Goal: Task Accomplishment & Management: Manage account settings

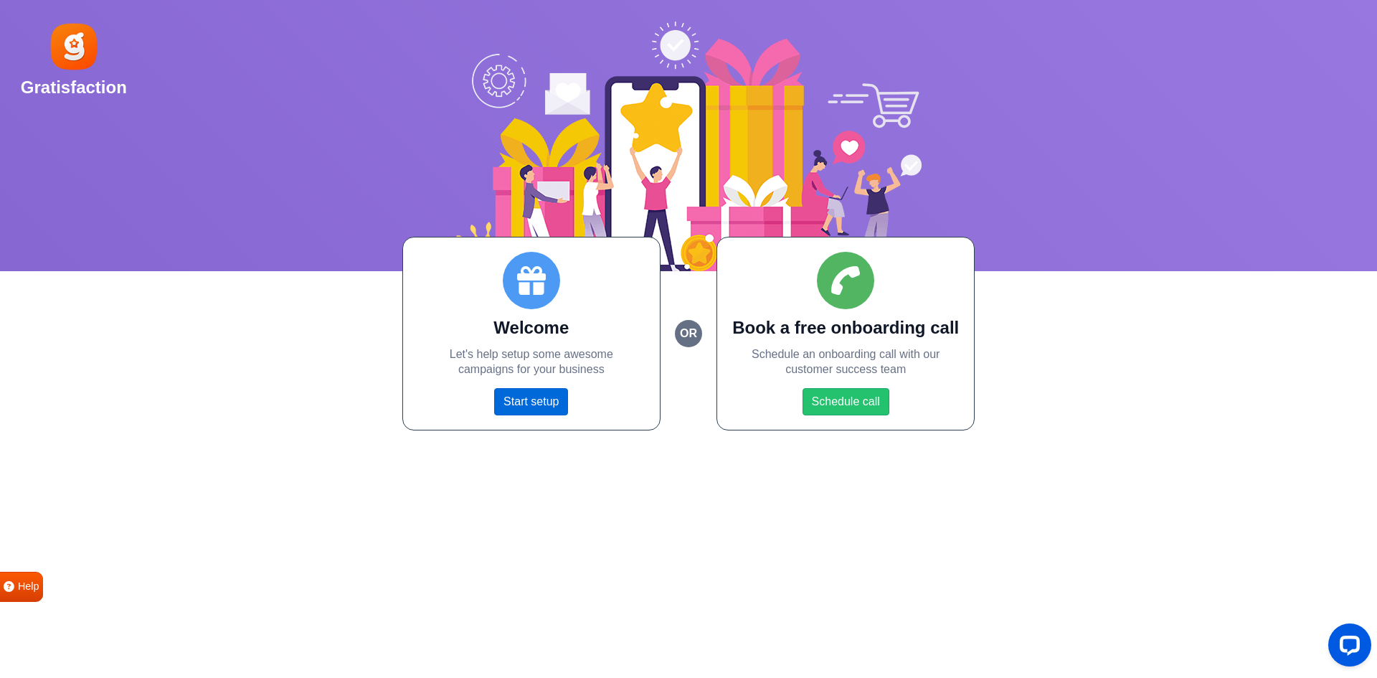
click at [534, 398] on link "Start setup" at bounding box center [531, 401] width 74 height 27
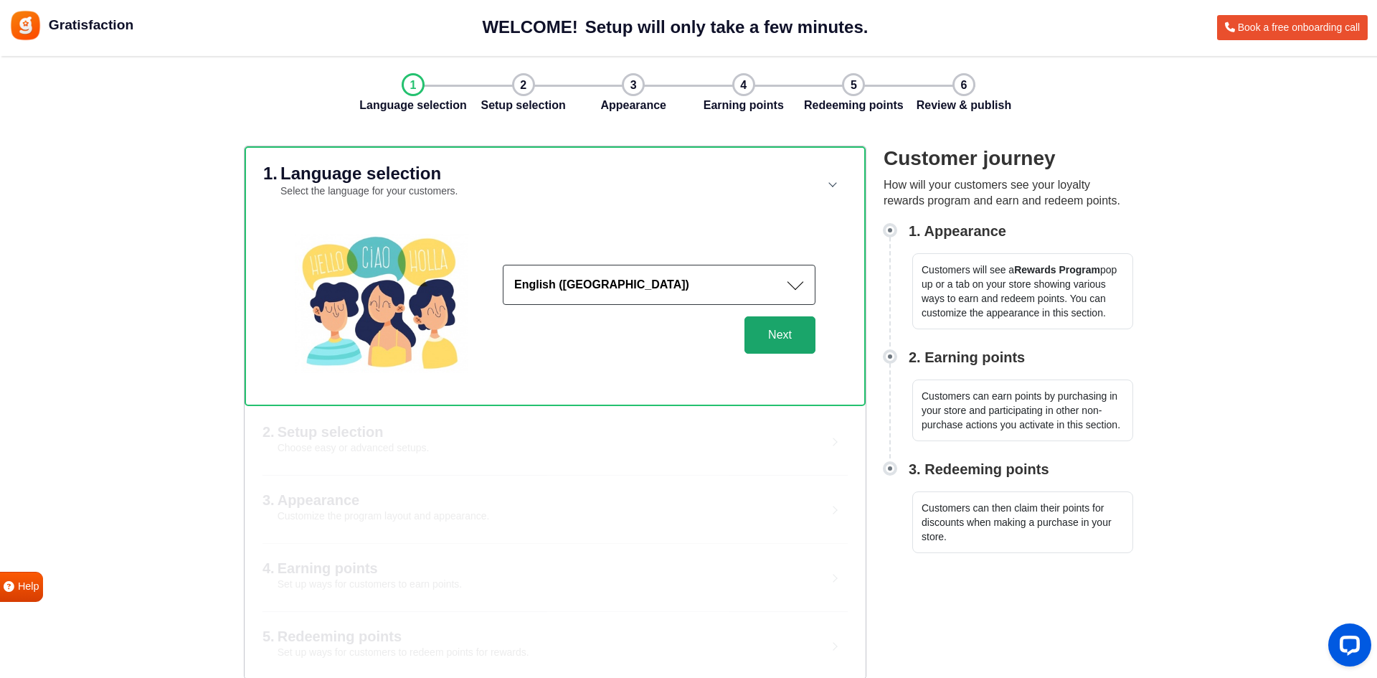
click at [788, 347] on button "Next" at bounding box center [780, 334] width 71 height 37
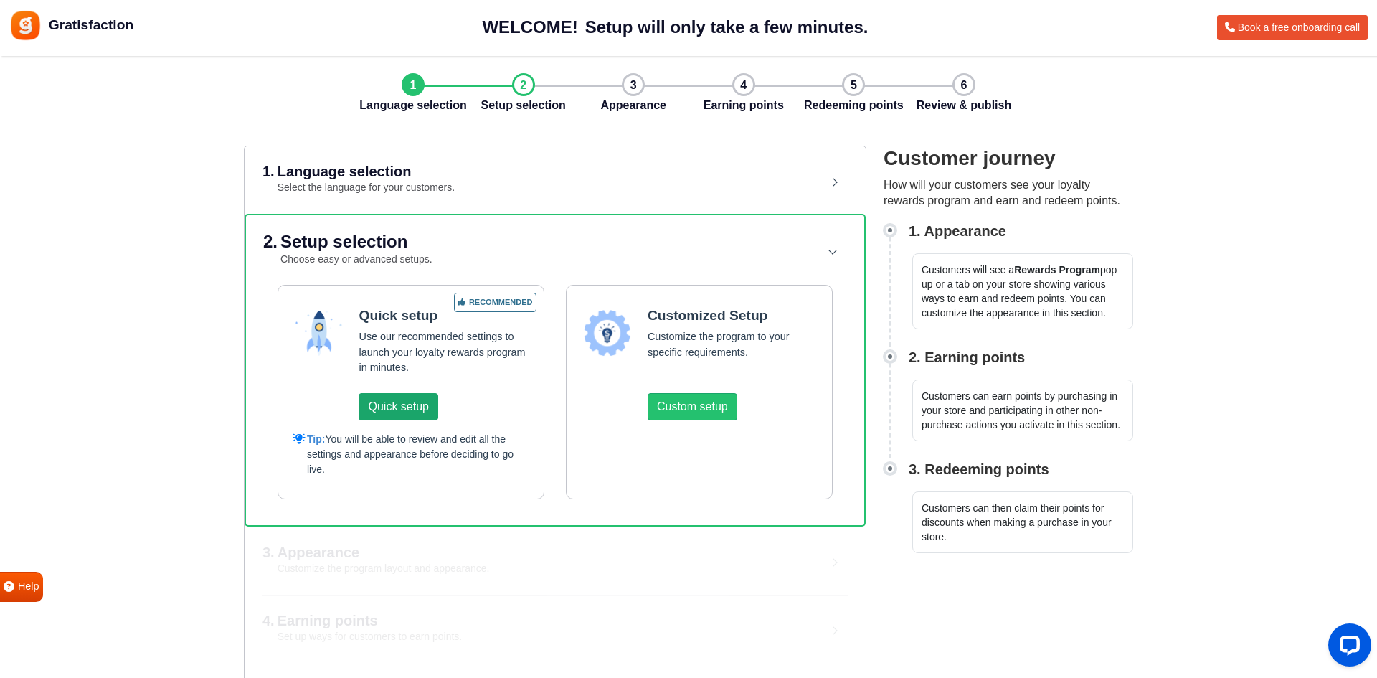
click at [420, 401] on button "Quick setup" at bounding box center [398, 406] width 79 height 27
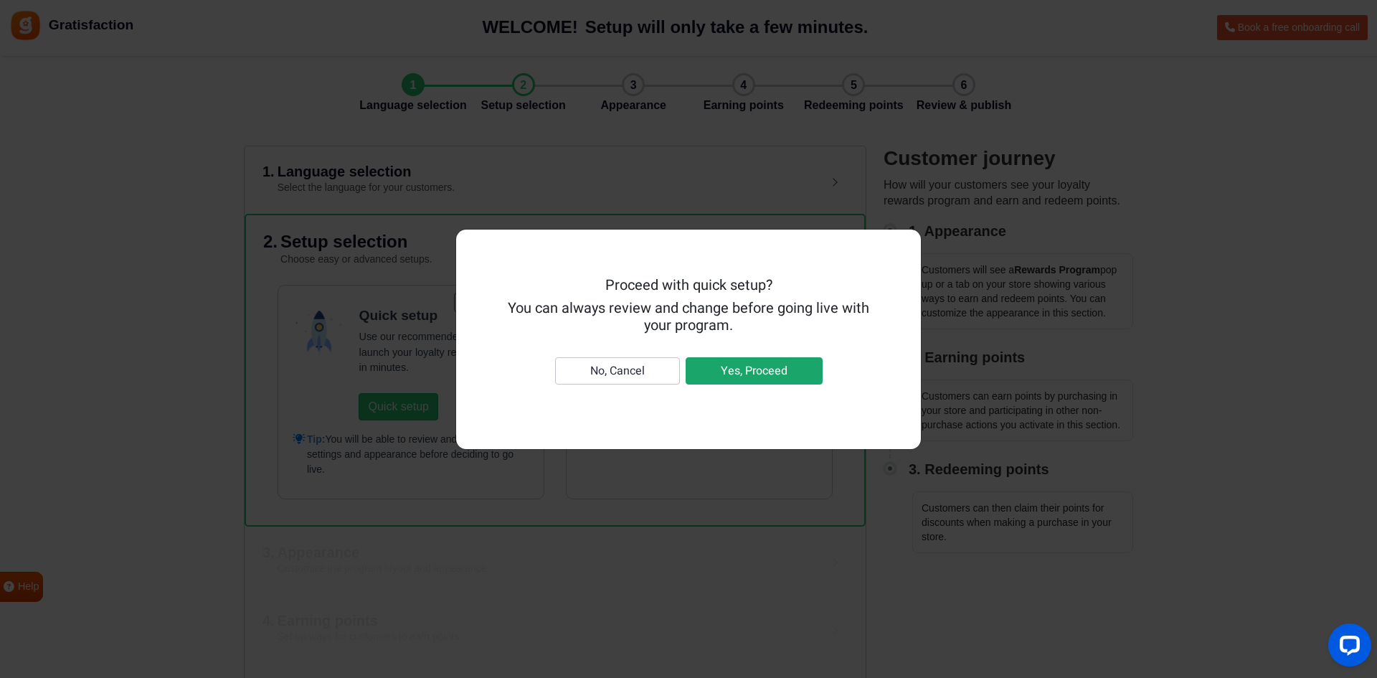
click at [734, 370] on button "Yes, Proceed" at bounding box center [754, 370] width 137 height 27
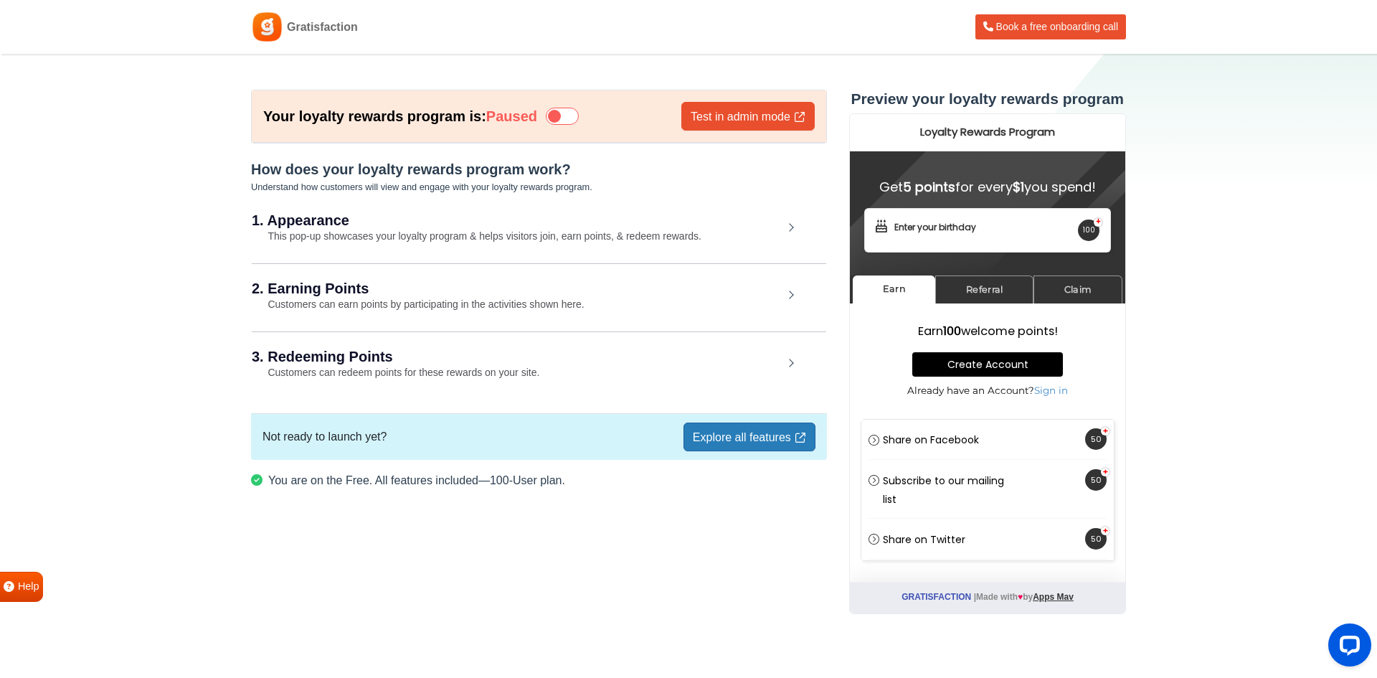
click at [789, 229] on div "1. Appearance This pop-up showcases your loyalty program & helps visitors join,…" at bounding box center [539, 229] width 575 height 66
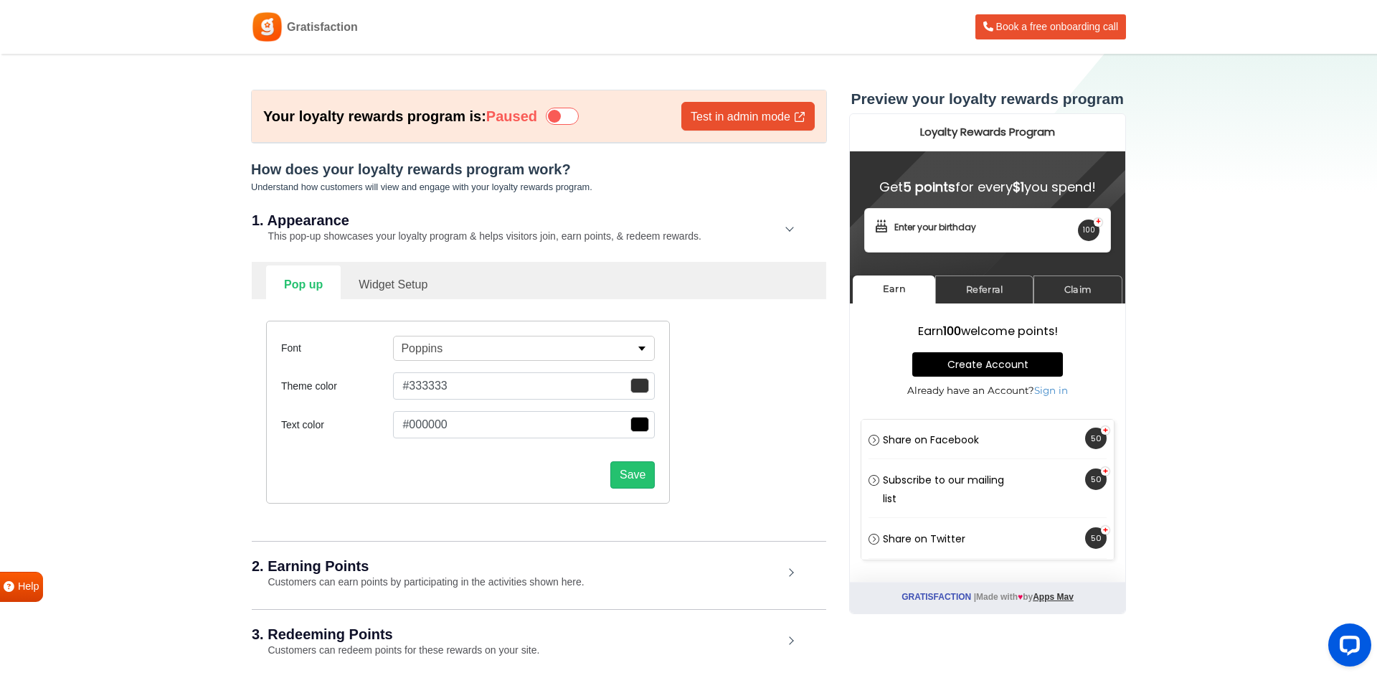
click at [642, 389] on span "button" at bounding box center [640, 385] width 19 height 15
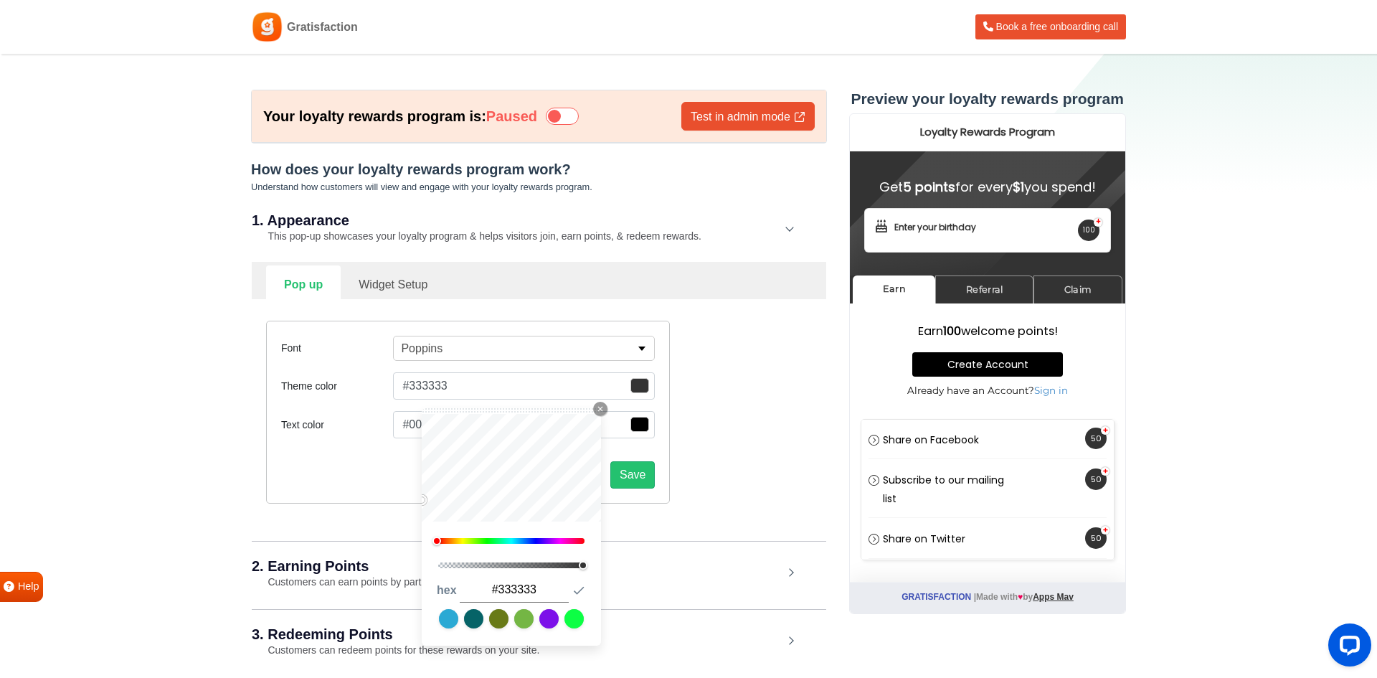
click at [560, 542] on div at bounding box center [511, 541] width 146 height 6
type input "#ab18ae"
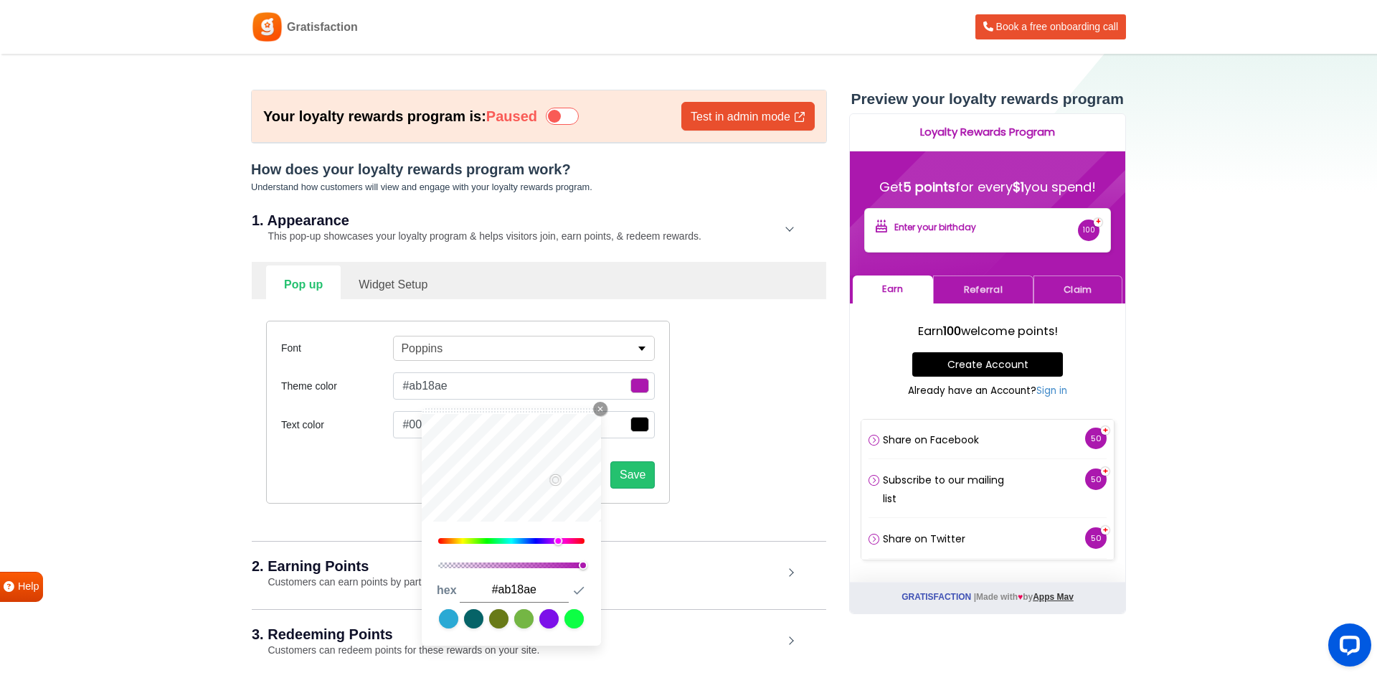
click at [643, 393] on span "button" at bounding box center [640, 385] width 19 height 15
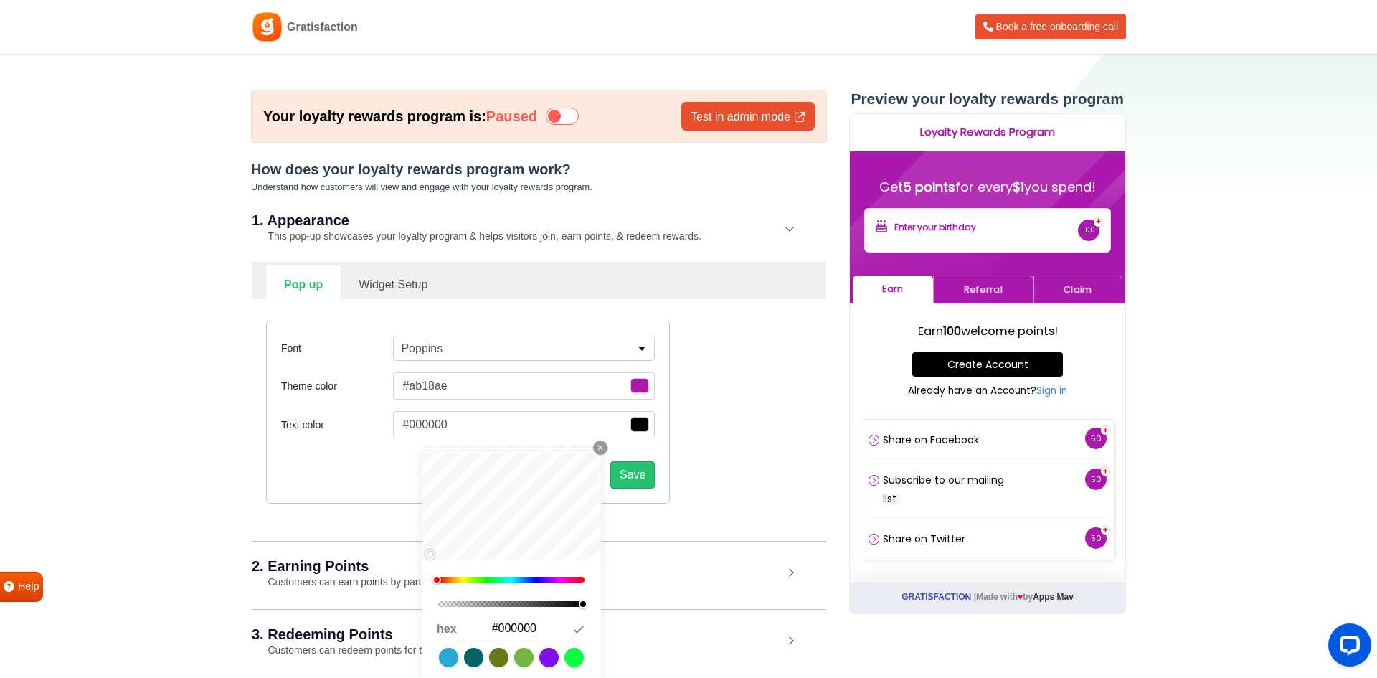
type input "#0d0c0c"
click at [547, 661] on link at bounding box center [548, 657] width 19 height 19
type input "#7c10e9"
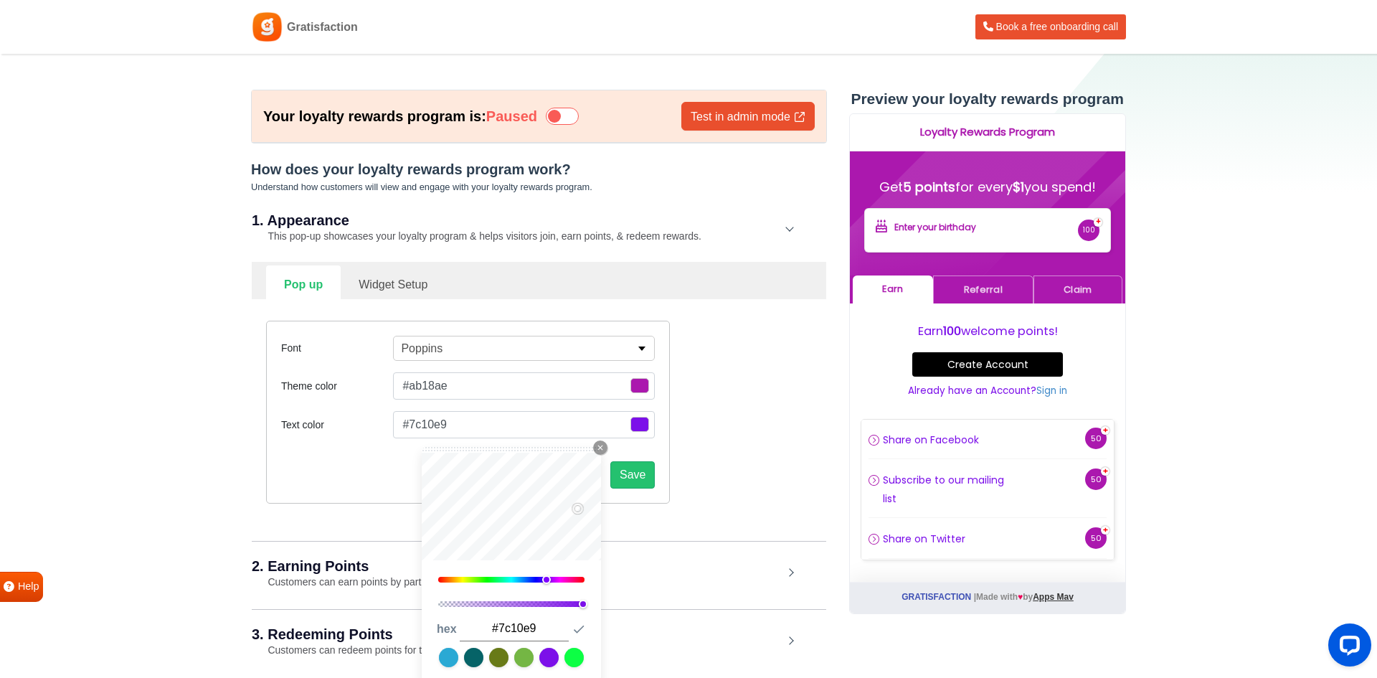
click at [573, 649] on link at bounding box center [574, 657] width 19 height 19
type input "#0cff44"
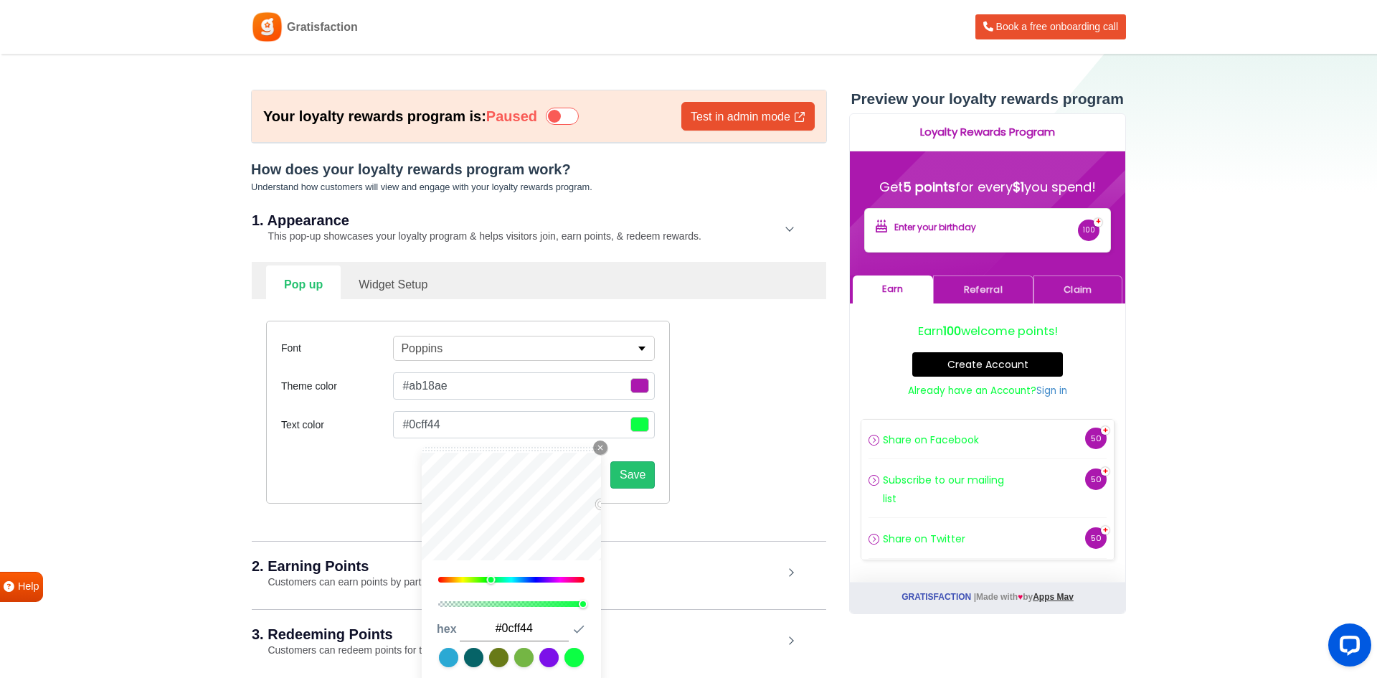
click at [550, 653] on link at bounding box center [548, 657] width 19 height 19
type input "#7c10e9"
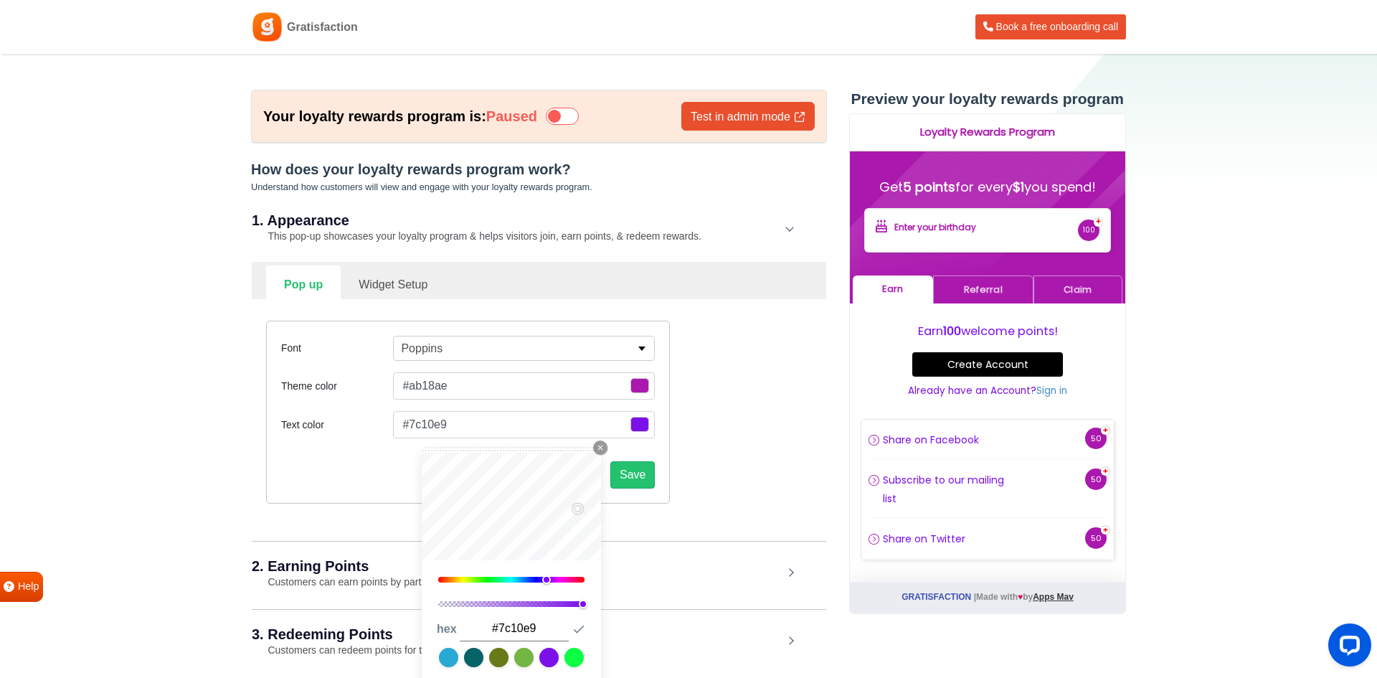
click at [551, 578] on div at bounding box center [511, 580] width 146 height 6
type input "#8f0fe4"
click at [553, 580] on div at bounding box center [550, 579] width 9 height 9
type input "#a40fe4"
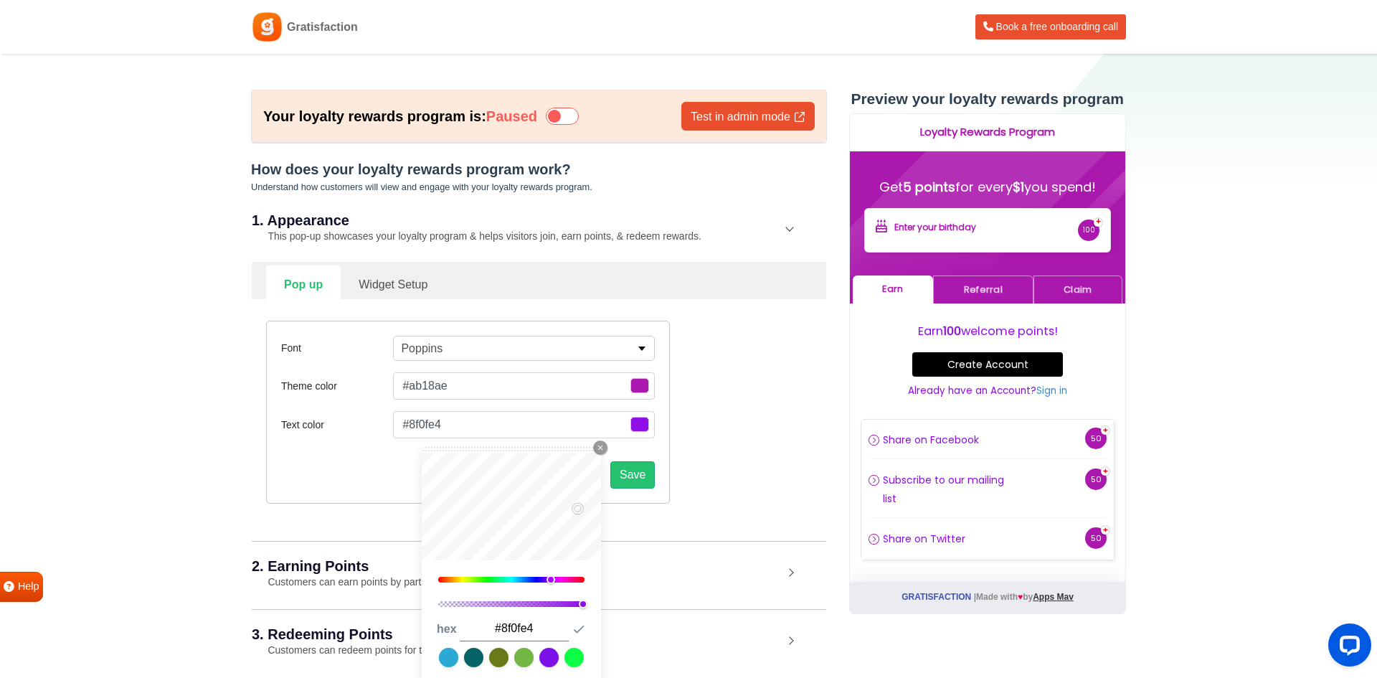
type input "#a40fe4"
type input "#ff26ff"
type input "#ff2dff"
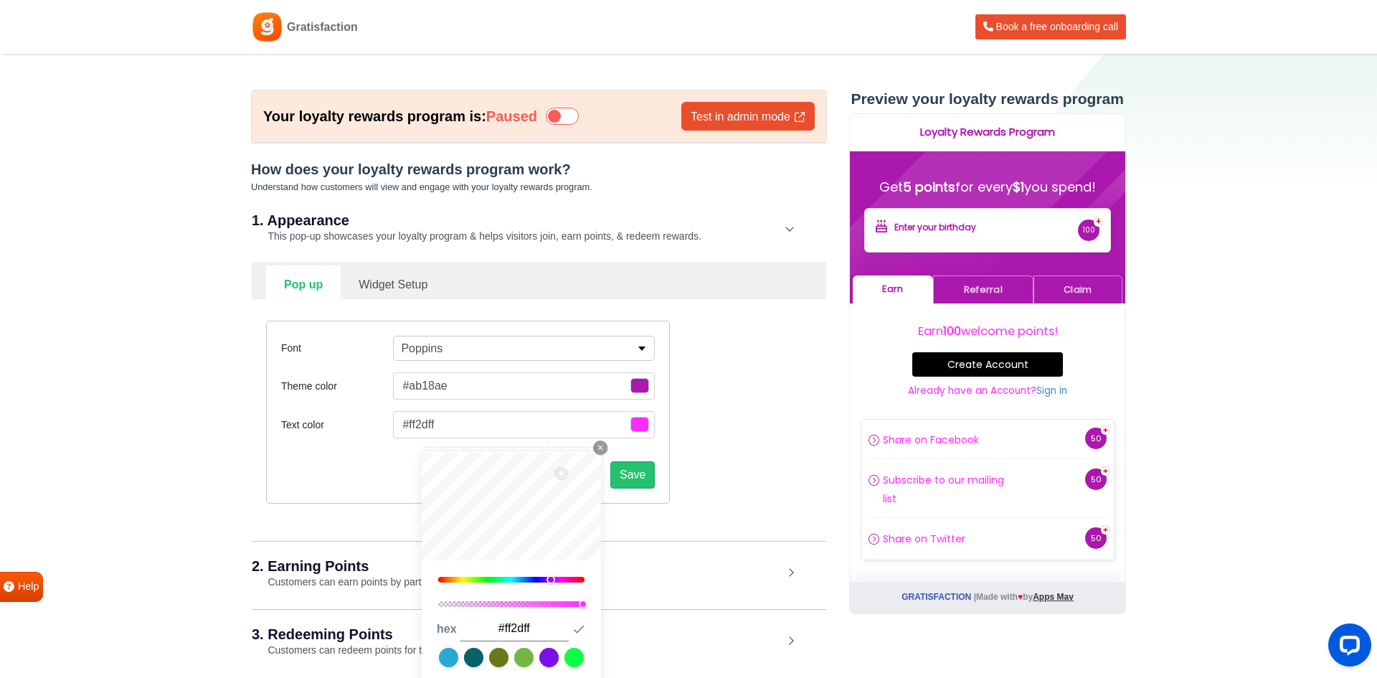
type input "#ff26ff"
type input "#452950"
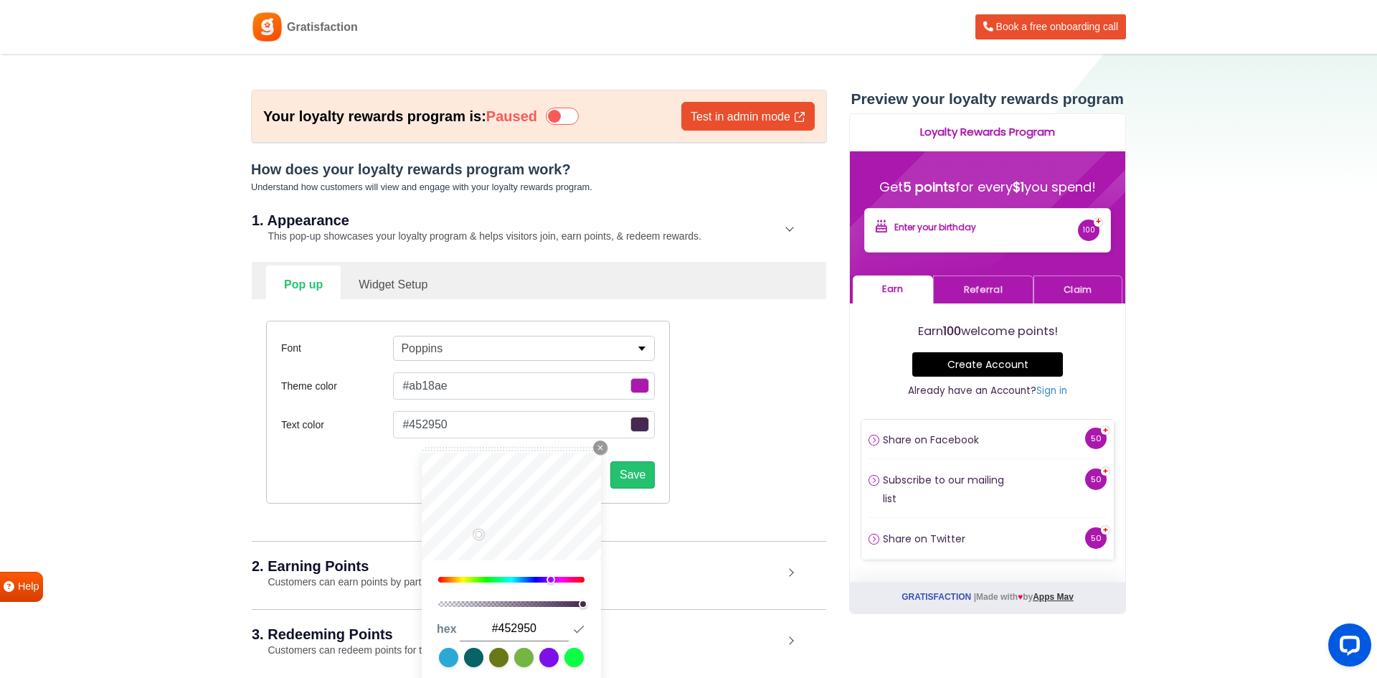
type input "#ff2aff"
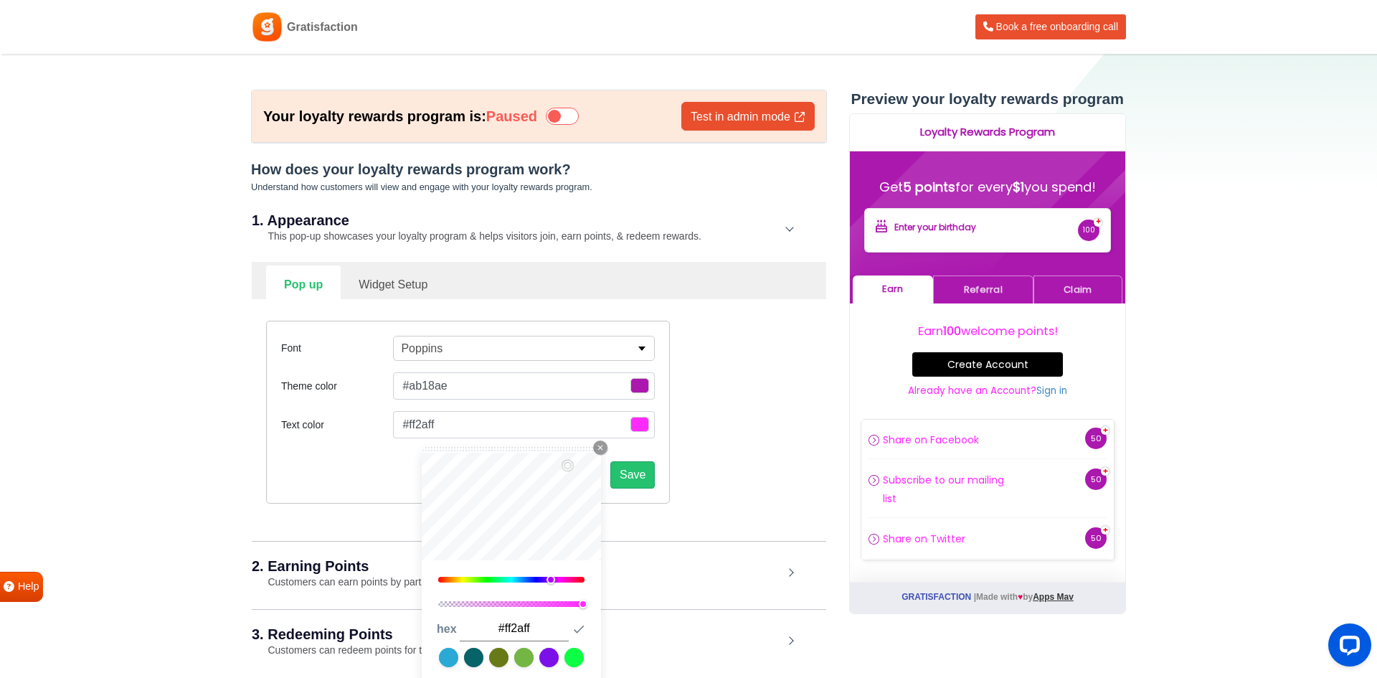
click at [629, 350] on button "Poppins" at bounding box center [524, 348] width 262 height 25
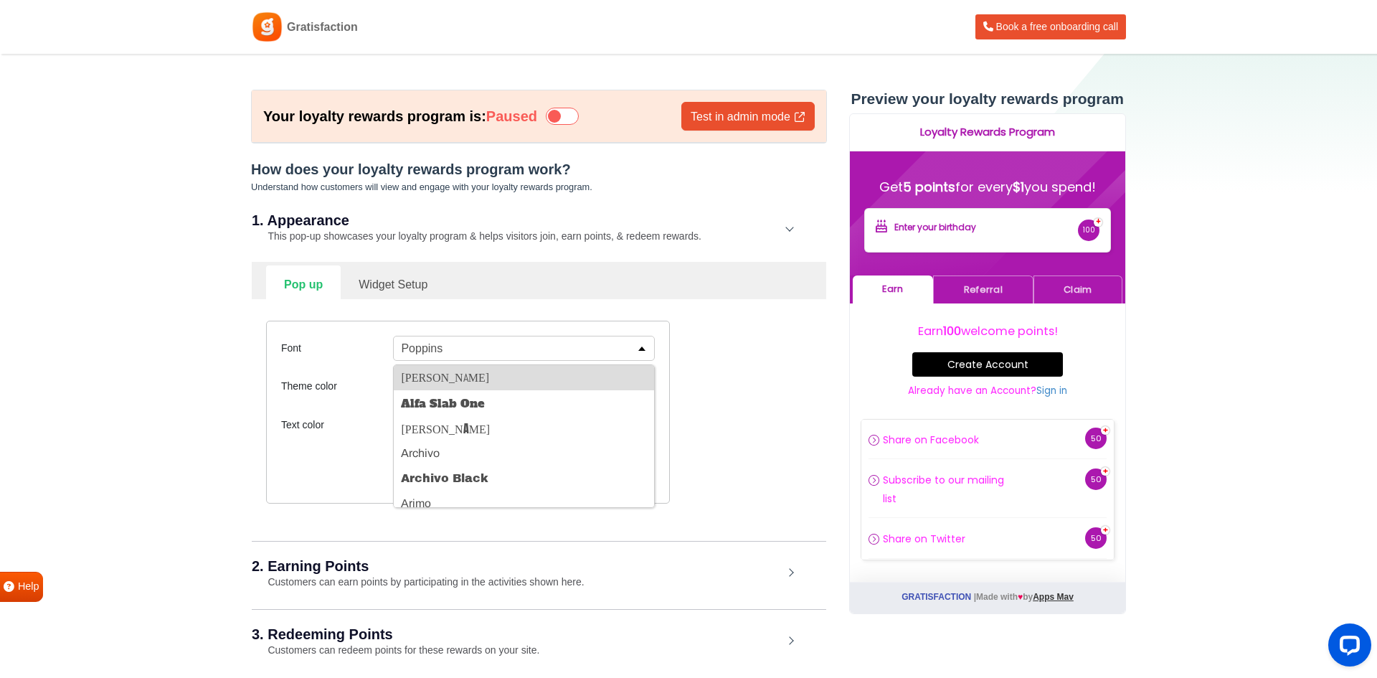
click at [592, 382] on button "[PERSON_NAME]" at bounding box center [524, 377] width 260 height 25
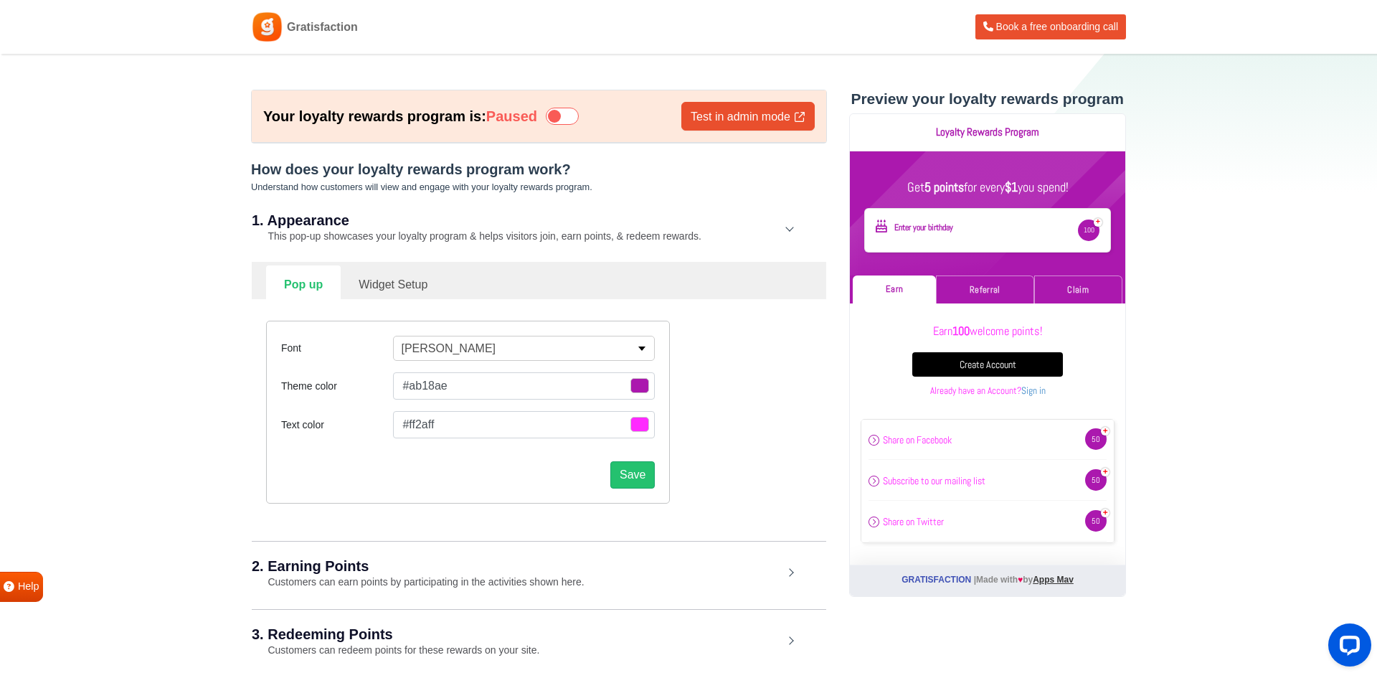
click at [607, 351] on button "[PERSON_NAME]" at bounding box center [524, 348] width 262 height 25
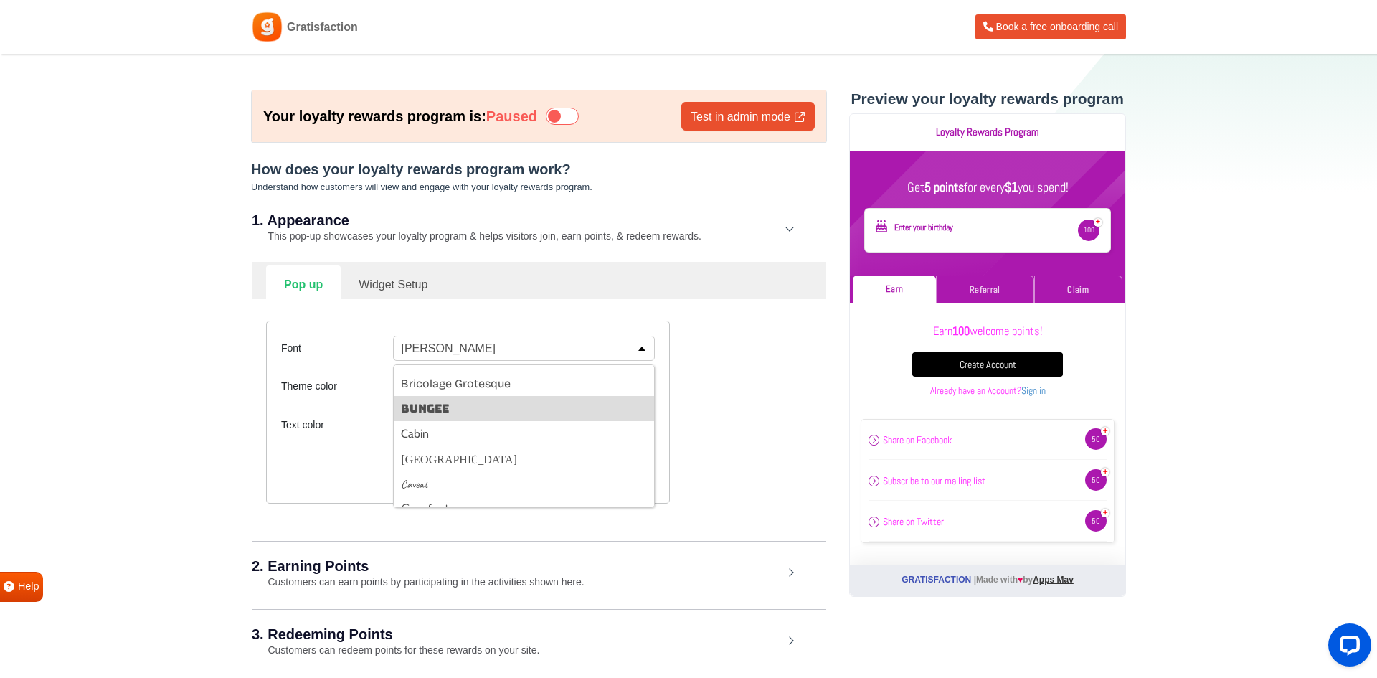
click at [536, 414] on button "Bungee" at bounding box center [524, 408] width 260 height 25
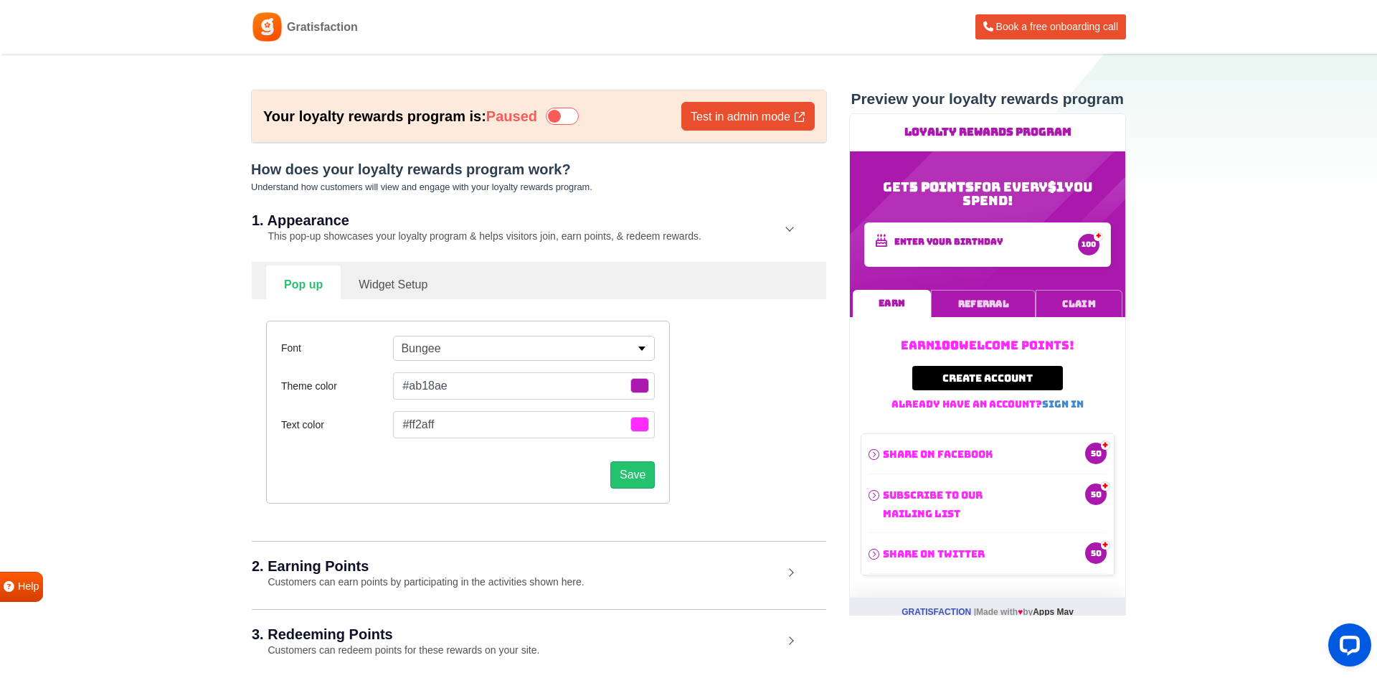
click at [584, 339] on button "Bungee" at bounding box center [524, 348] width 262 height 25
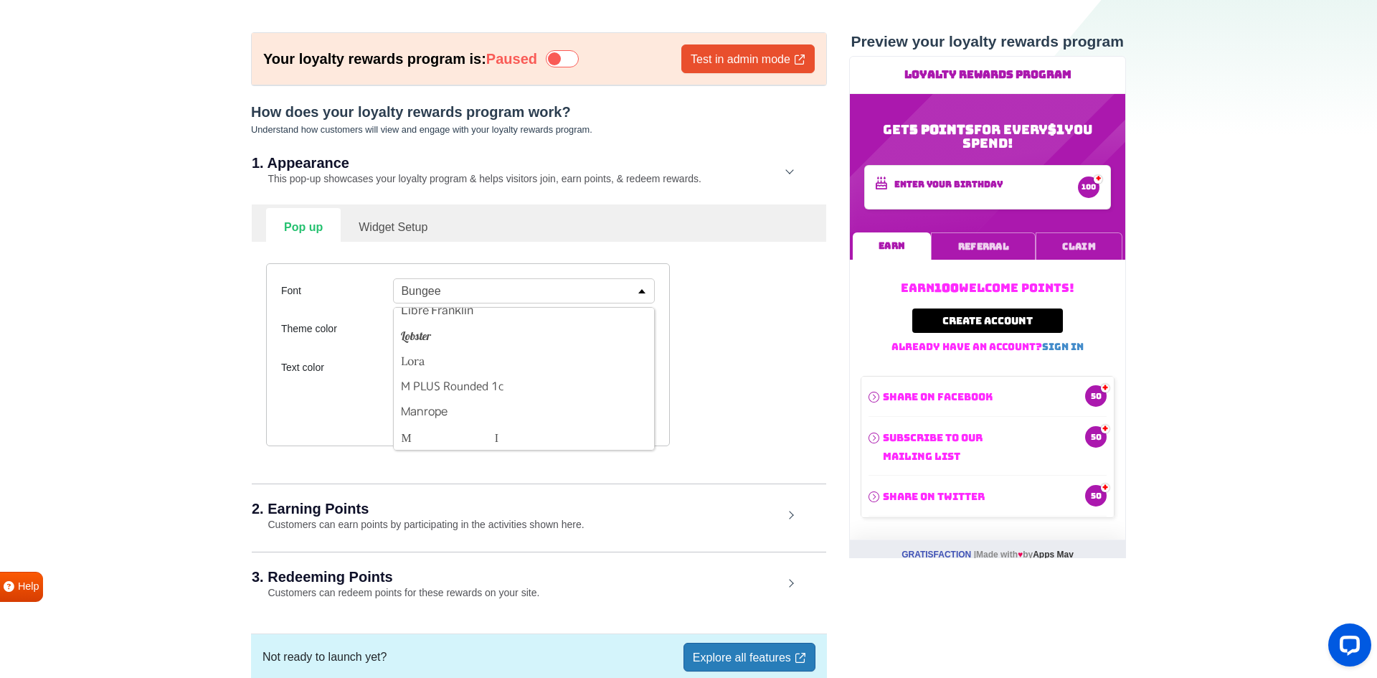
scroll to position [1009, 0]
click at [516, 348] on button "Lobster" at bounding box center [524, 340] width 260 height 25
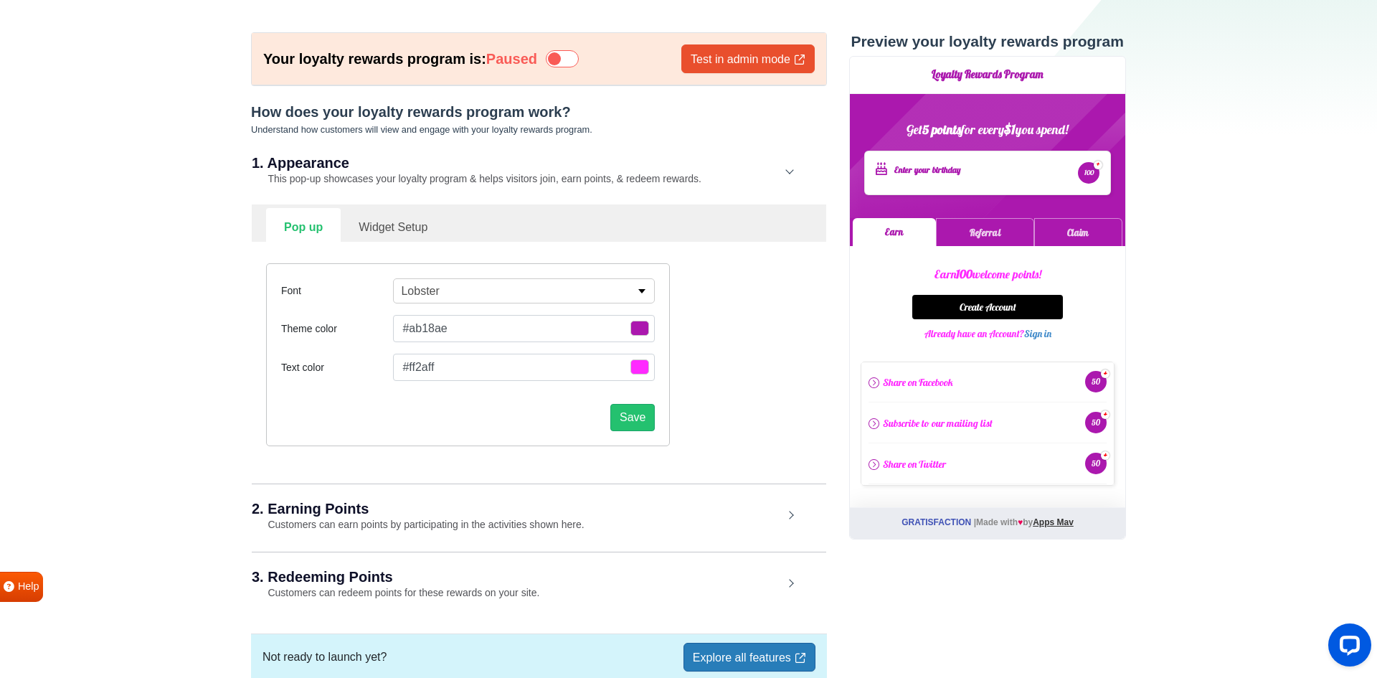
scroll to position [1009, 0]
click at [632, 287] on button "Lobster" at bounding box center [524, 290] width 262 height 25
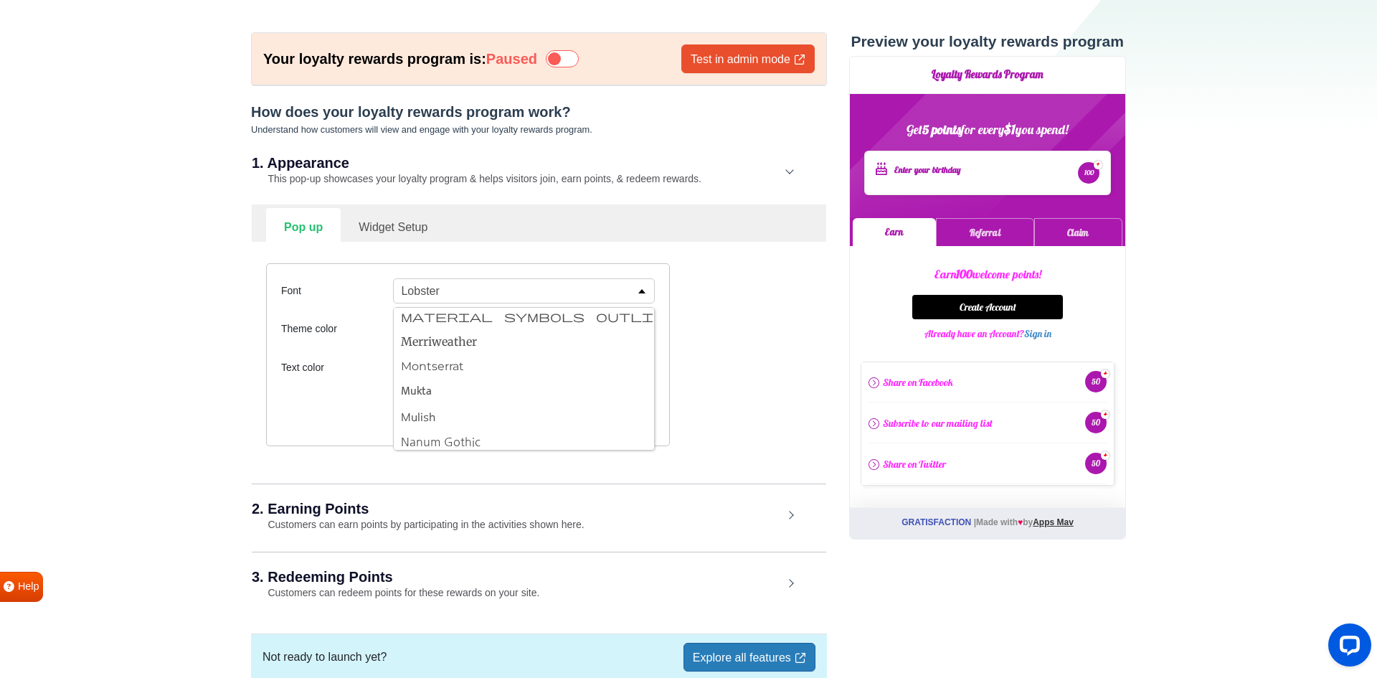
scroll to position [1212, 0]
click at [481, 308] on button "Material Symbols Outlined" at bounding box center [524, 313] width 260 height 25
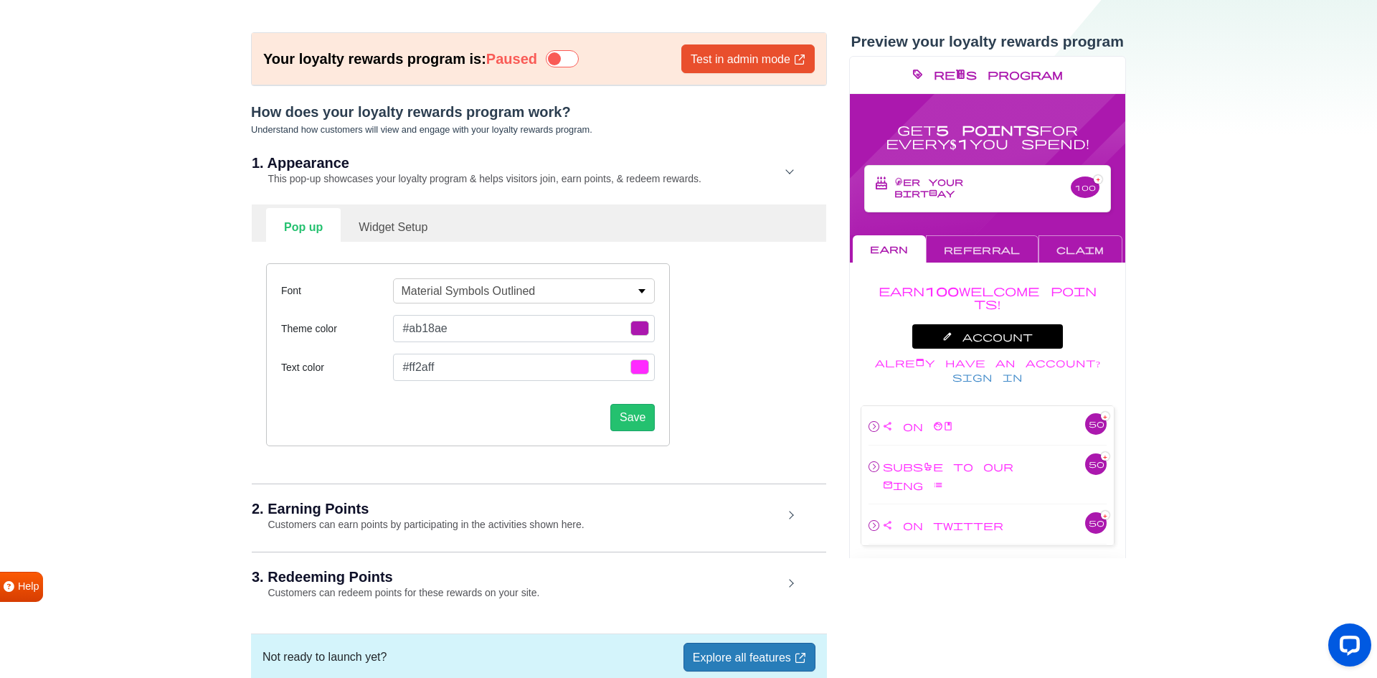
scroll to position [1211, 0]
click at [629, 291] on button "Material Symbols Outlined" at bounding box center [524, 290] width 262 height 25
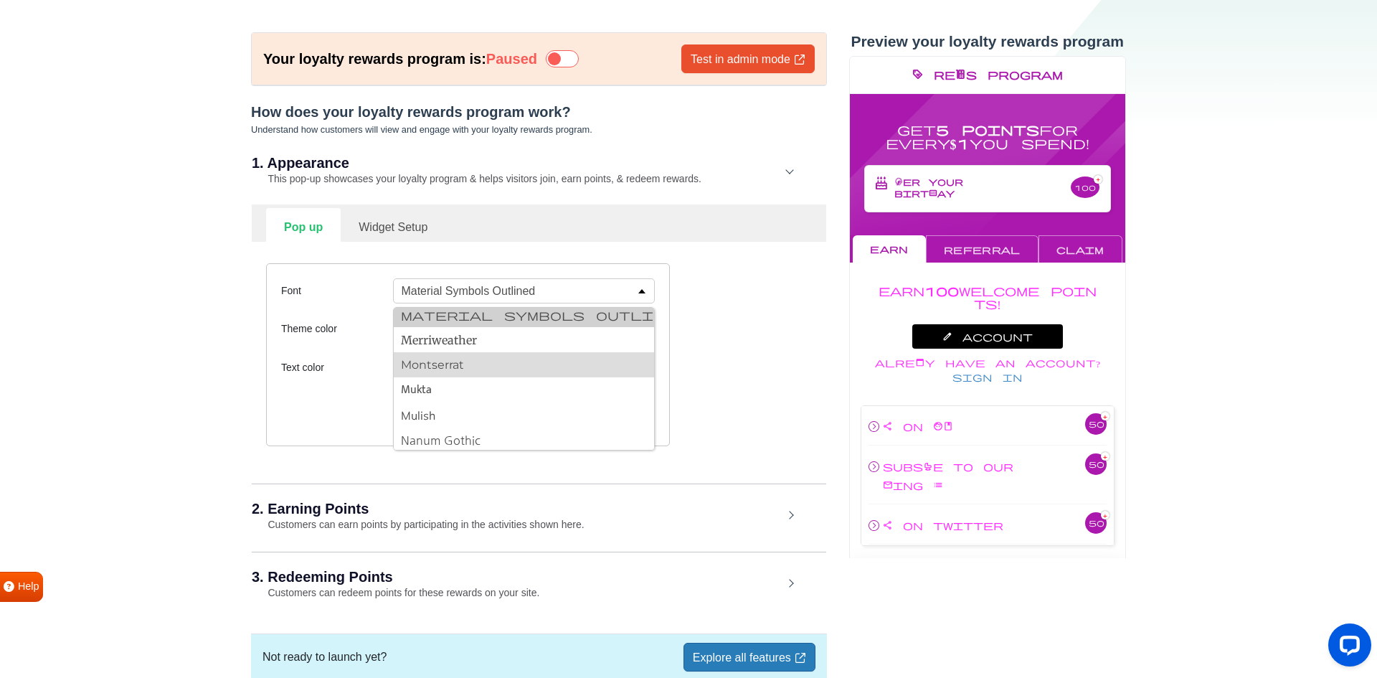
click at [512, 359] on button "Montserrat" at bounding box center [524, 364] width 260 height 25
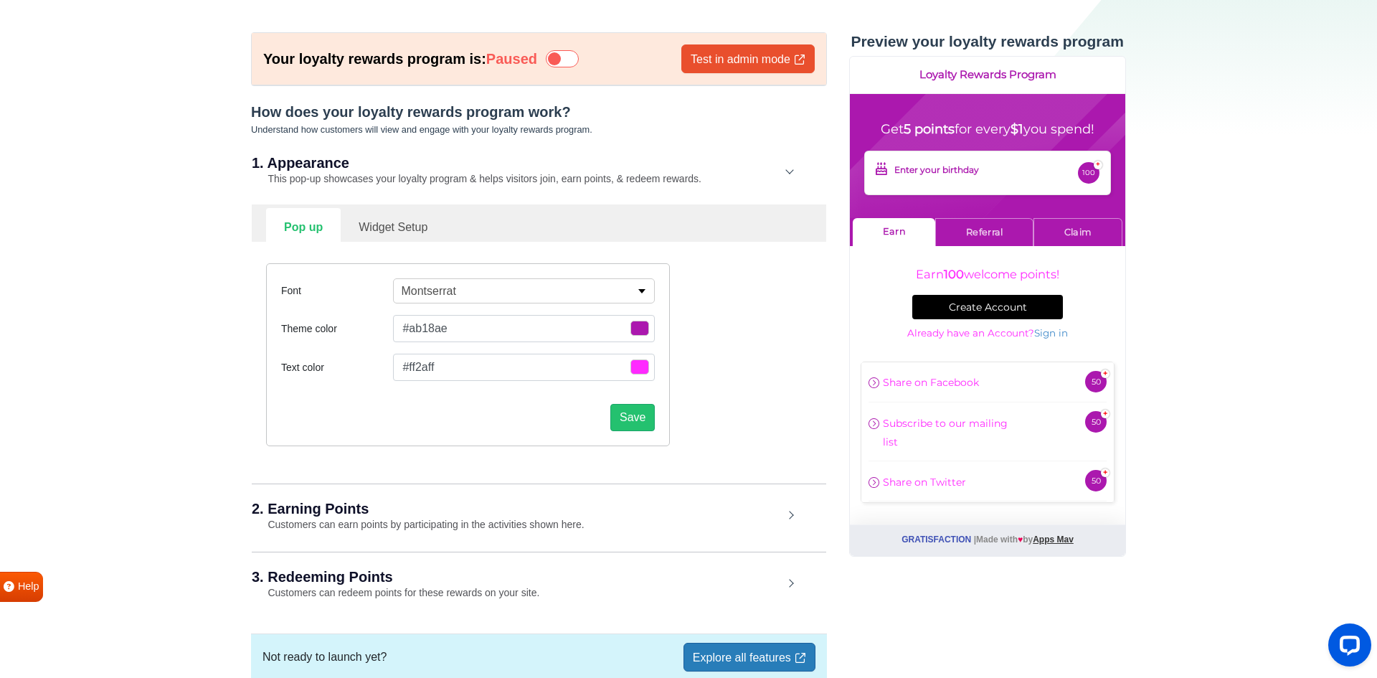
scroll to position [1210, 0]
click at [578, 292] on button "Montserrat" at bounding box center [524, 290] width 262 height 25
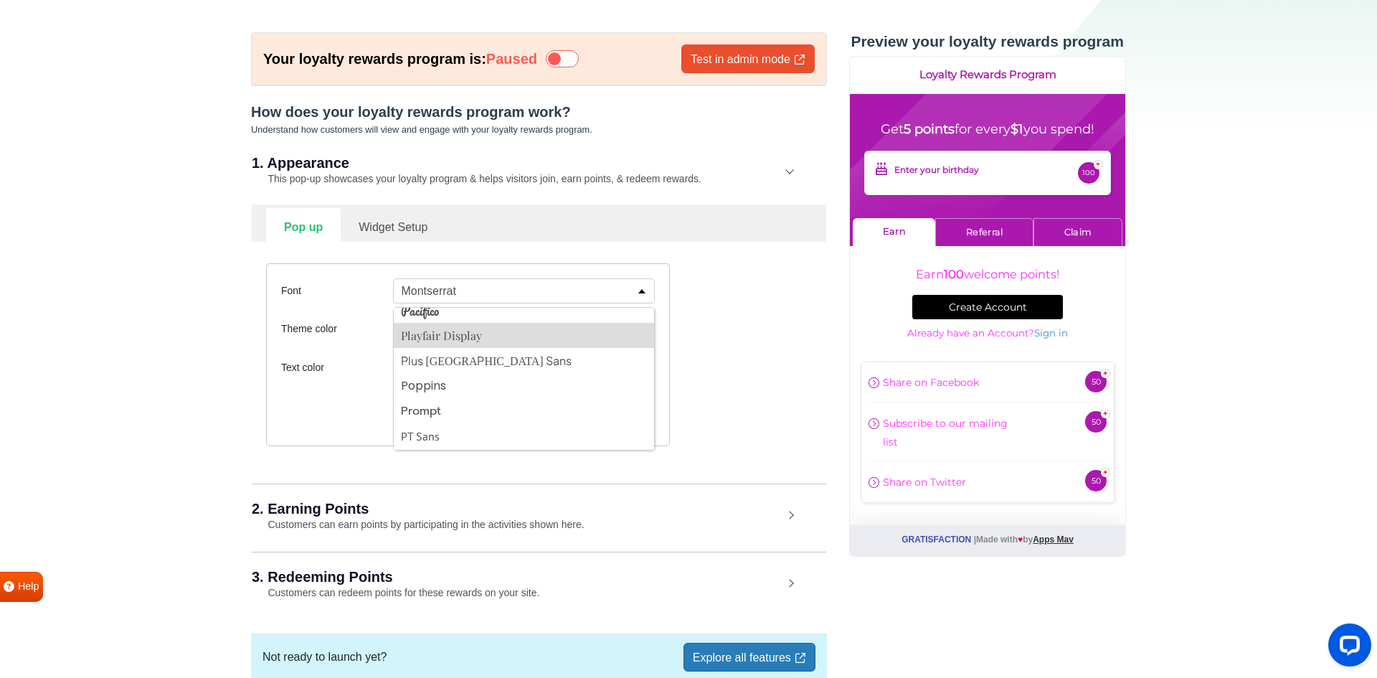
click at [514, 338] on button "Playfair Display" at bounding box center [524, 335] width 260 height 25
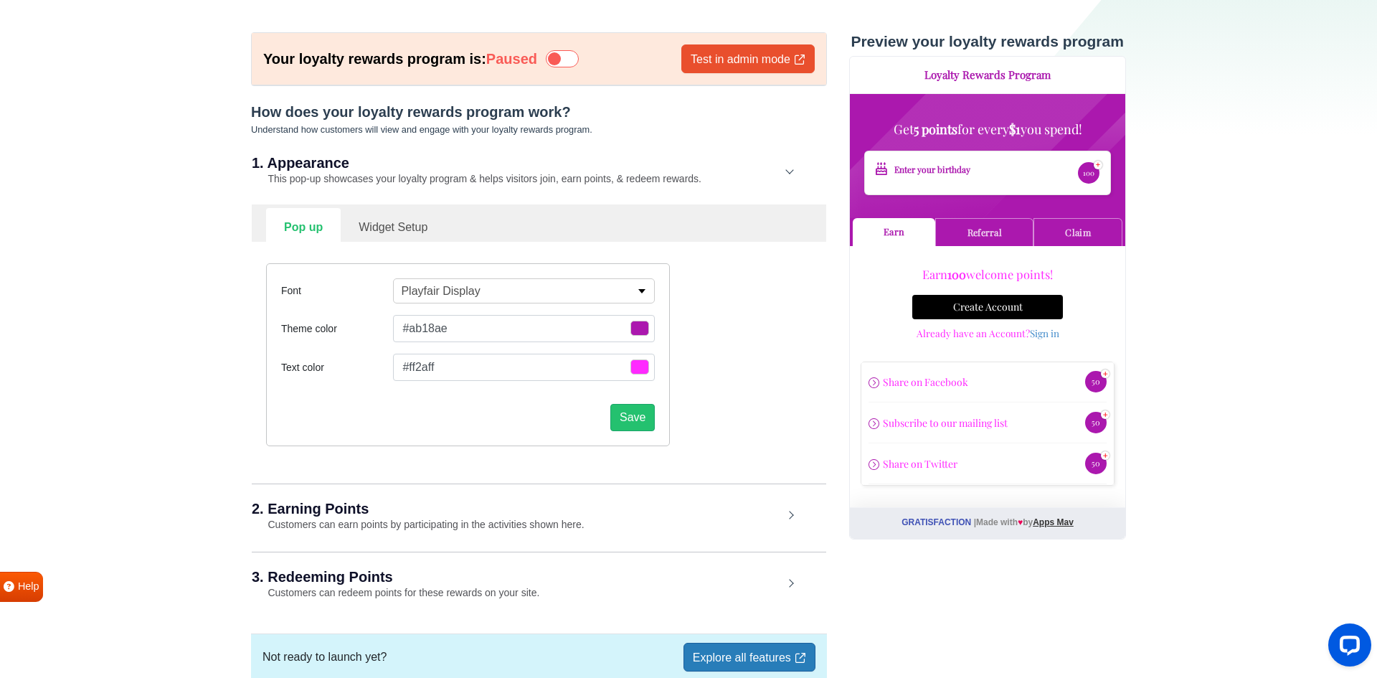
scroll to position [1717, 0]
click at [567, 285] on button "Playfair Display" at bounding box center [524, 290] width 262 height 25
click at [712, 273] on div "Font Playfair Display [PERSON_NAME] Slab One Anton Archivo Archivo Black Arimo …" at bounding box center [538, 355] width 567 height 226
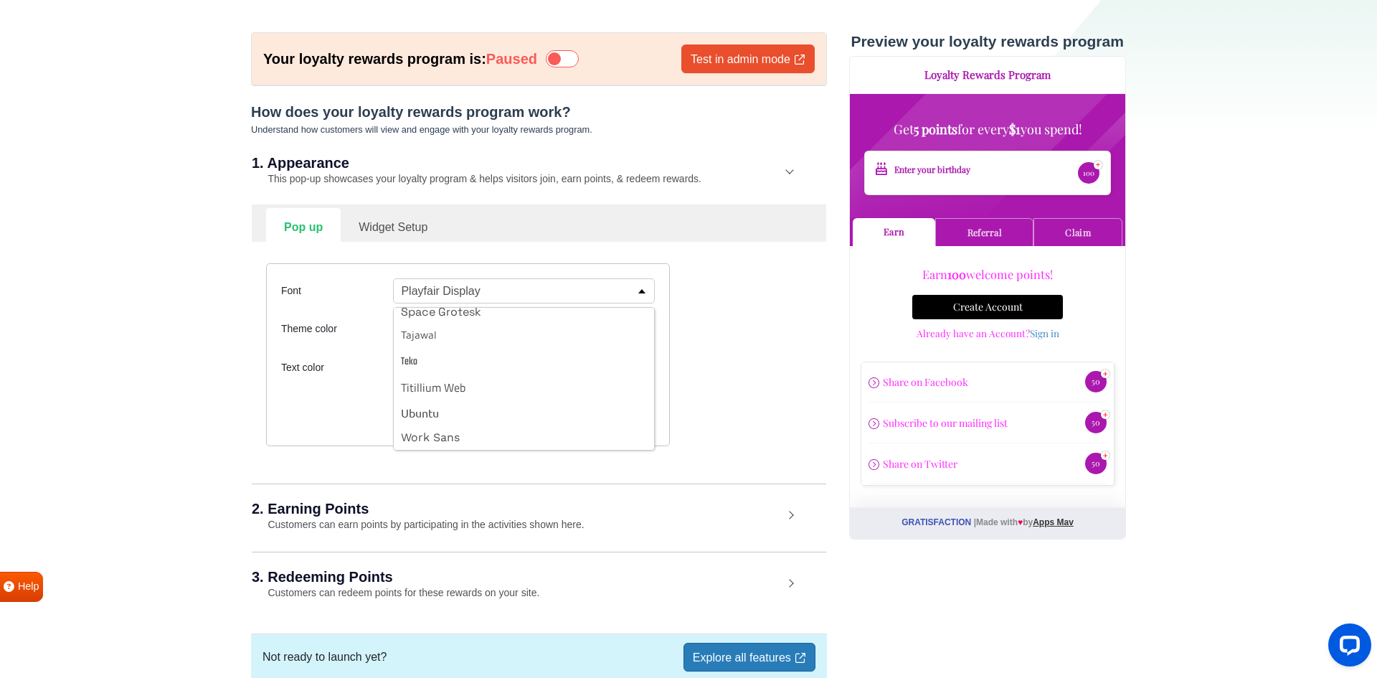
click at [642, 283] on button "Playfair Display" at bounding box center [524, 290] width 262 height 25
click at [618, 417] on button "Save" at bounding box center [633, 417] width 44 height 27
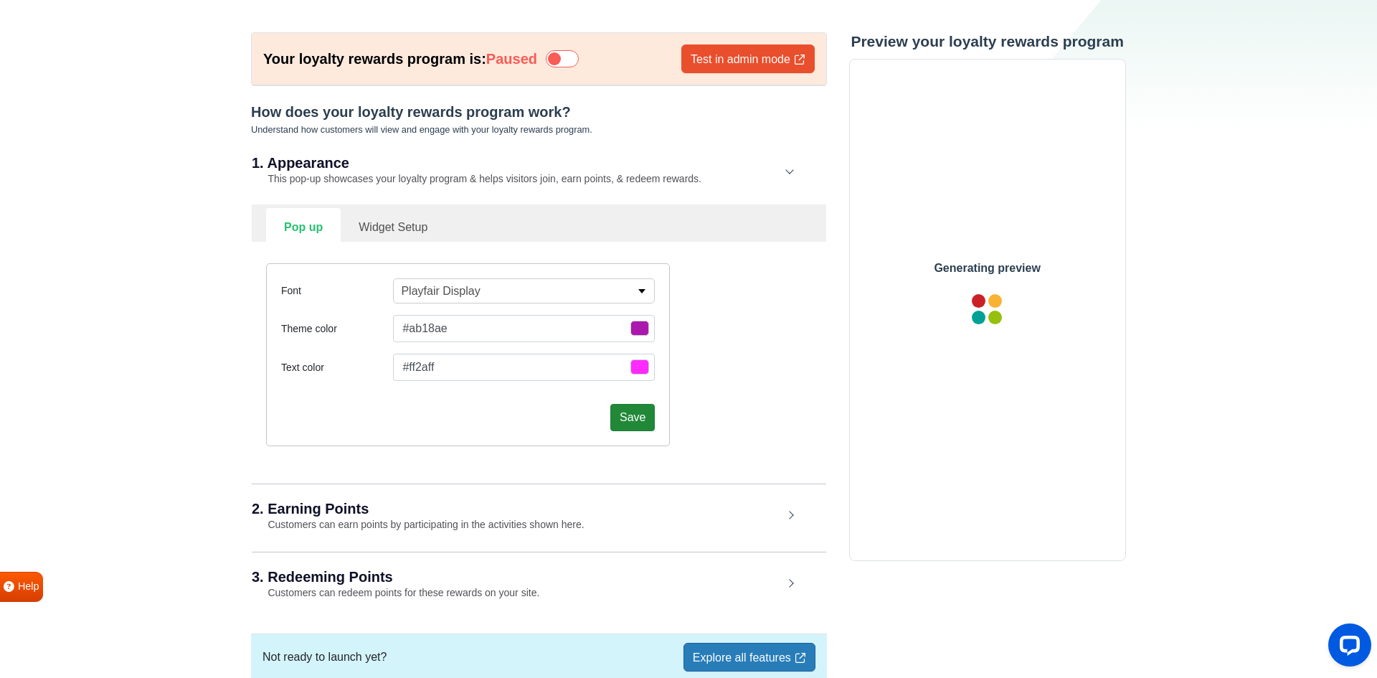
scroll to position [0, 0]
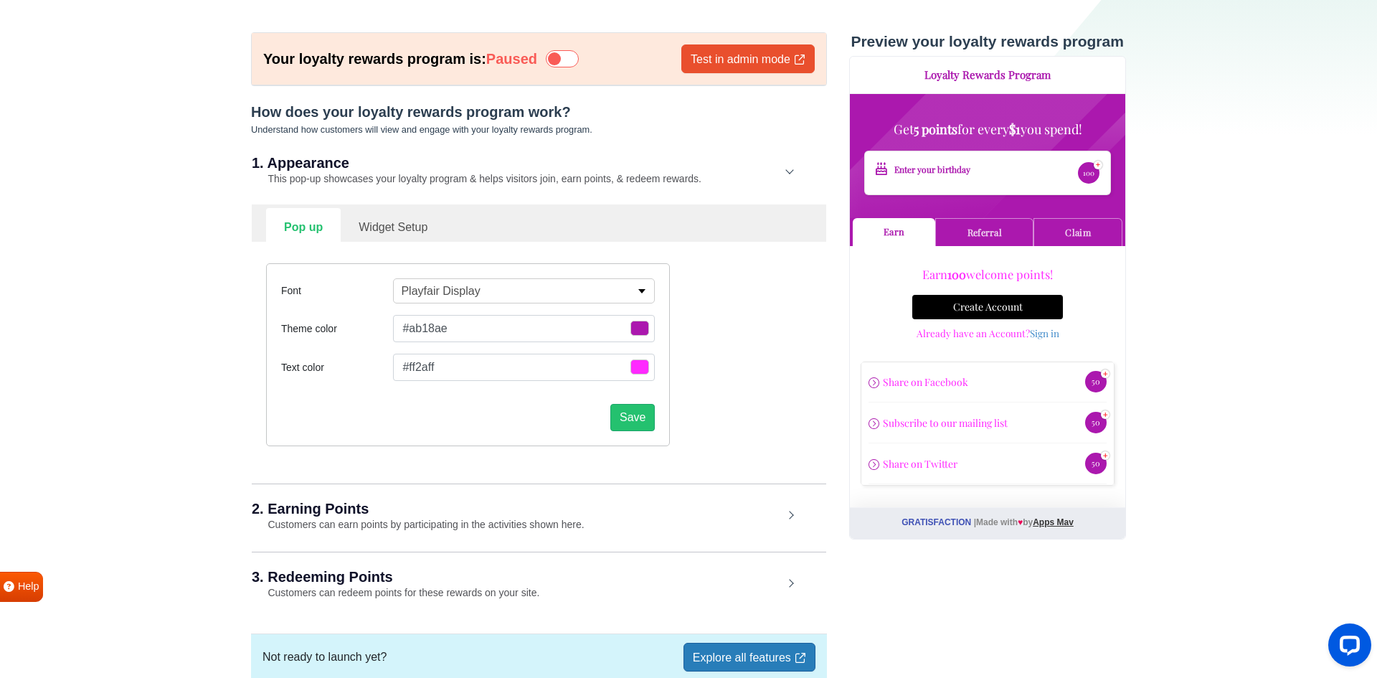
click at [410, 223] on link "Widget Setup" at bounding box center [393, 225] width 105 height 35
select select "right"
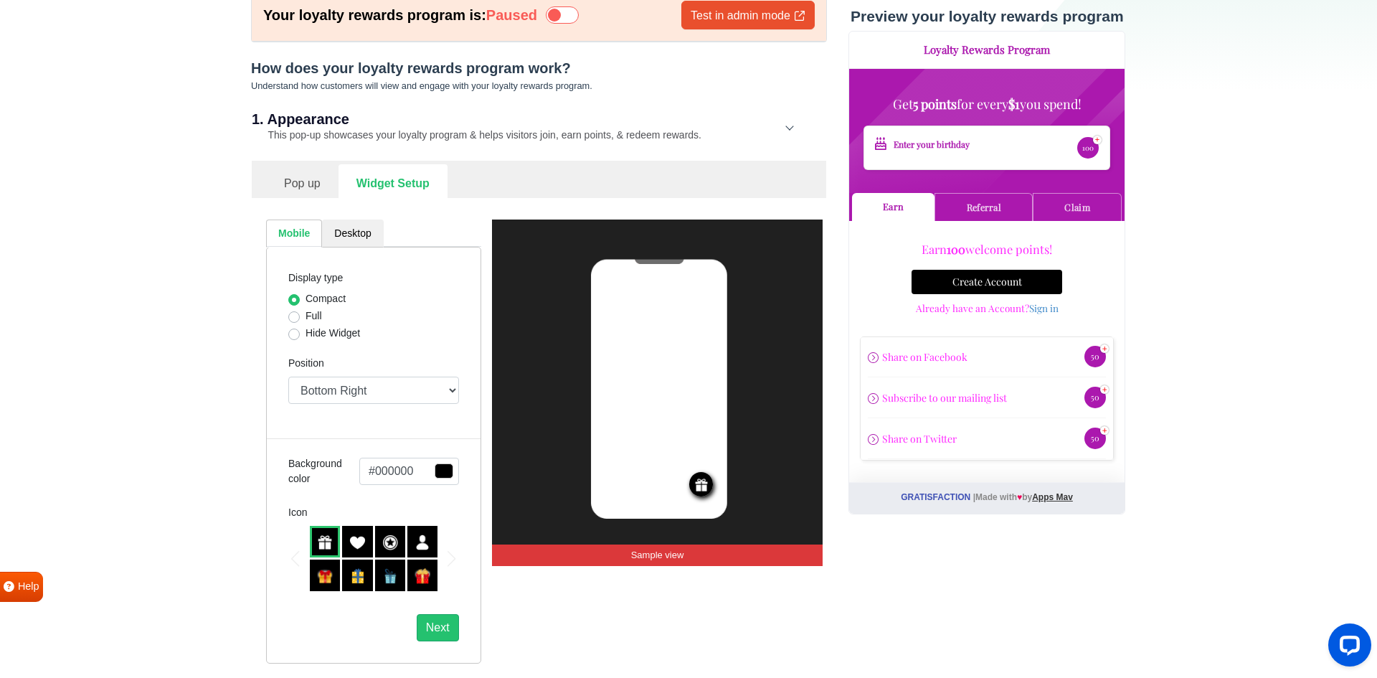
scroll to position [111, 0]
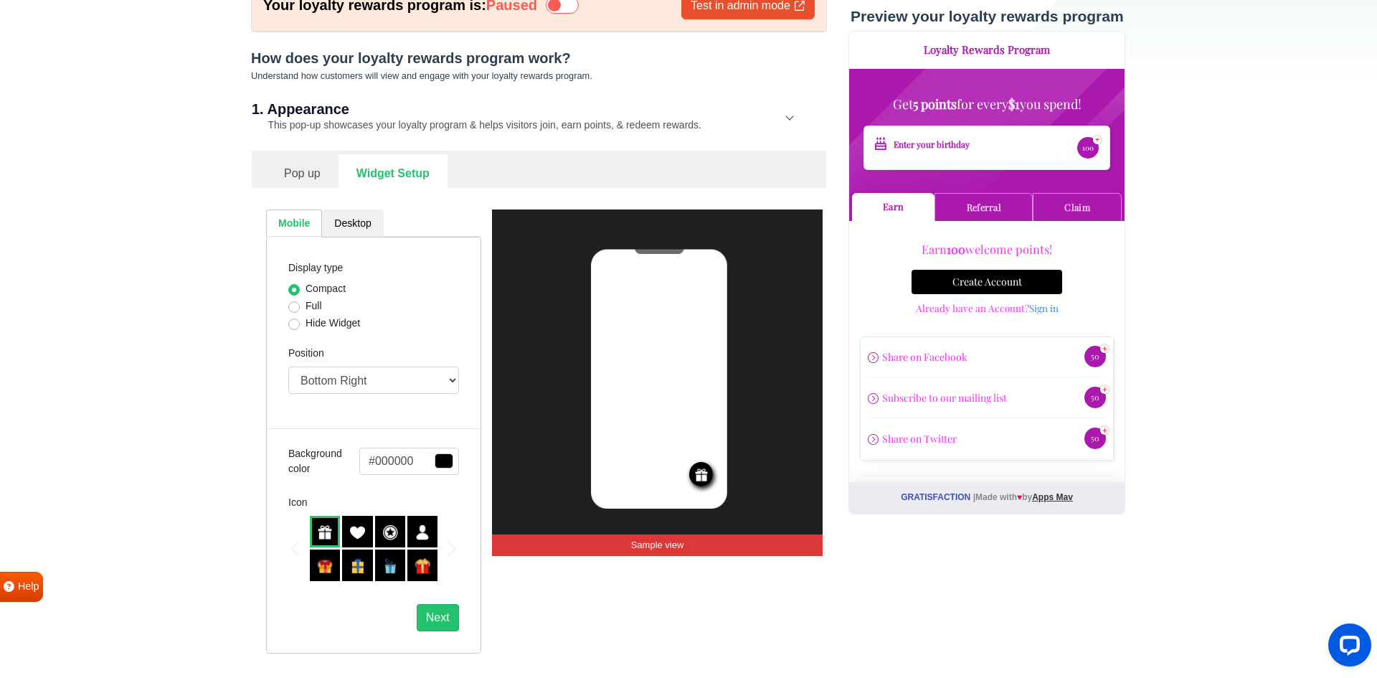
click at [440, 461] on span "button" at bounding box center [444, 460] width 19 height 15
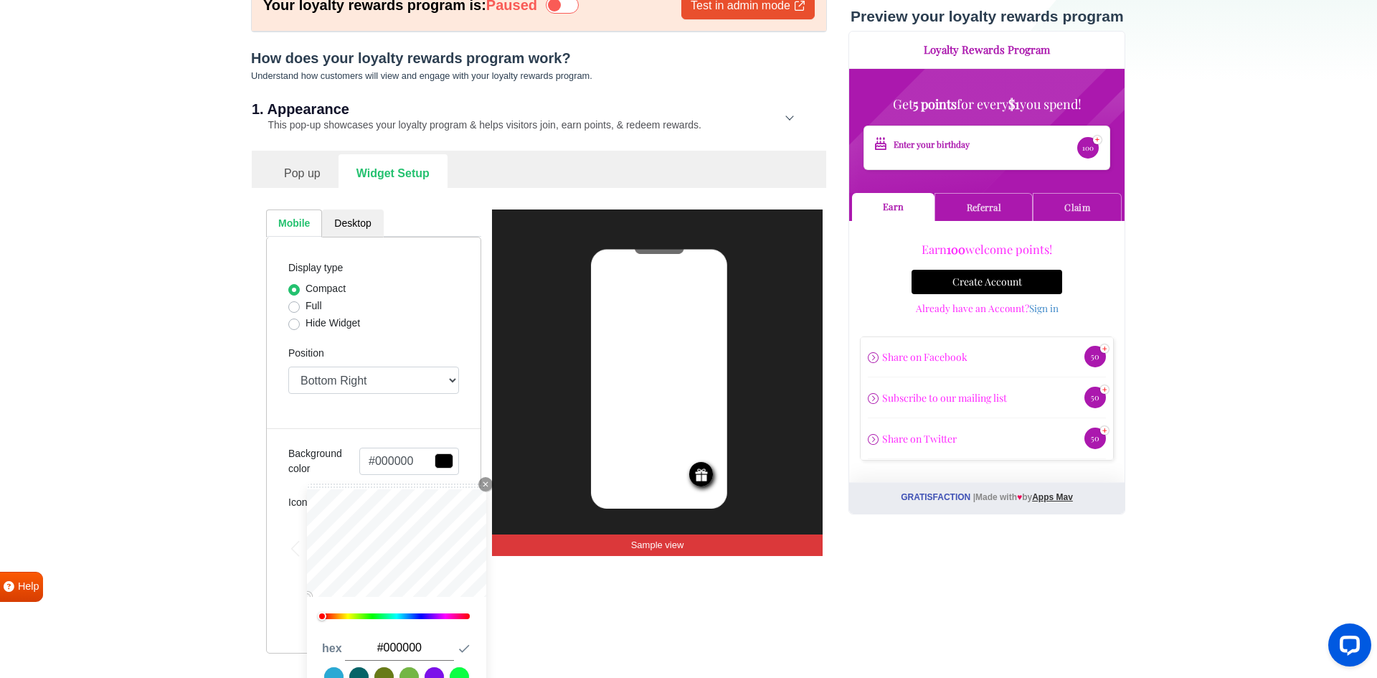
click at [444, 619] on div at bounding box center [397, 616] width 146 height 6
type input "#ff12ff"
type input "#ff1aff"
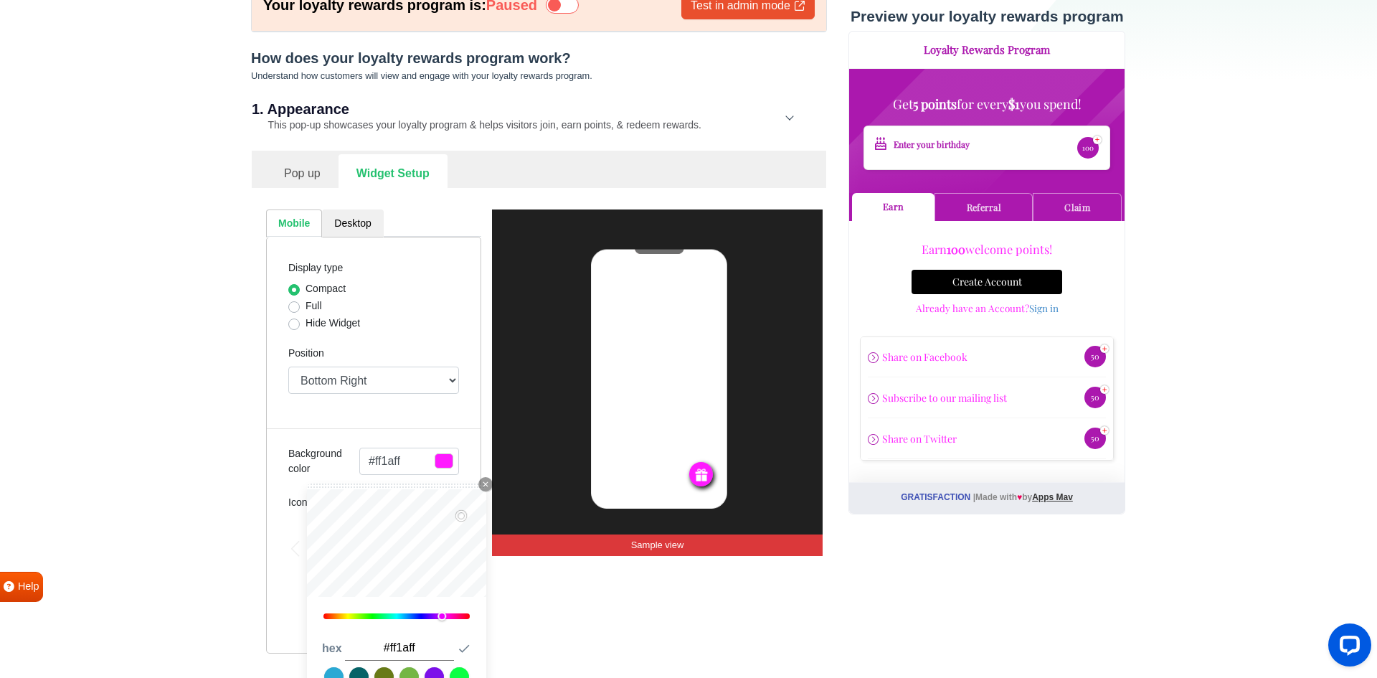
click at [450, 409] on div "Display type Compact Full Hide Widget Position Top Right Top Left Top Center Bo…" at bounding box center [373, 445] width 215 height 417
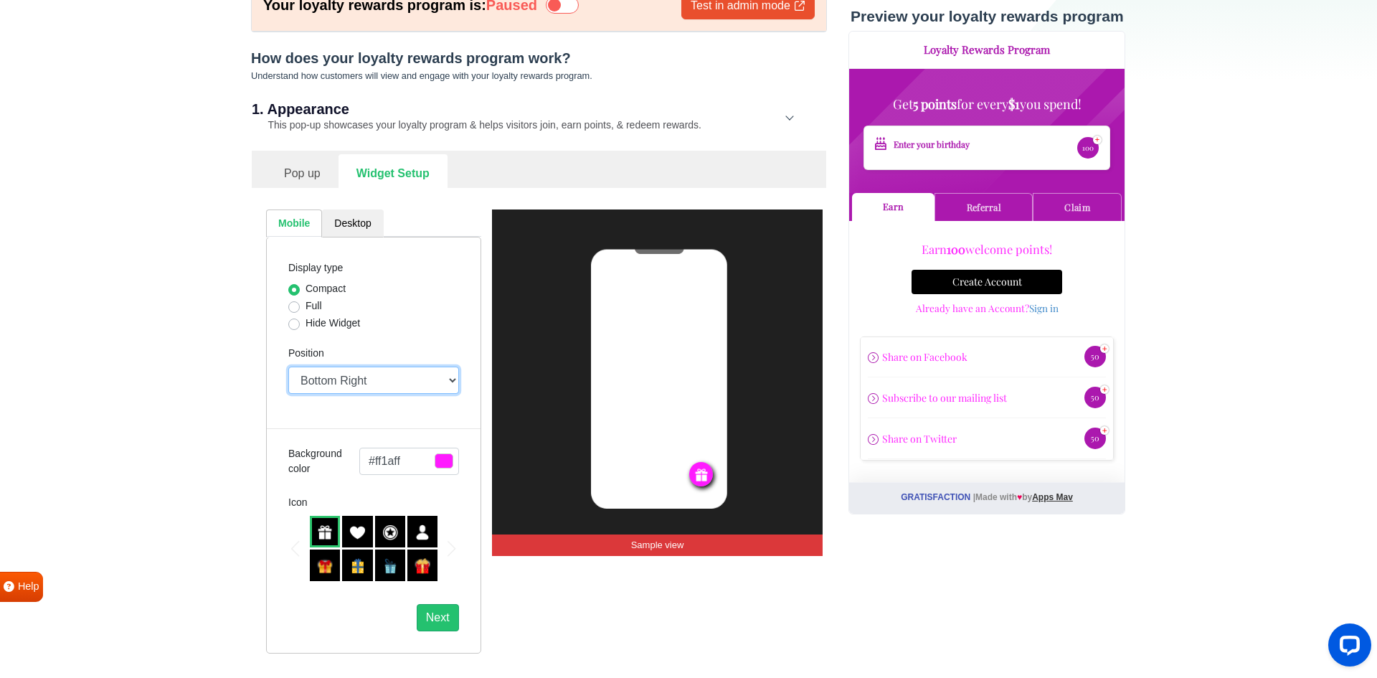
click at [447, 382] on select "Top Right Top Left Top Center Bottom Right Bottom Left Bottom Center" at bounding box center [373, 380] width 171 height 27
select select "top-right"
click at [288, 368] on select "Top Right Top Left Top Center Bottom Right Bottom Left Bottom Center" at bounding box center [373, 380] width 171 height 27
click at [306, 308] on label "Full" at bounding box center [314, 305] width 17 height 15
click at [299, 308] on input "Full" at bounding box center [293, 305] width 11 height 14
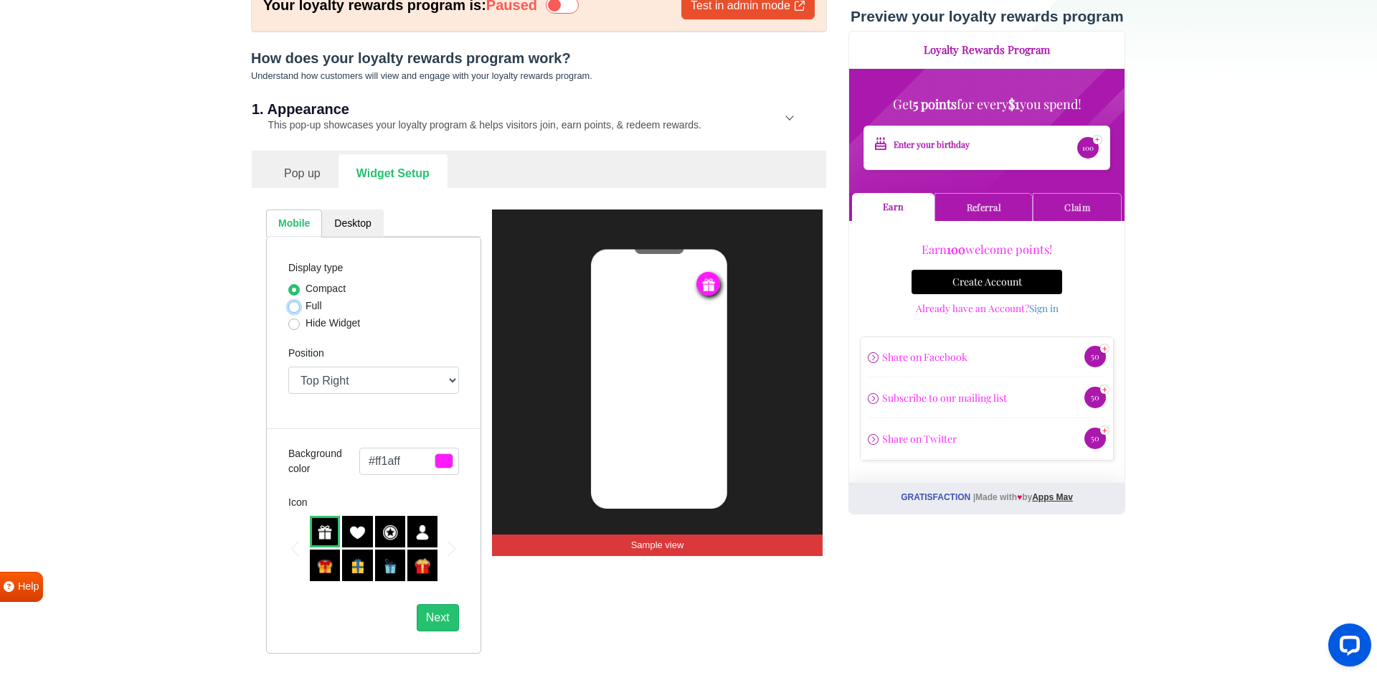
radio input "true"
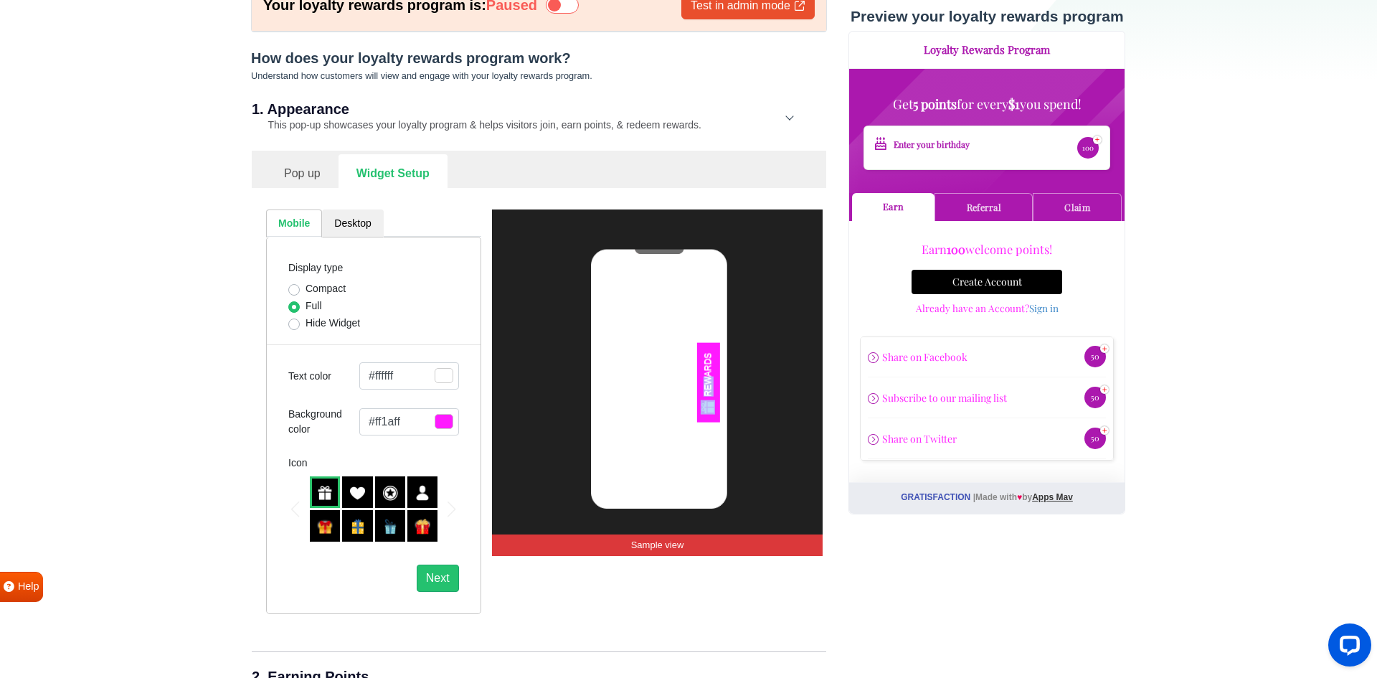
drag, startPoint x: 711, startPoint y: 375, endPoint x: 644, endPoint y: 456, distance: 104.9
click at [644, 456] on div "REWARDS" at bounding box center [659, 383] width 123 height 222
click at [292, 282] on input "Compact" at bounding box center [293, 288] width 11 height 14
radio input "true"
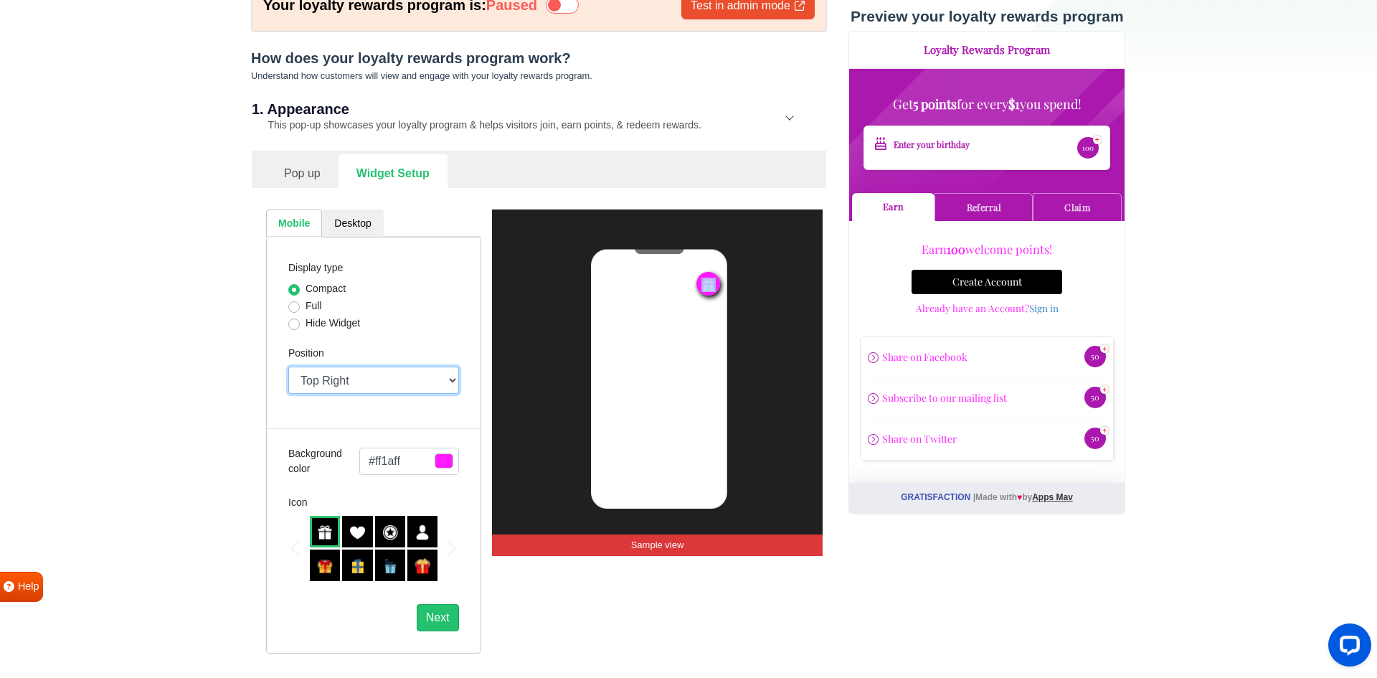
click at [326, 373] on select "Top Right Top Left Top Center Bottom Right Bottom Left Bottom Center" at bounding box center [373, 380] width 171 height 27
select select "top-center"
click at [288, 368] on select "Top Right Top Left Top Center Bottom Right Bottom Left Bottom Center" at bounding box center [373, 380] width 171 height 27
click at [306, 312] on label "Full" at bounding box center [314, 305] width 17 height 15
click at [290, 312] on input "Full" at bounding box center [293, 305] width 11 height 14
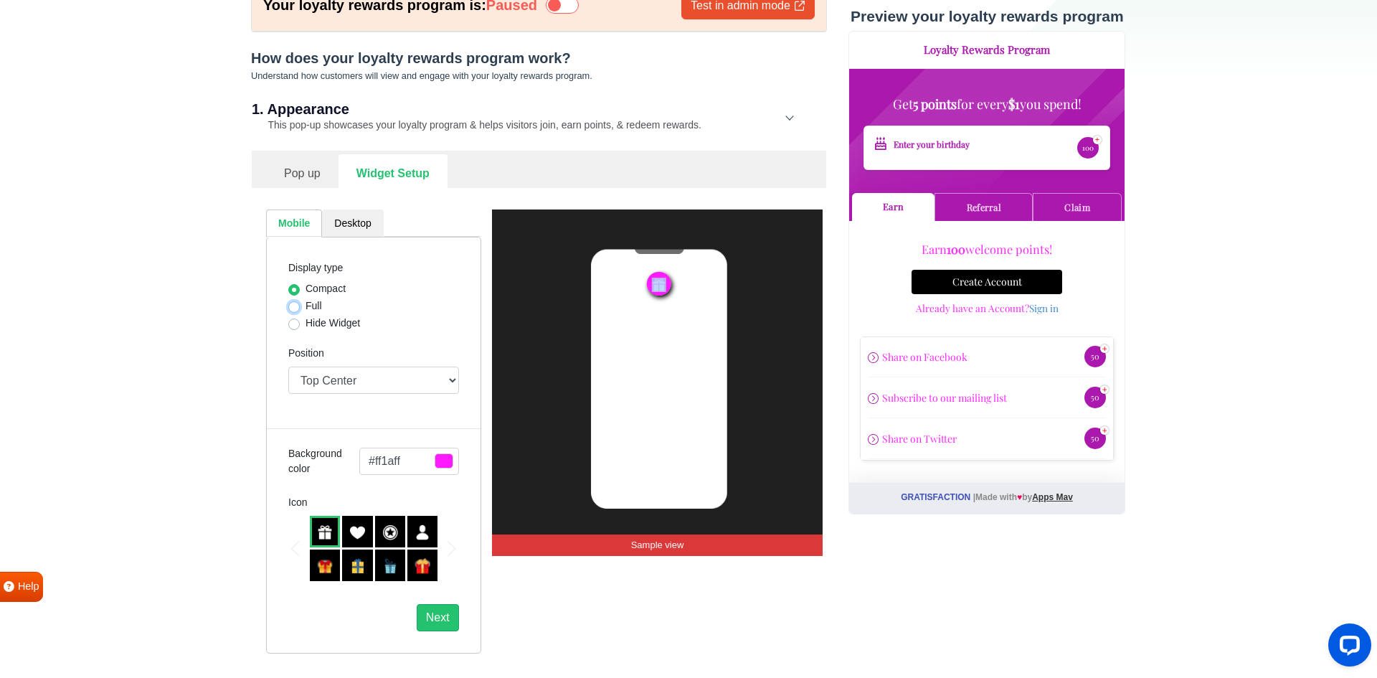
radio input "true"
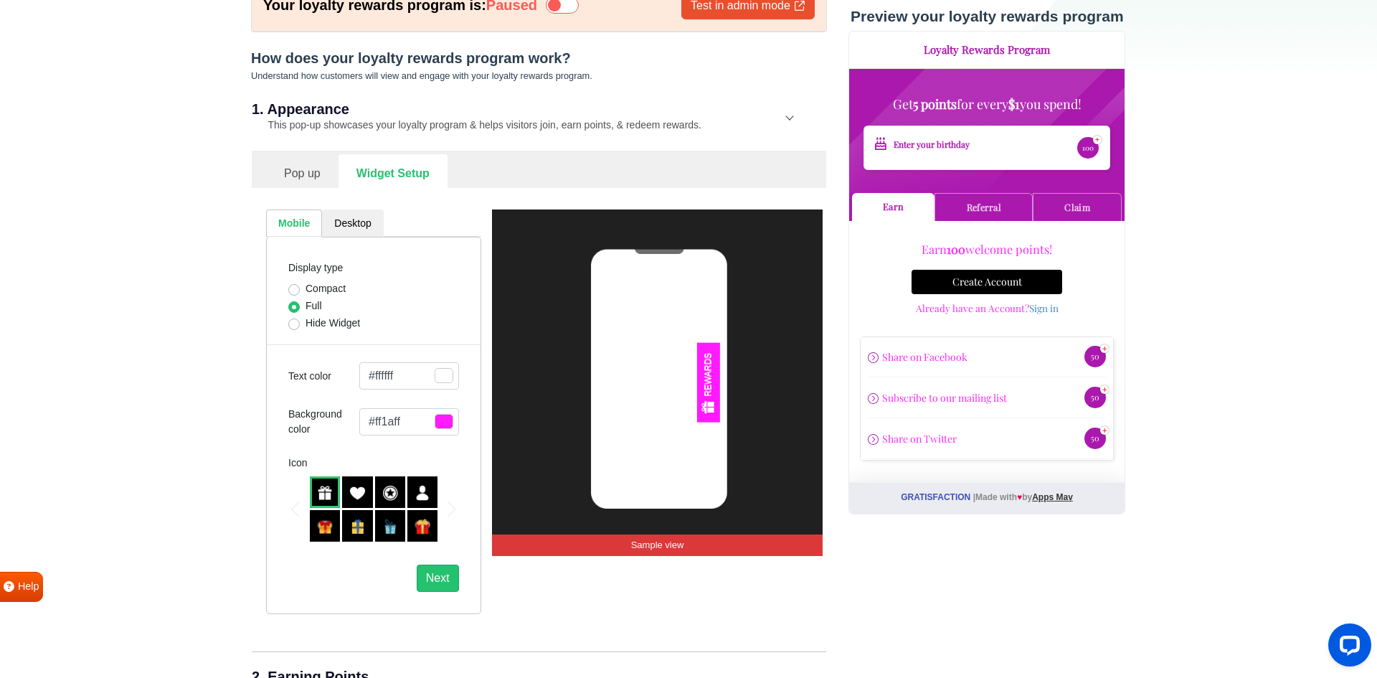
click at [306, 326] on label "Hide Widget" at bounding box center [333, 323] width 55 height 15
click at [292, 326] on input "Hide Widget" at bounding box center [293, 323] width 11 height 14
radio input "true"
click at [306, 312] on label "Full" at bounding box center [314, 305] width 17 height 15
click at [292, 312] on input "Full" at bounding box center [293, 305] width 11 height 14
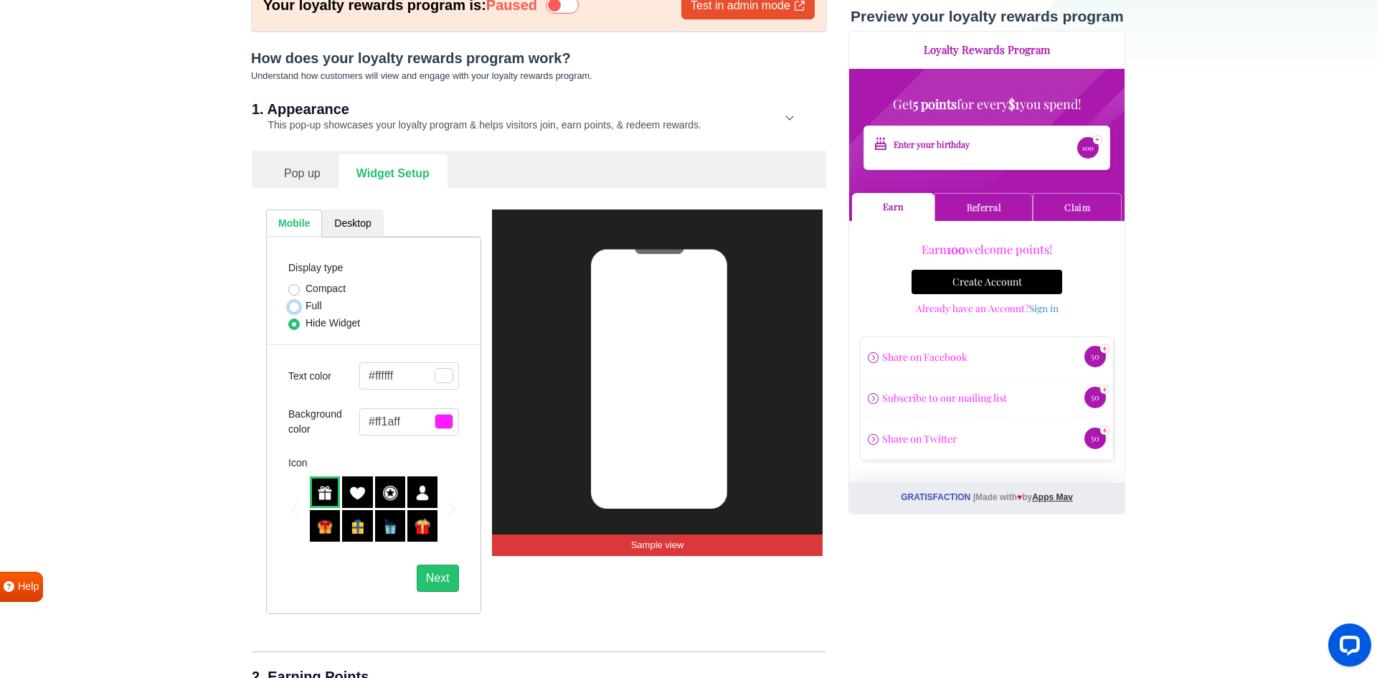
radio input "true"
click at [304, 274] on label "Display type" at bounding box center [315, 267] width 55 height 15
click at [306, 286] on label "Compact" at bounding box center [326, 288] width 40 height 15
click at [295, 286] on input "Compact" at bounding box center [293, 288] width 11 height 14
radio input "true"
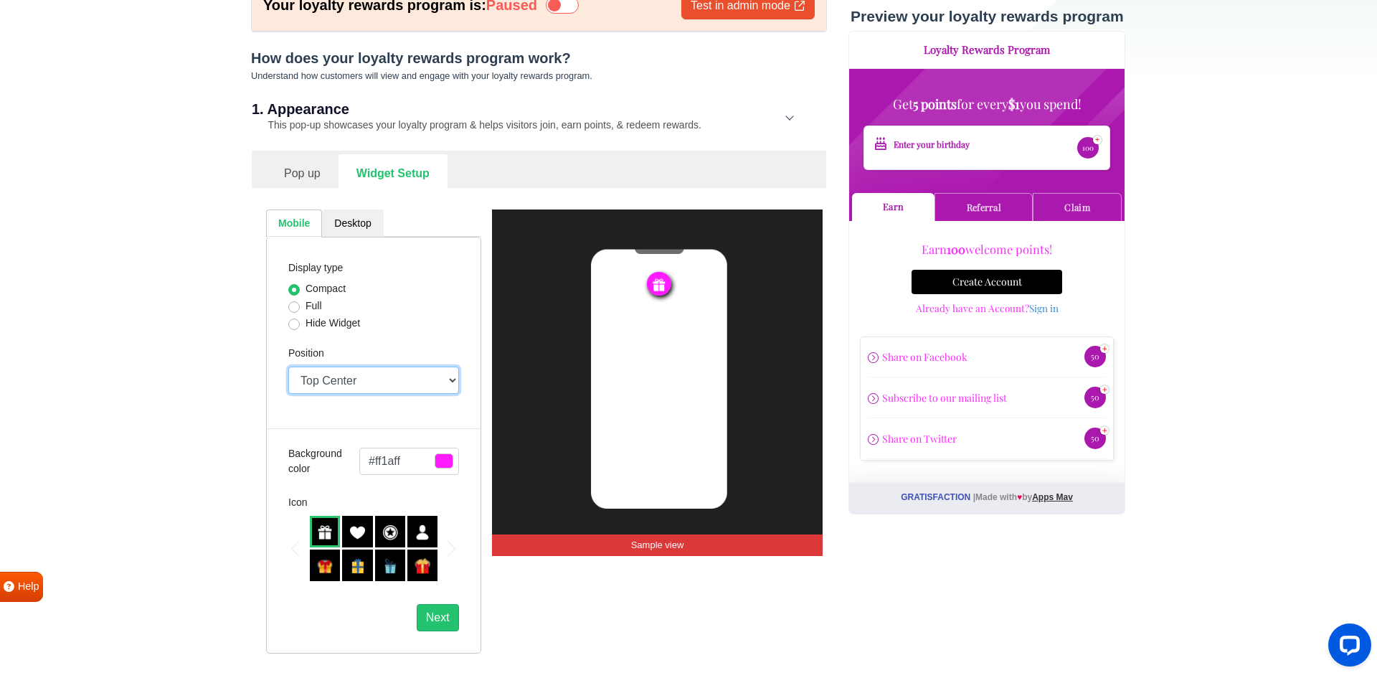
click at [328, 370] on select "Top Right Top Left Top Center Bottom Right Bottom Left Bottom Center" at bounding box center [373, 380] width 171 height 27
select select "top-right"
click at [288, 368] on select "Top Right Top Left Top Center Bottom Right Bottom Left Bottom Center" at bounding box center [373, 380] width 171 height 27
click at [354, 215] on link "Desktop" at bounding box center [352, 223] width 61 height 28
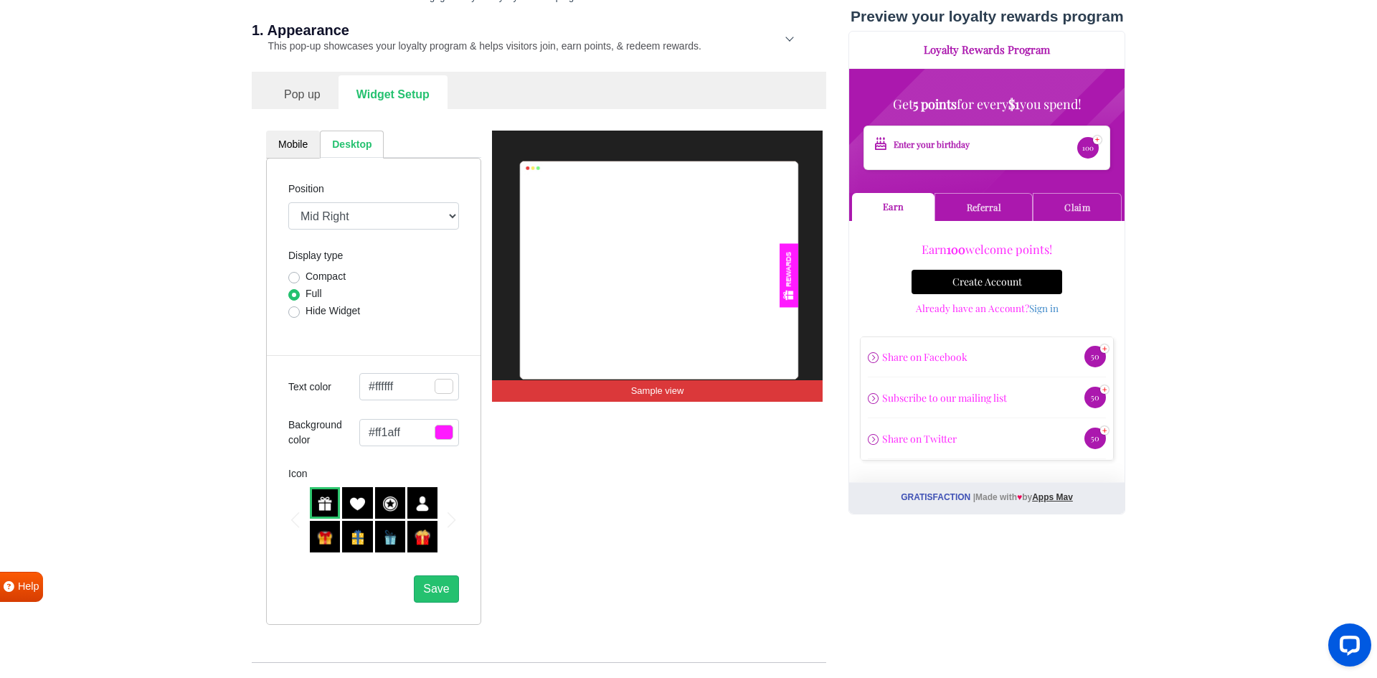
scroll to position [211, 0]
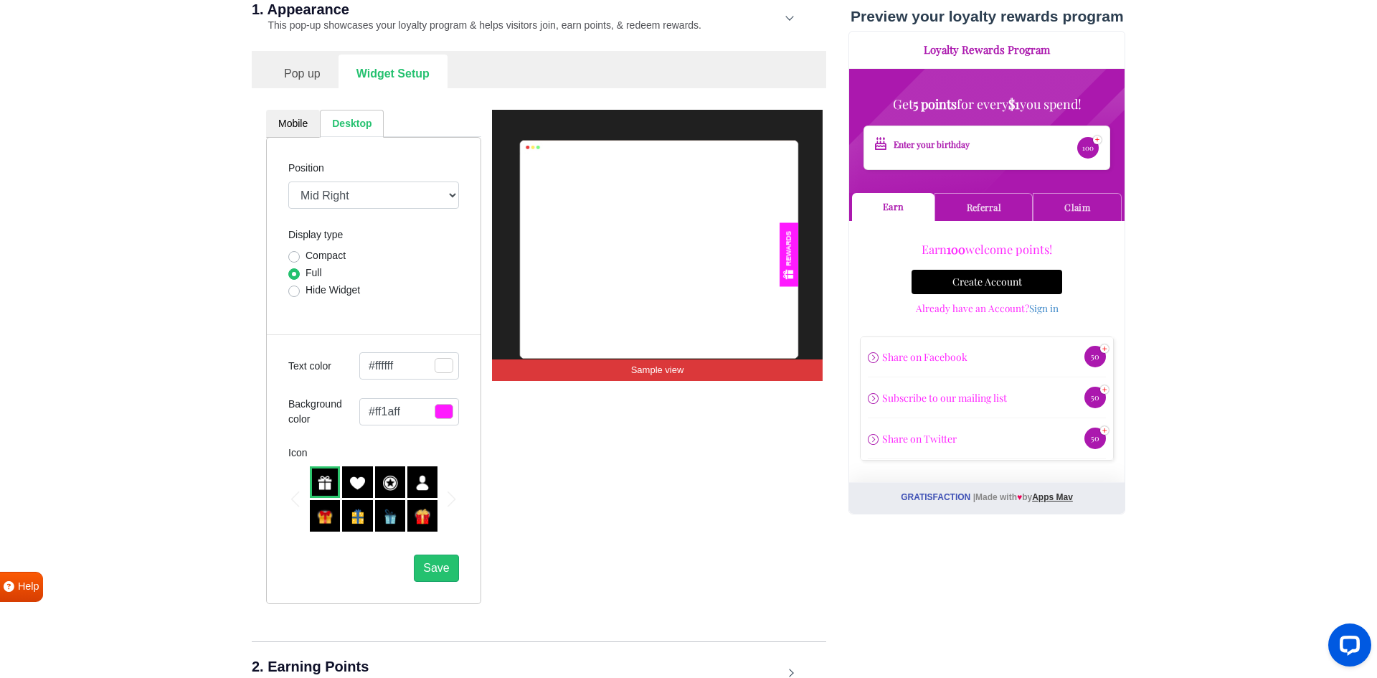
click at [440, 366] on span "button" at bounding box center [444, 365] width 19 height 15
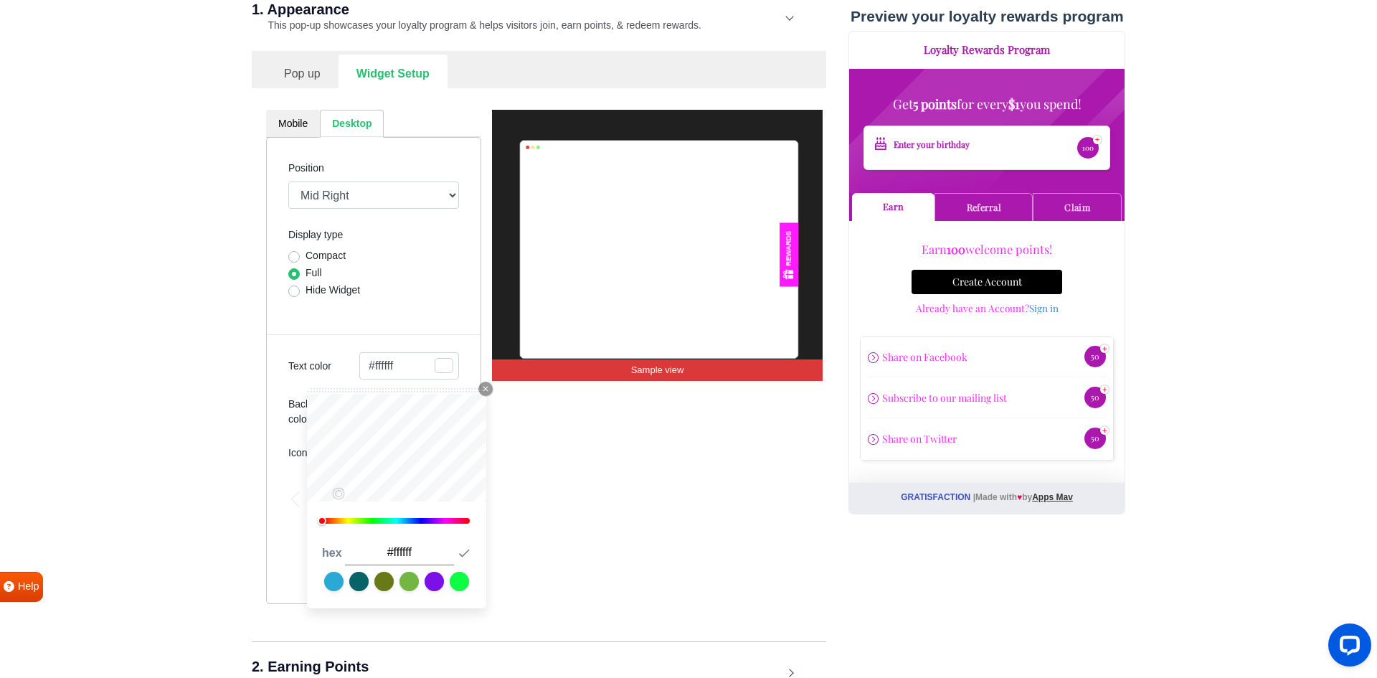
type input "#150e0e"
type input "#ffa8a8"
type input "#ffaaaa"
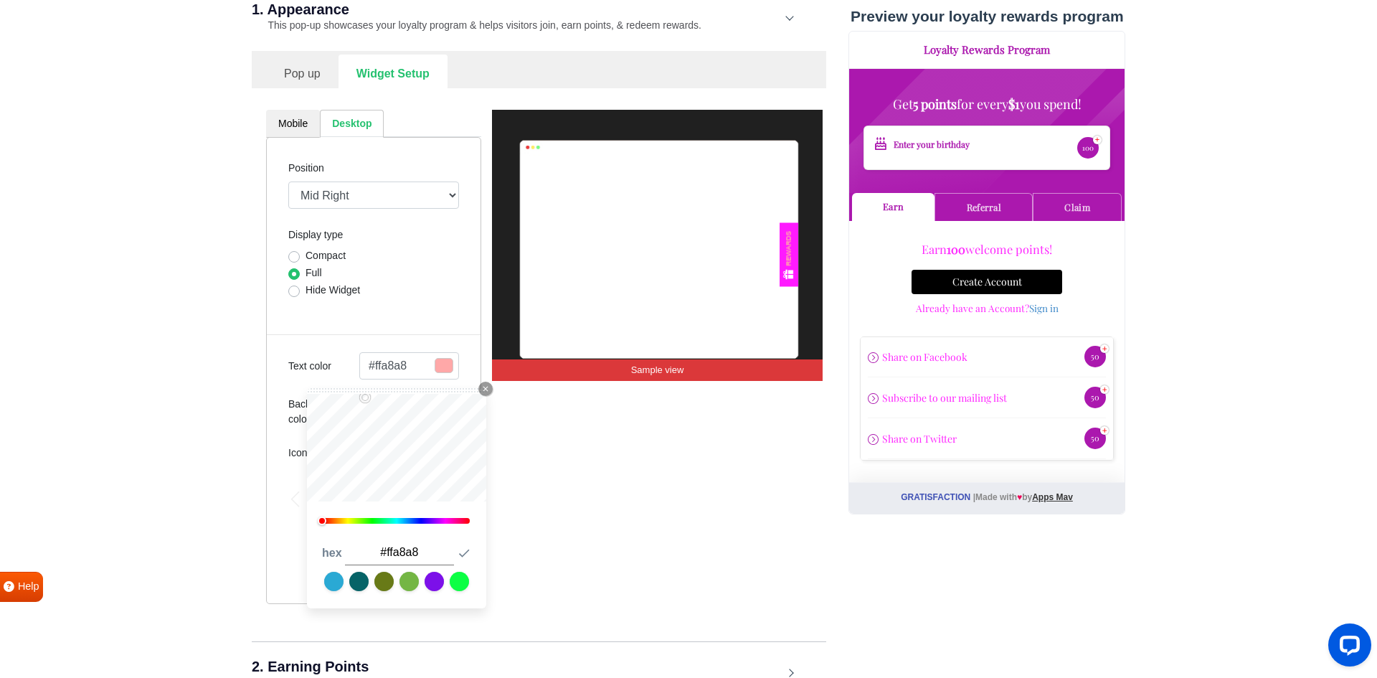
type input "#ffaaaa"
type input "#ffb4b4"
type input "#ffcbcb"
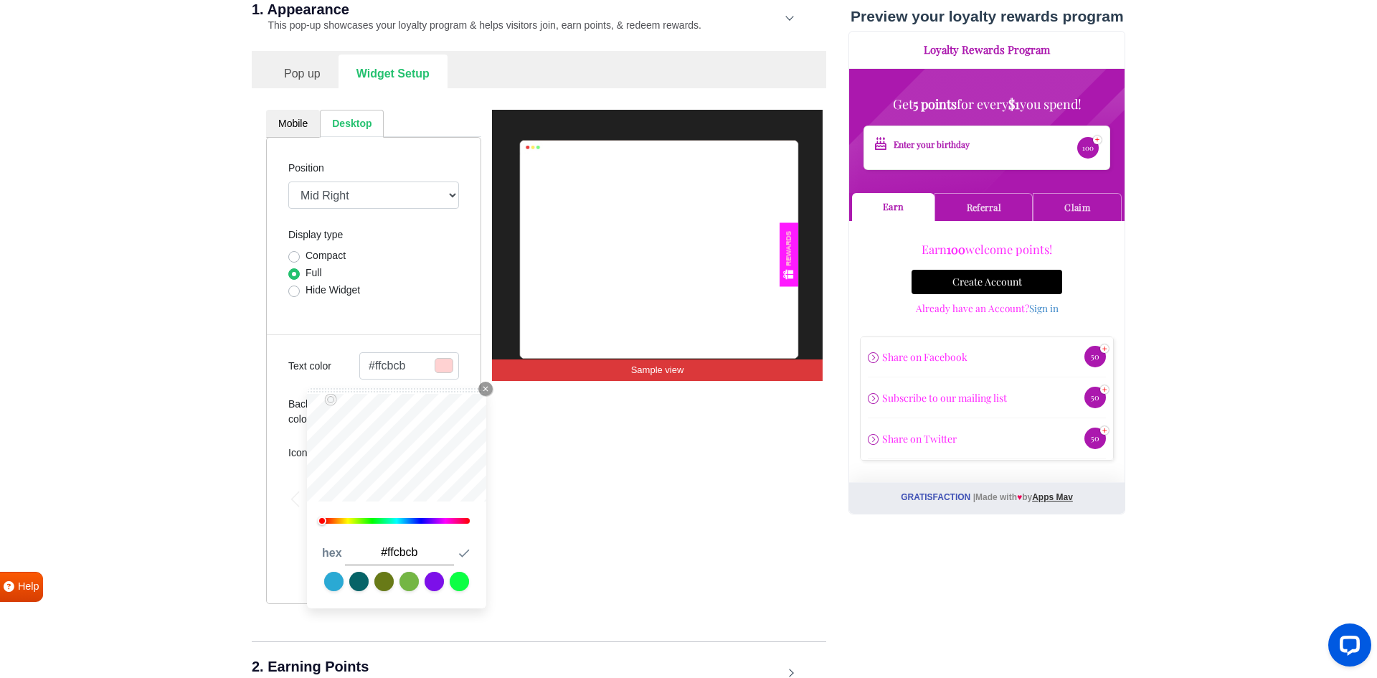
type input "#ffd2d2"
type input "#ffdede"
type input "#fee1e1"
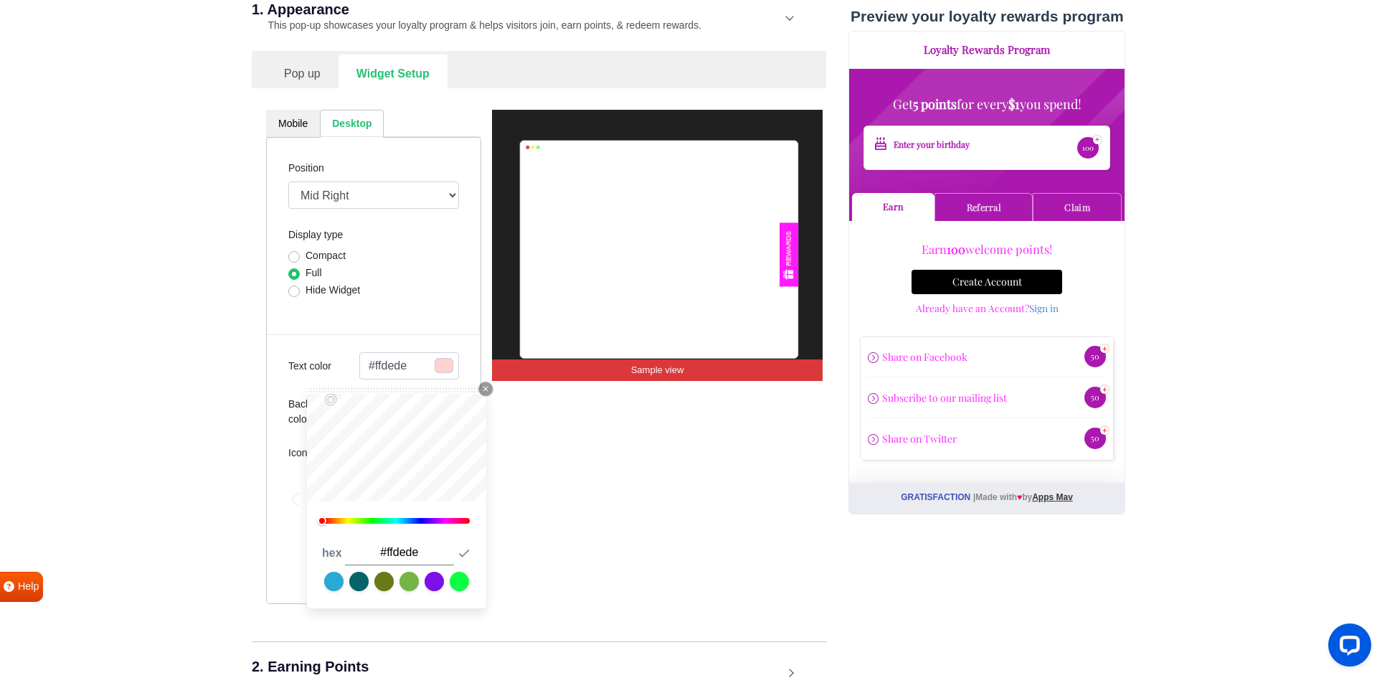
type input "#fee1e1"
type input "#fbe3e3"
type input "#f9e6e6"
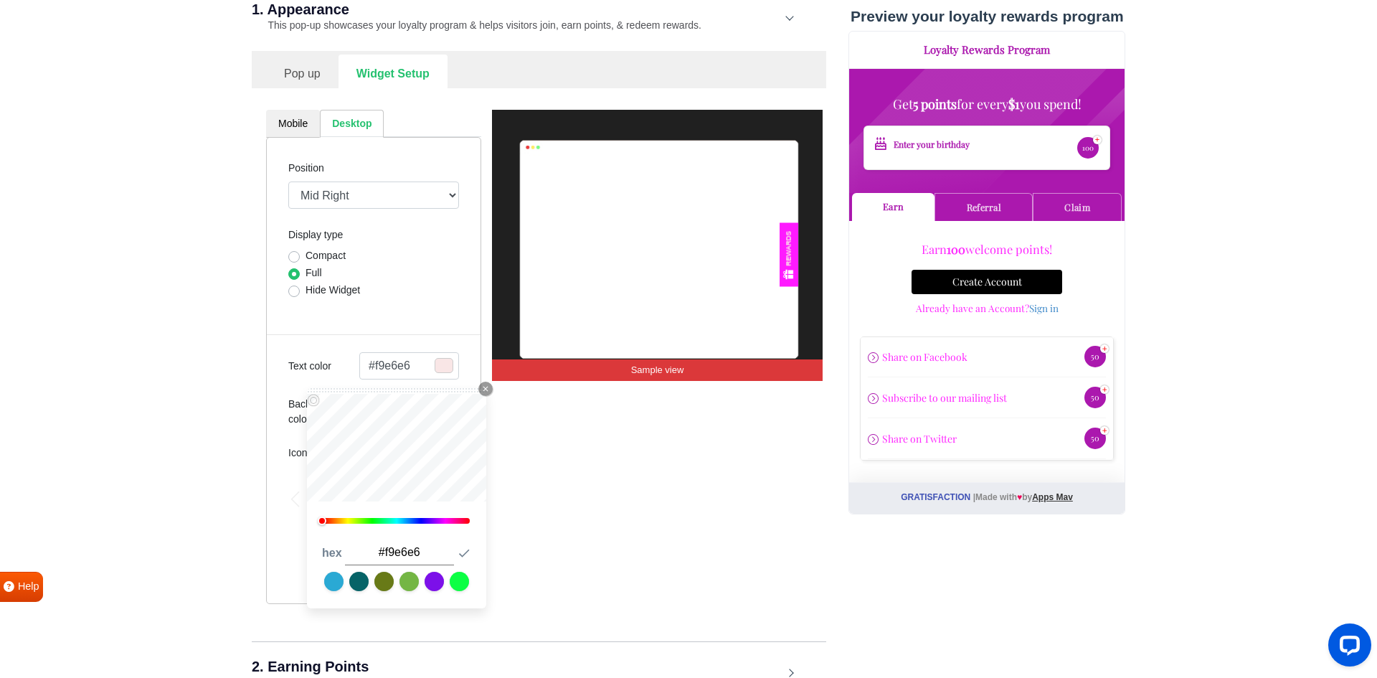
type input "#f6e8e8"
type input "#f4eaea"
type input "#f4f4f4"
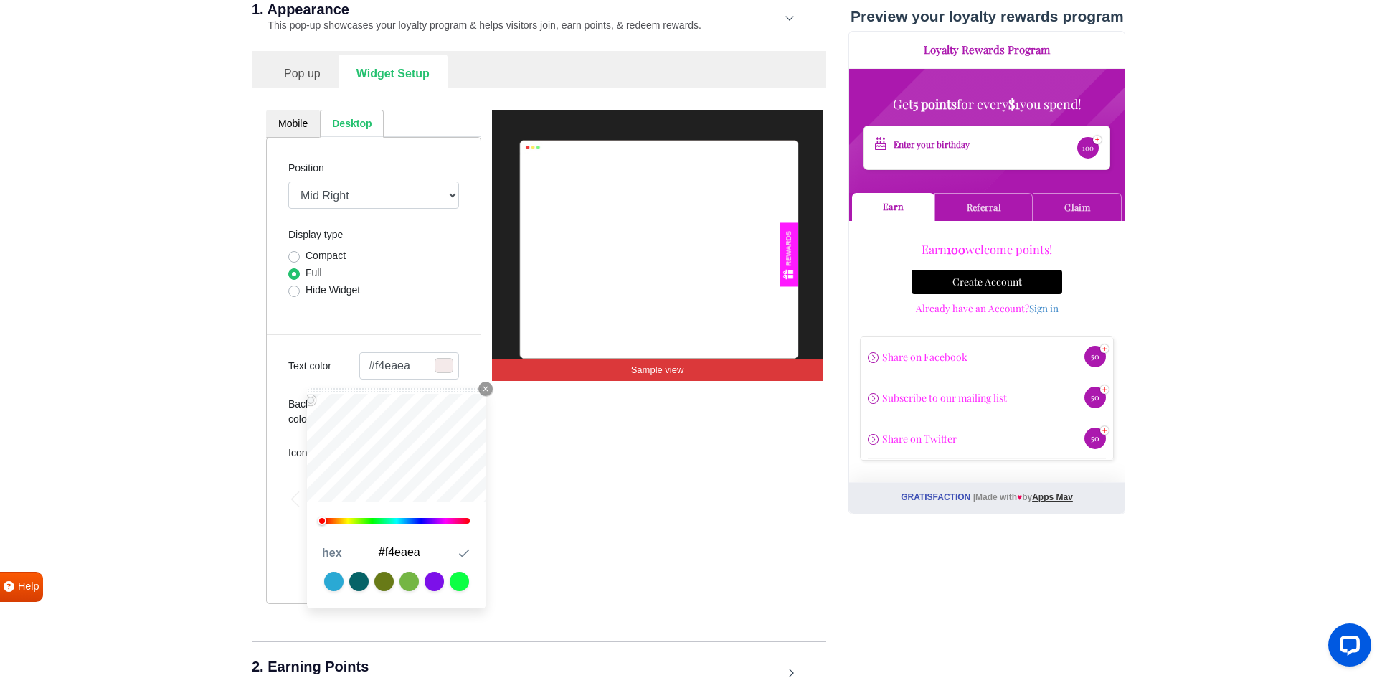
type input "#f4f4f4"
type input "#fcfcfc"
type input "#ffffff"
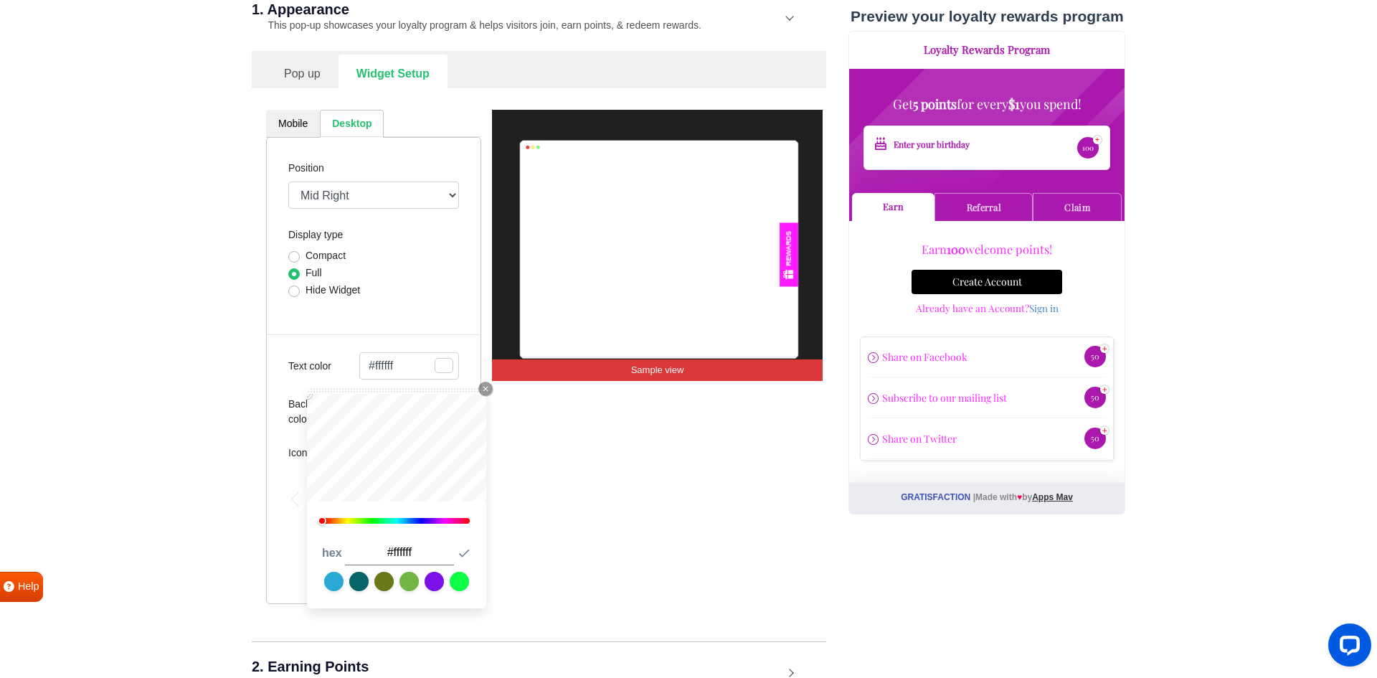
click at [295, 392] on div "Position Mid Right Mid Left Top Bar Top Left Top Right Top Center Bottom Bar Bo…" at bounding box center [373, 370] width 215 height 467
click at [486, 389] on icon "button" at bounding box center [485, 389] width 5 height 5
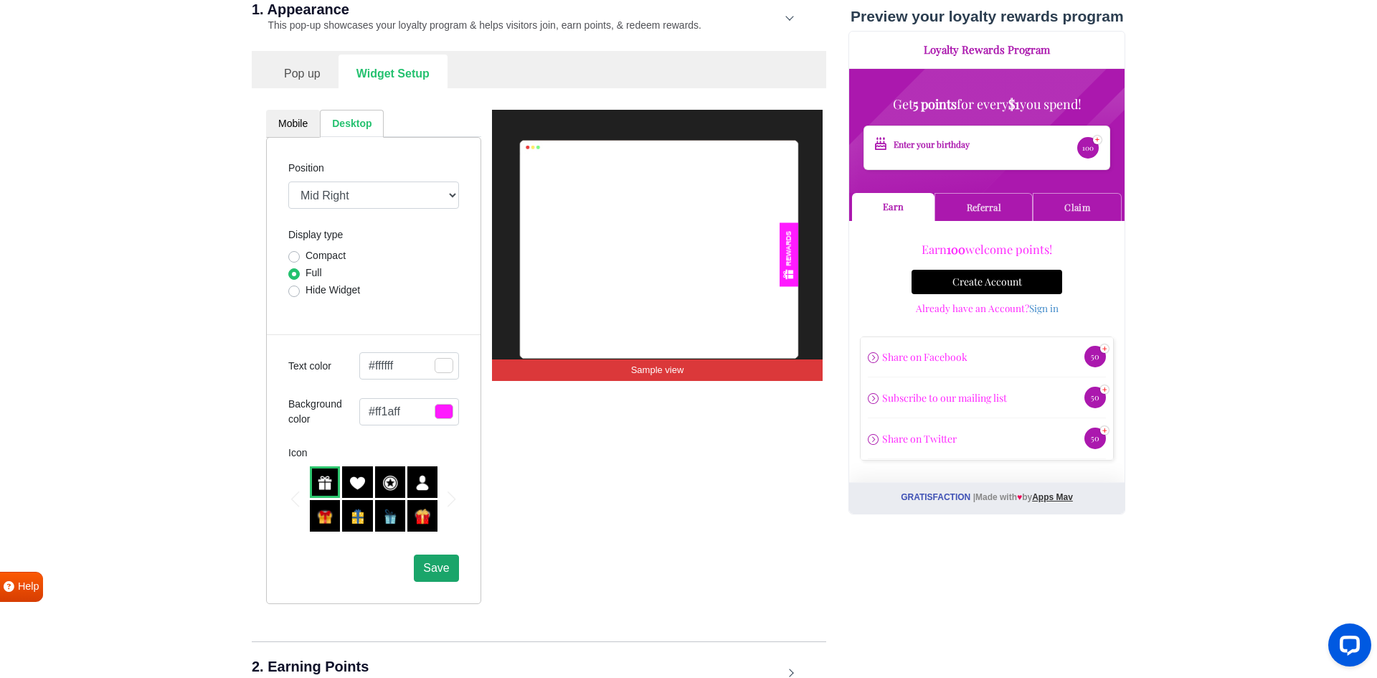
click at [431, 562] on button "Save" at bounding box center [436, 568] width 44 height 27
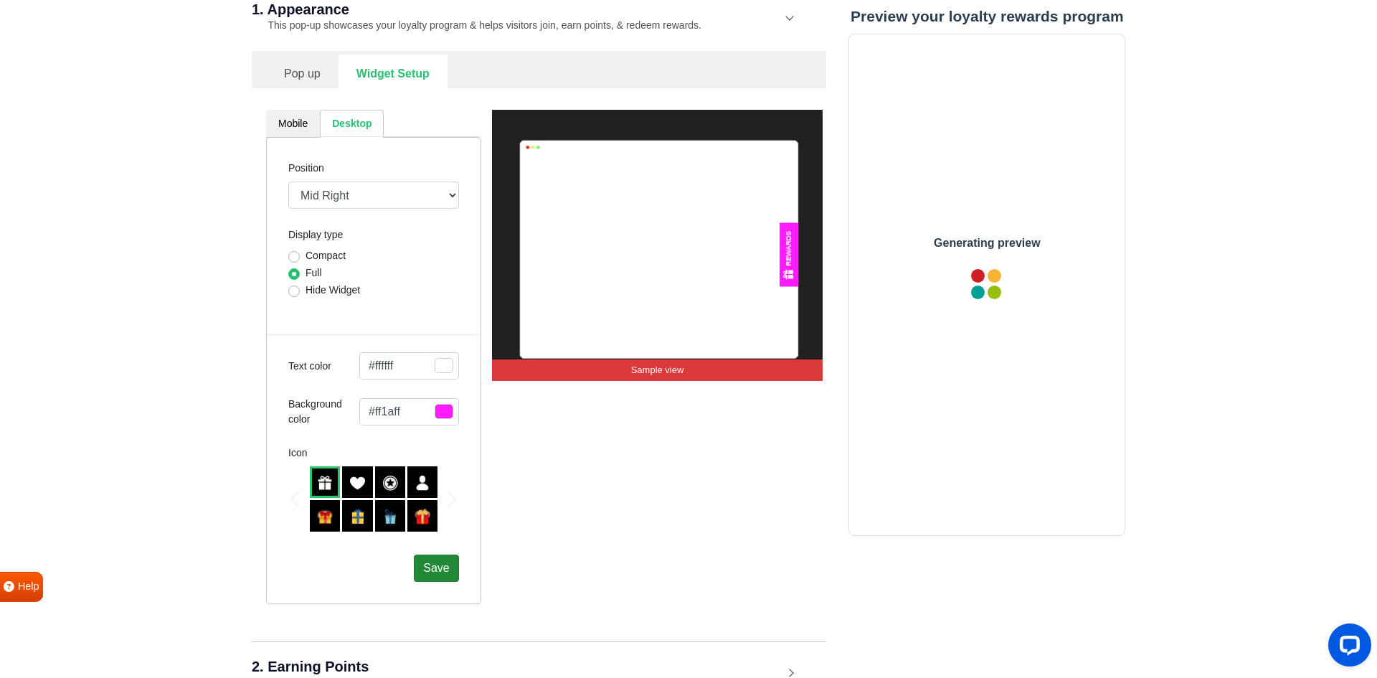
scroll to position [0, 0]
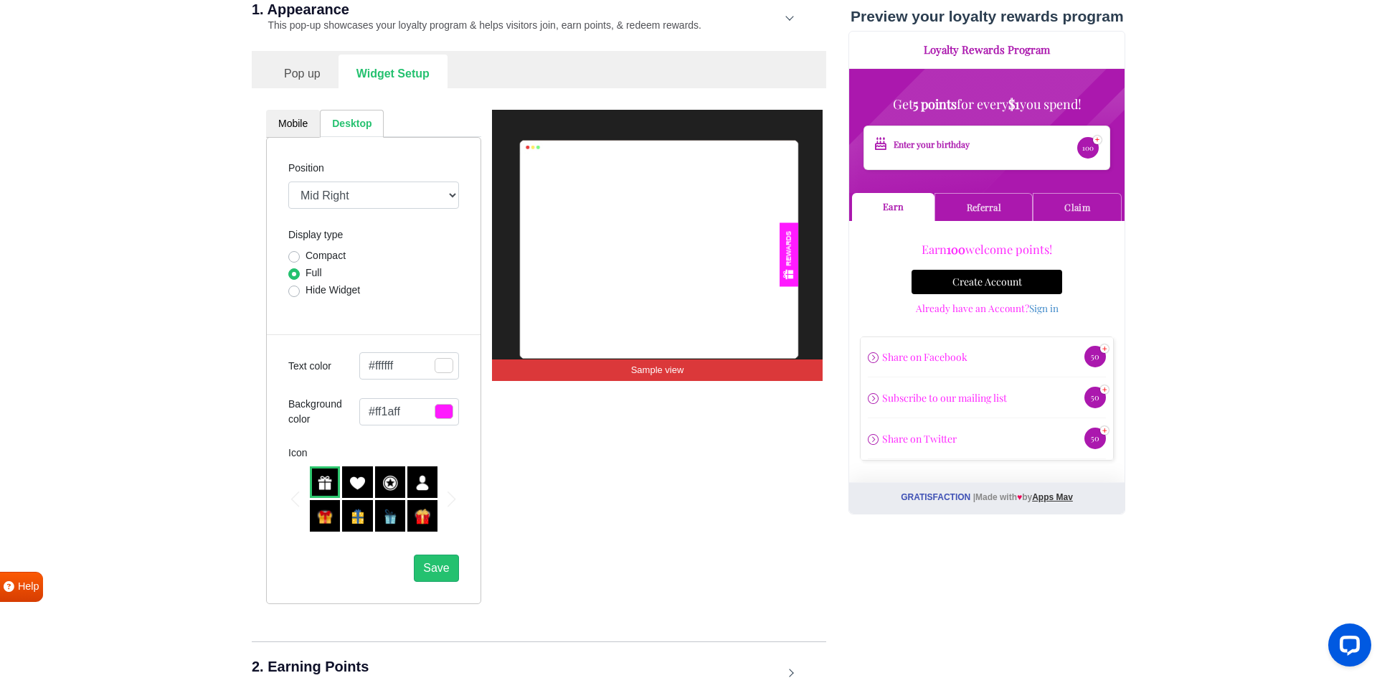
click at [782, 22] on div "1. Appearance This pop-up showcases your loyalty program & helps visitors join,…" at bounding box center [539, 18] width 575 height 66
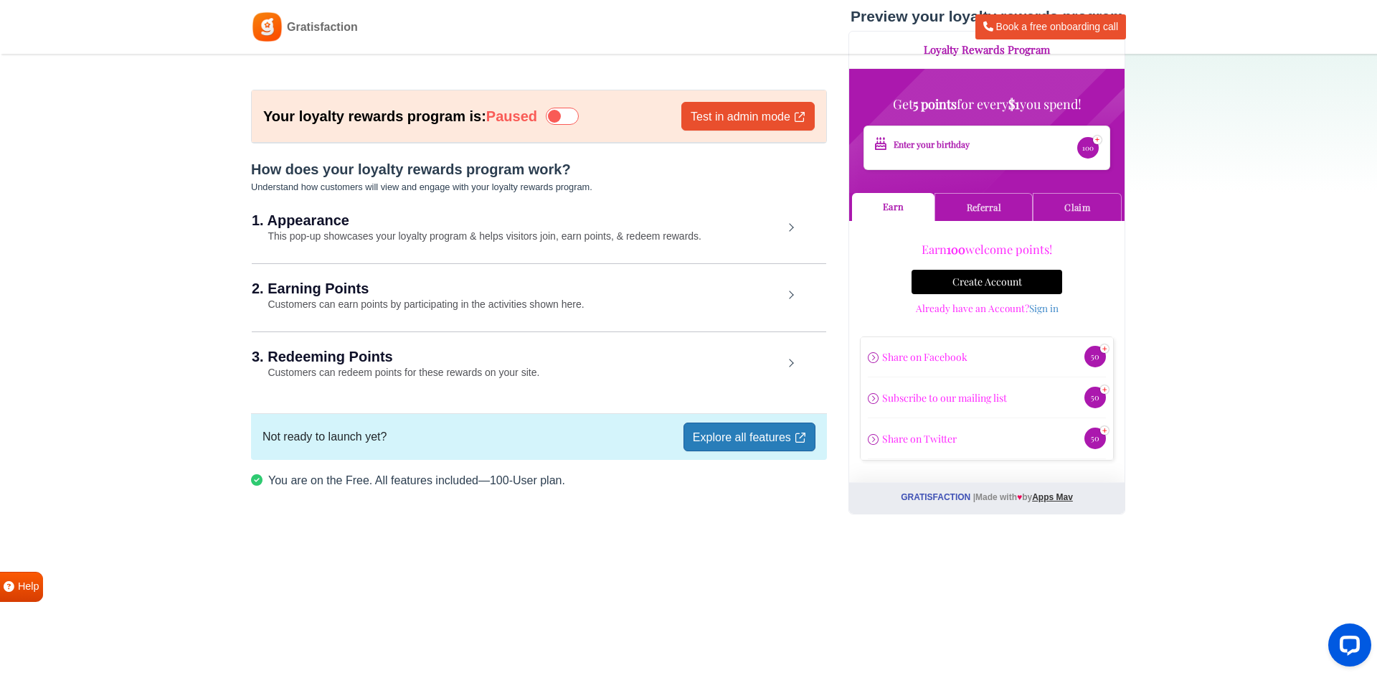
scroll to position [14, 0]
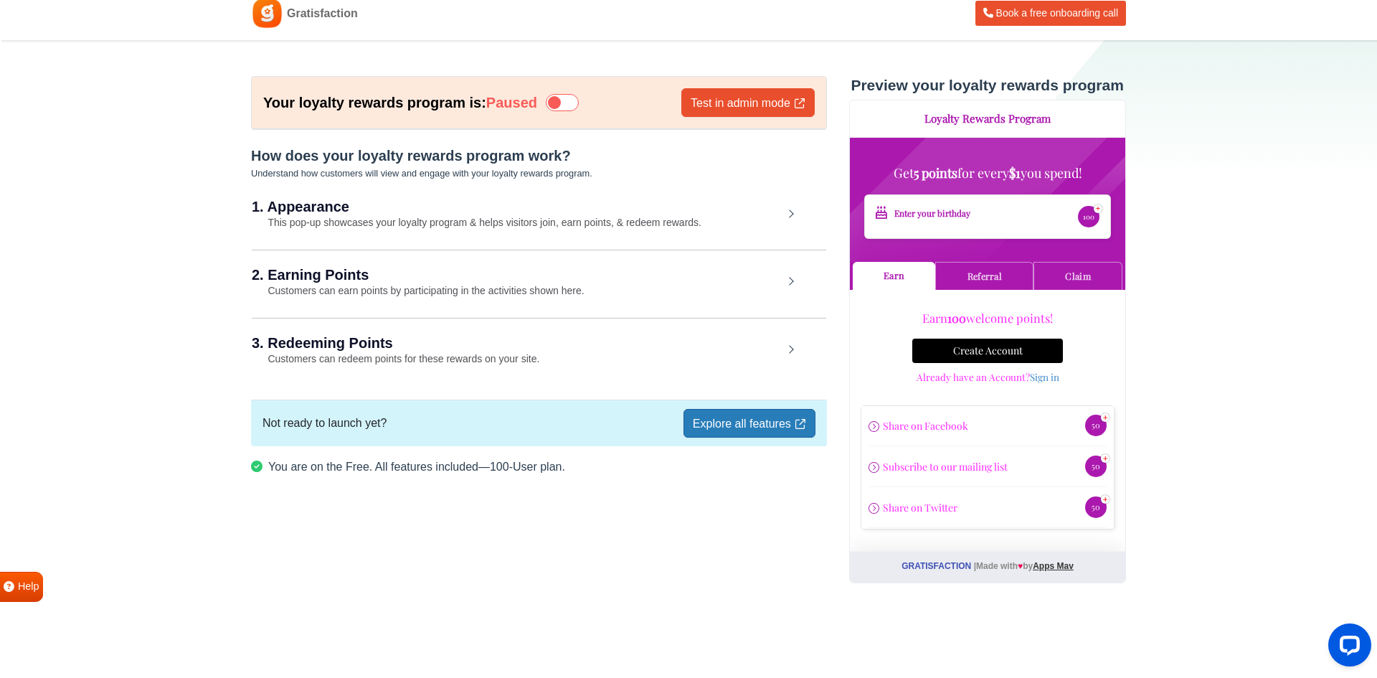
click at [689, 281] on div "2. Earning Points Customers can earn points by participating in the activities …" at bounding box center [539, 283] width 575 height 67
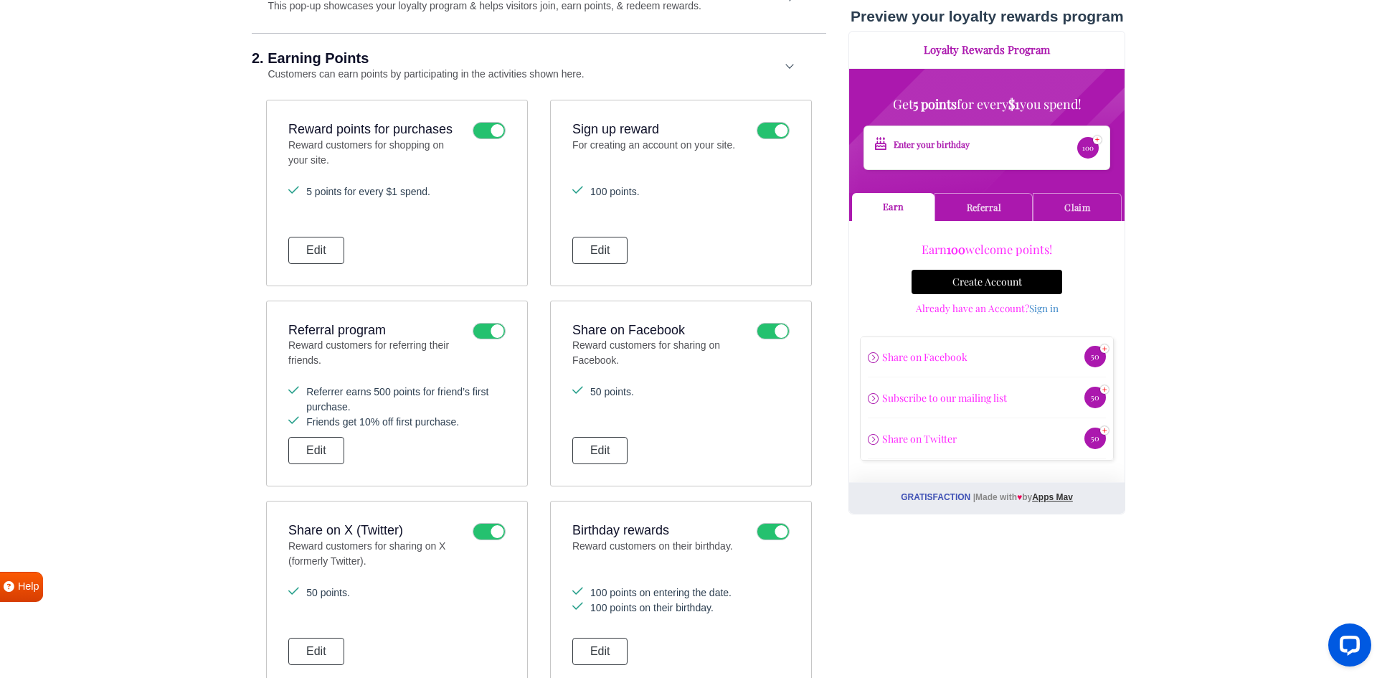
scroll to position [226, 0]
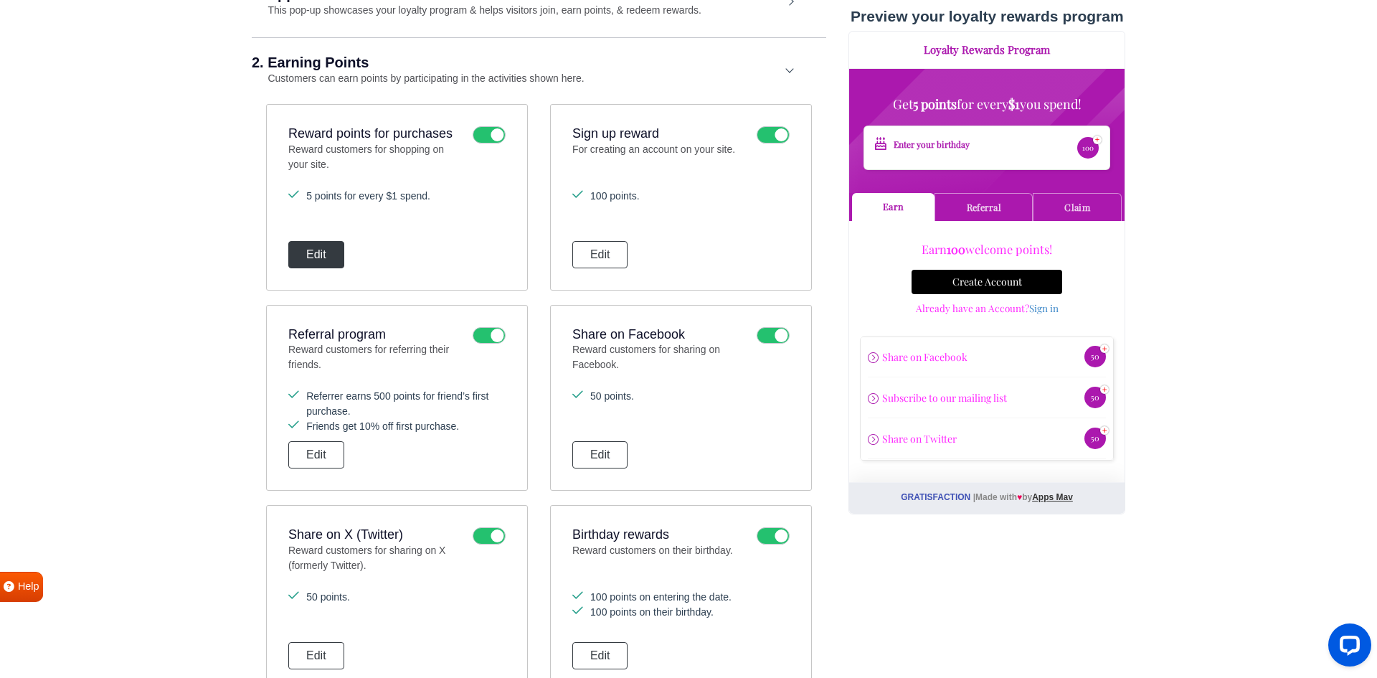
click at [325, 260] on button "Edit" at bounding box center [316, 254] width 56 height 27
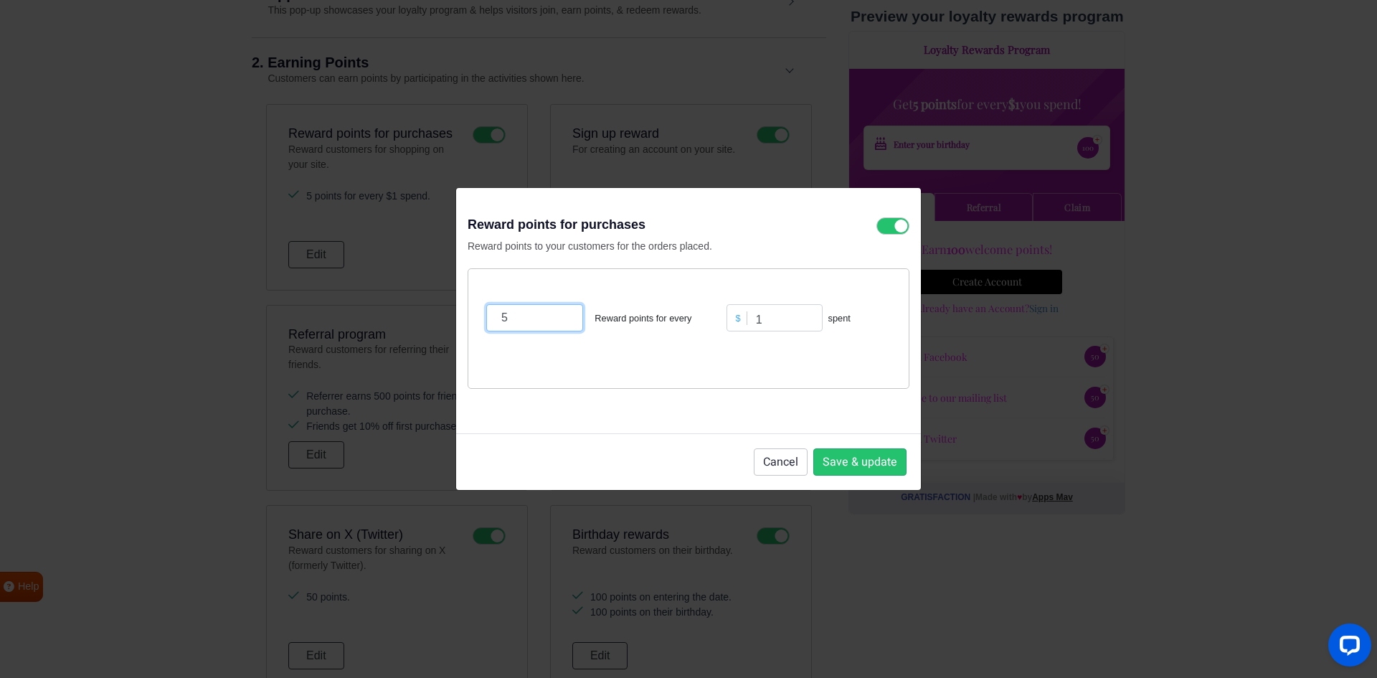
click at [509, 321] on input "5" at bounding box center [534, 317] width 97 height 27
type input "10"
click at [831, 465] on button "Save & update" at bounding box center [860, 461] width 93 height 27
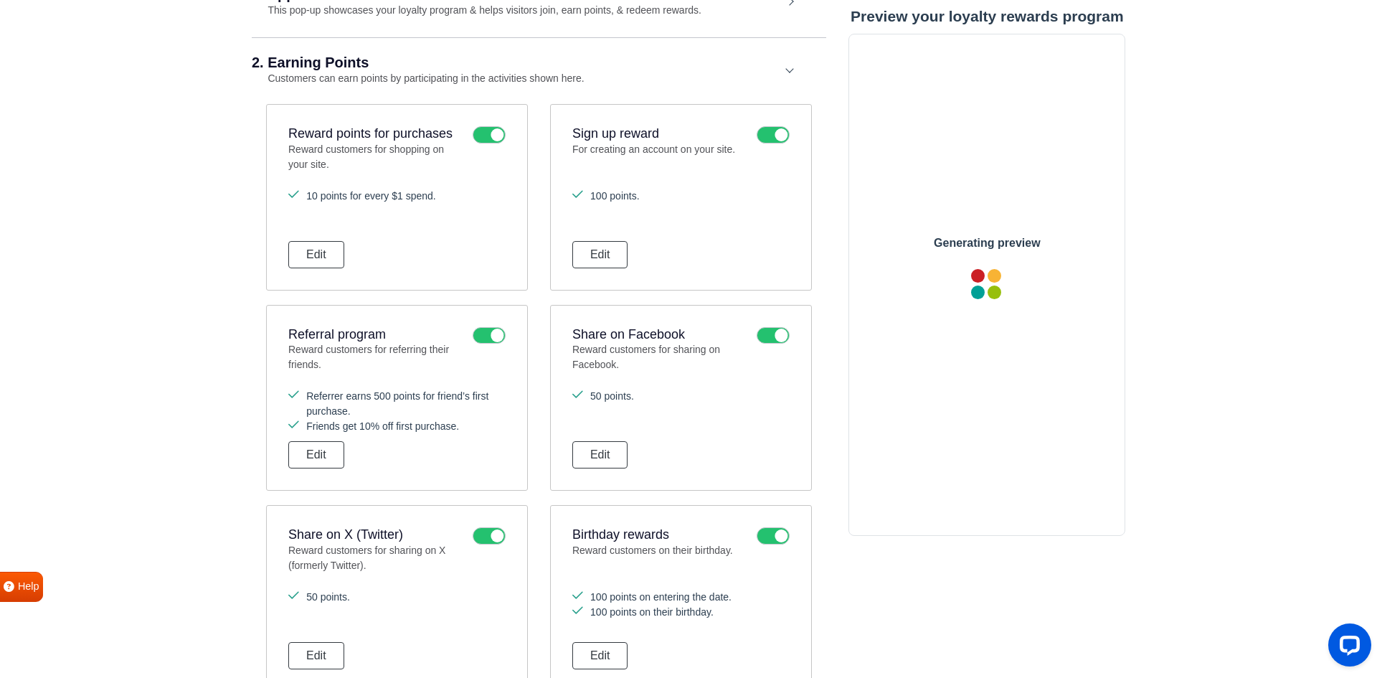
scroll to position [0, 0]
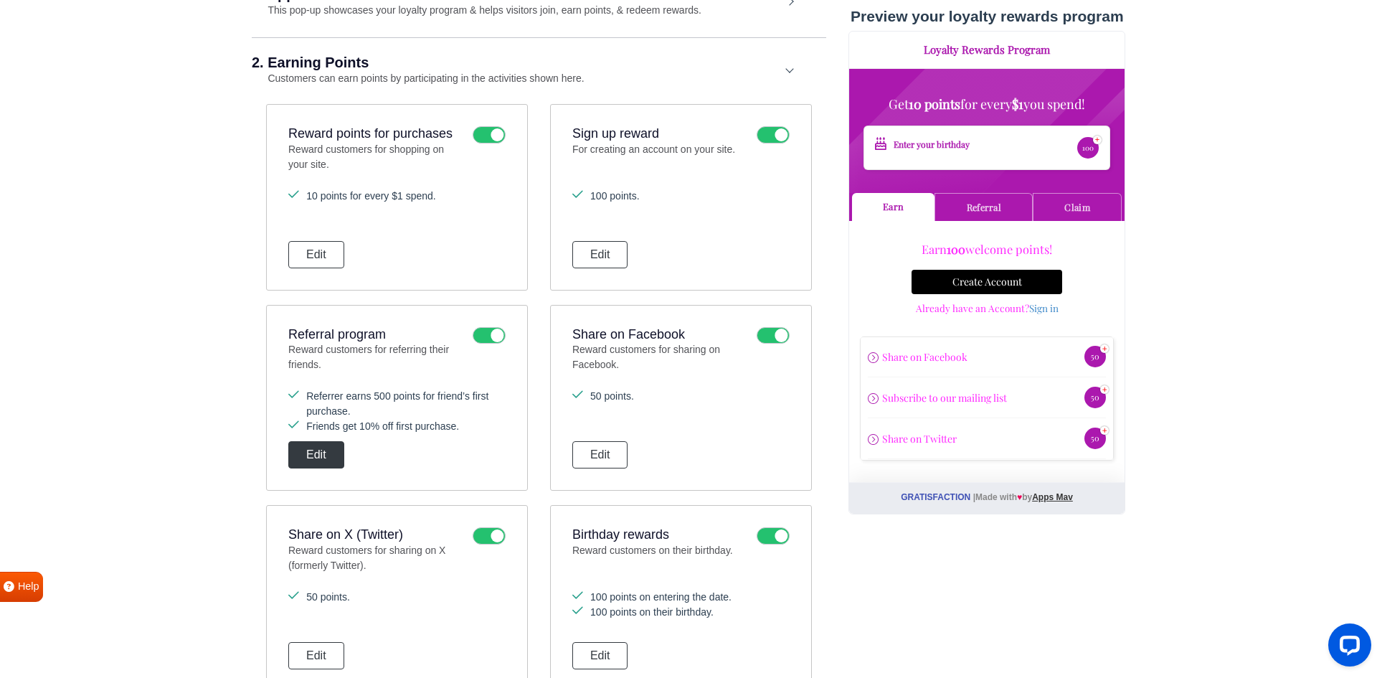
click at [334, 444] on button "Edit" at bounding box center [316, 454] width 56 height 27
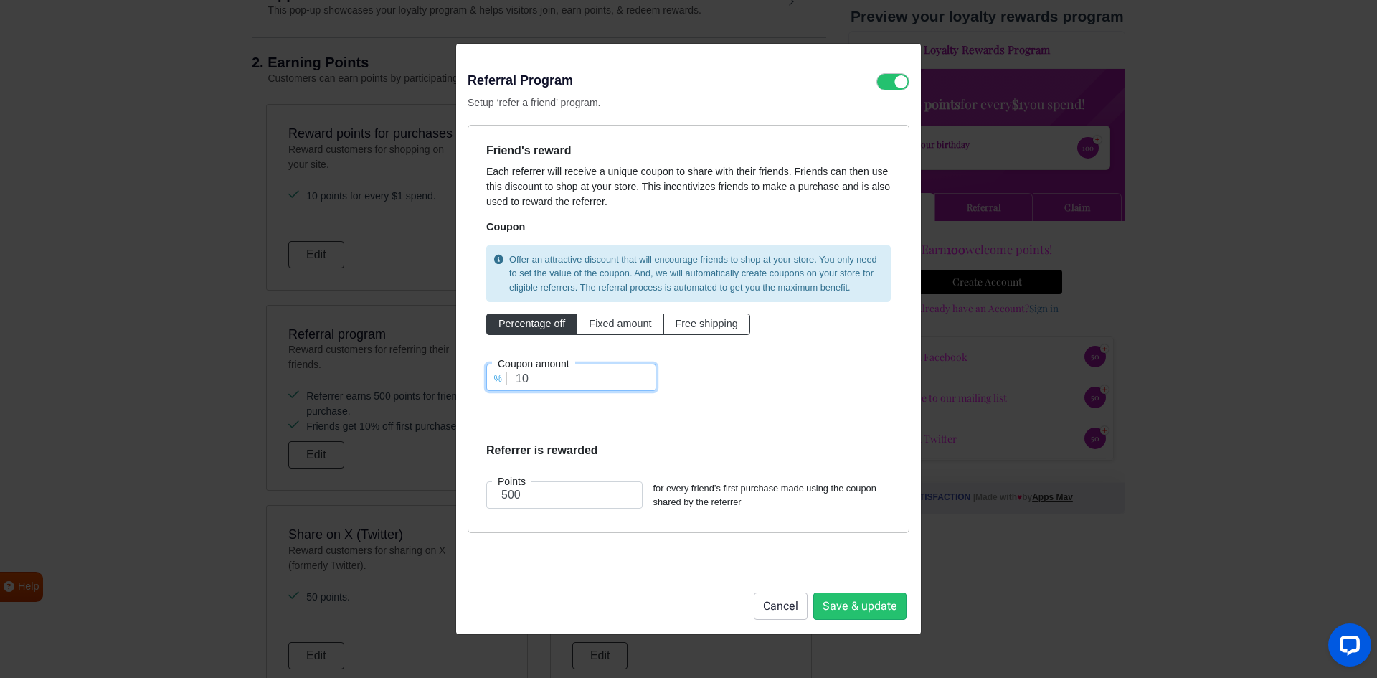
click at [544, 378] on input "10" at bounding box center [571, 377] width 170 height 27
type input "15"
click at [864, 607] on button "Save & update" at bounding box center [860, 606] width 93 height 27
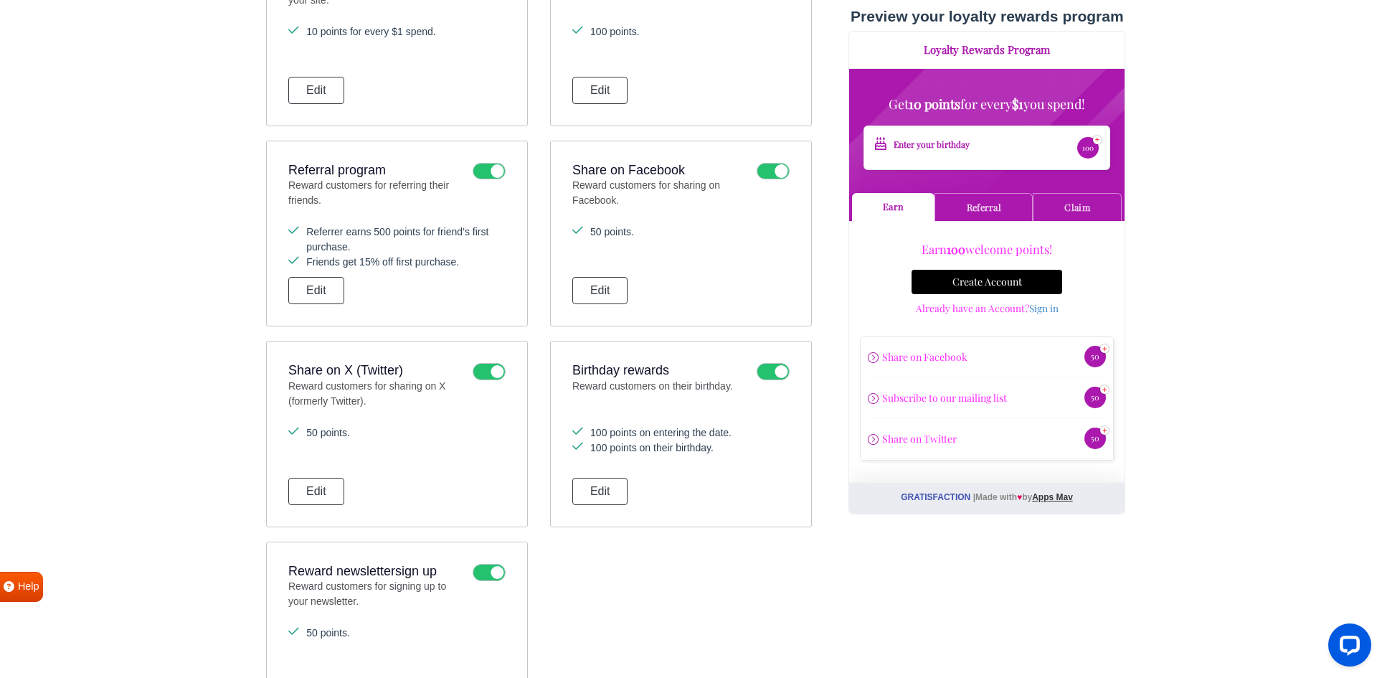
scroll to position [391, 0]
click at [618, 482] on button "Edit" at bounding box center [601, 490] width 56 height 27
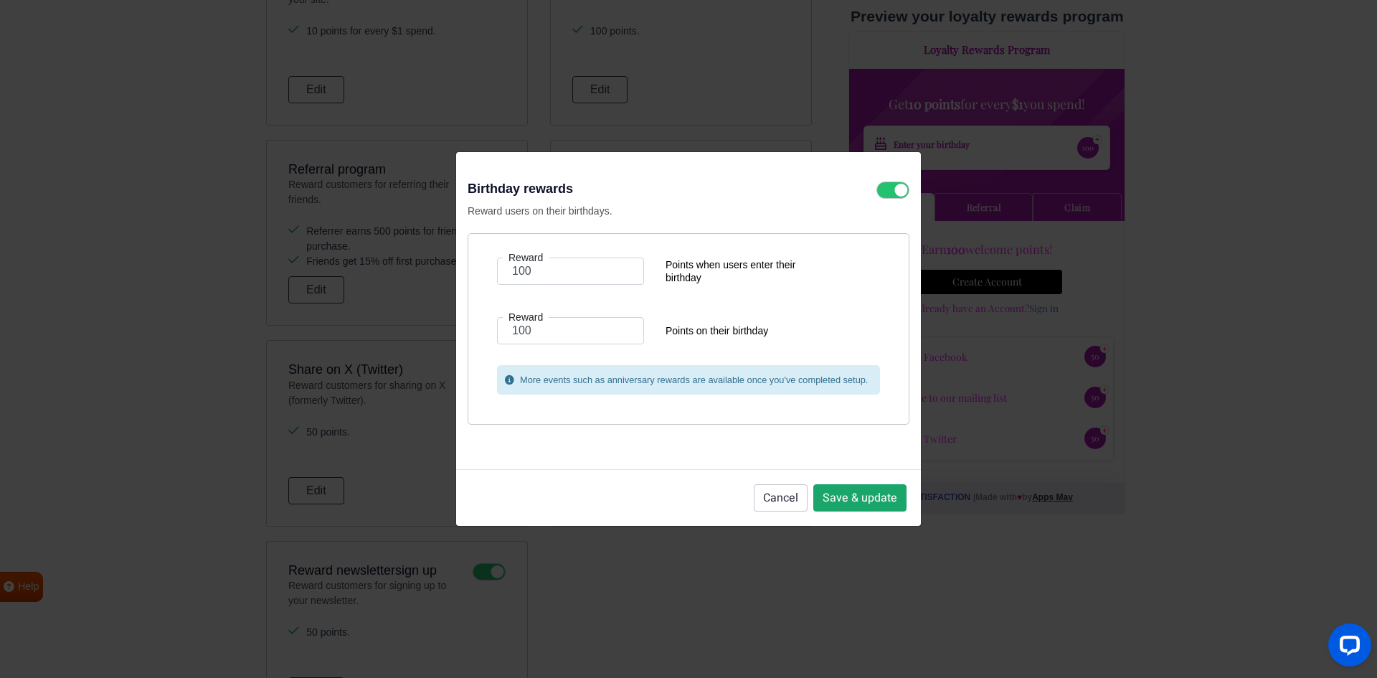
click at [839, 495] on button "Save & update" at bounding box center [860, 497] width 93 height 27
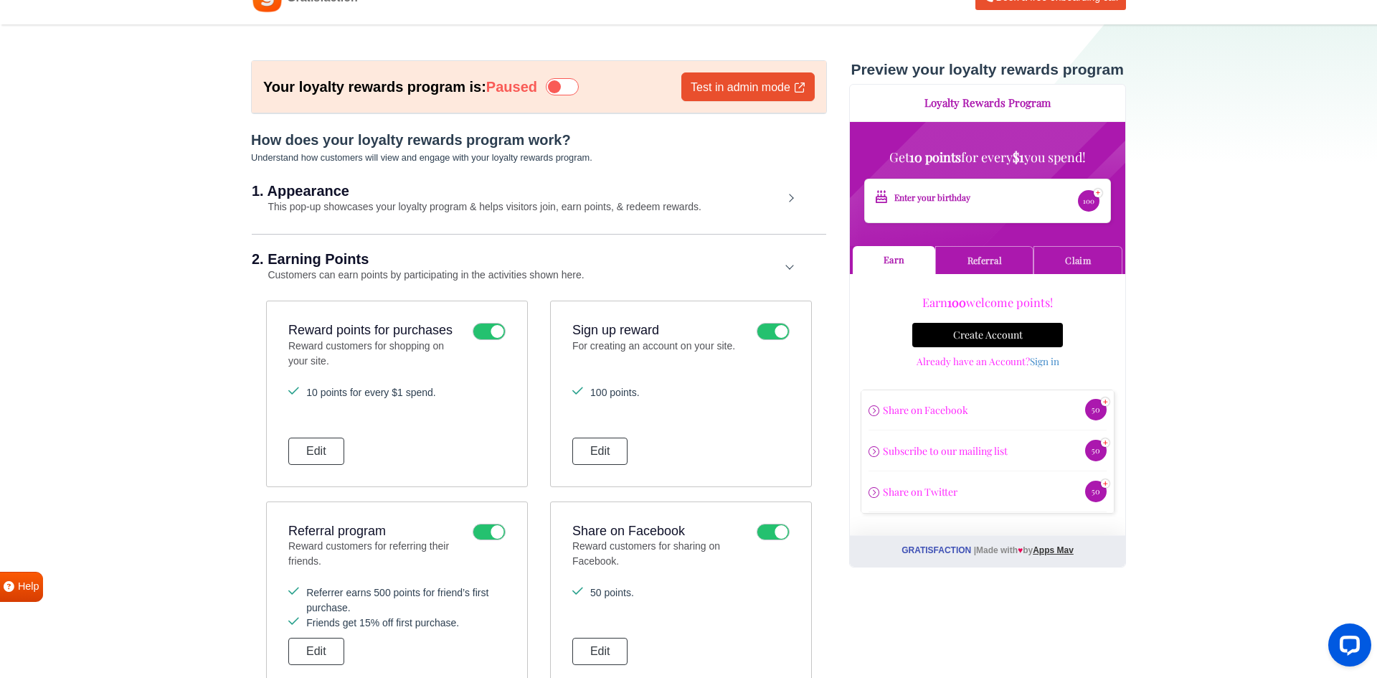
scroll to position [0, 0]
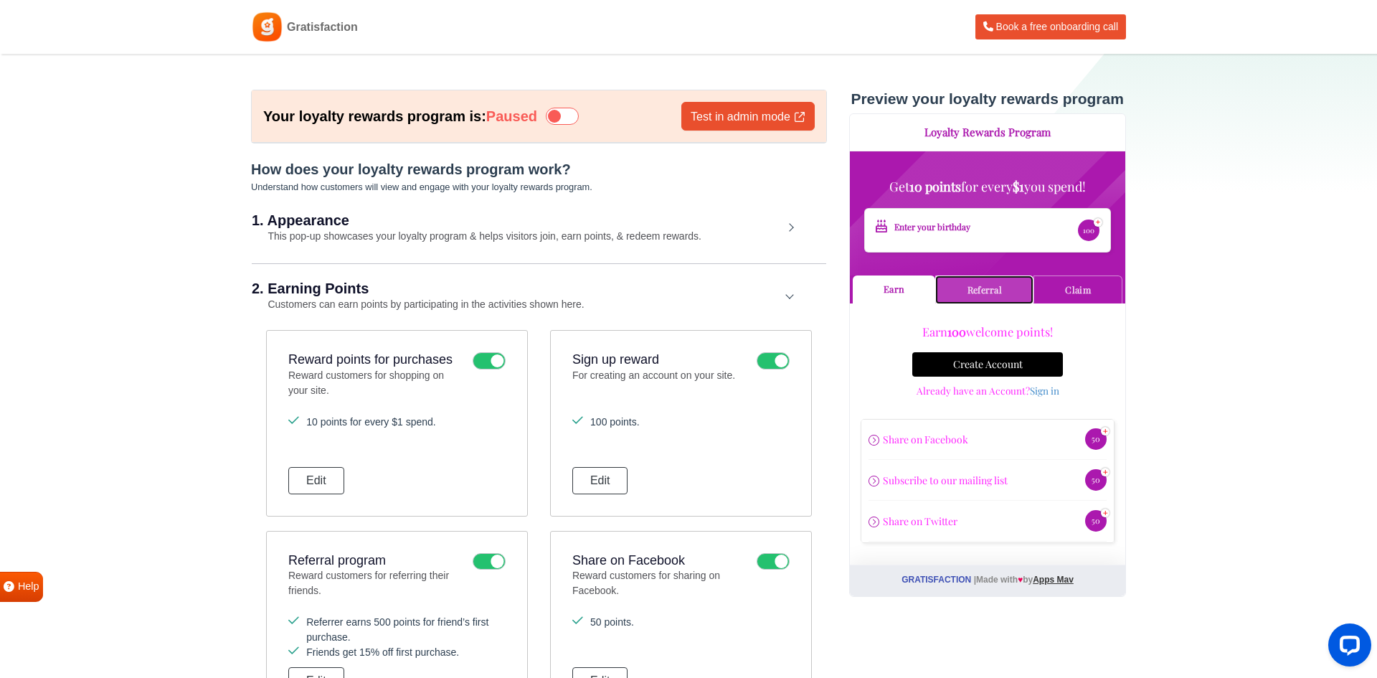
click at [972, 285] on link "Referral" at bounding box center [984, 289] width 98 height 28
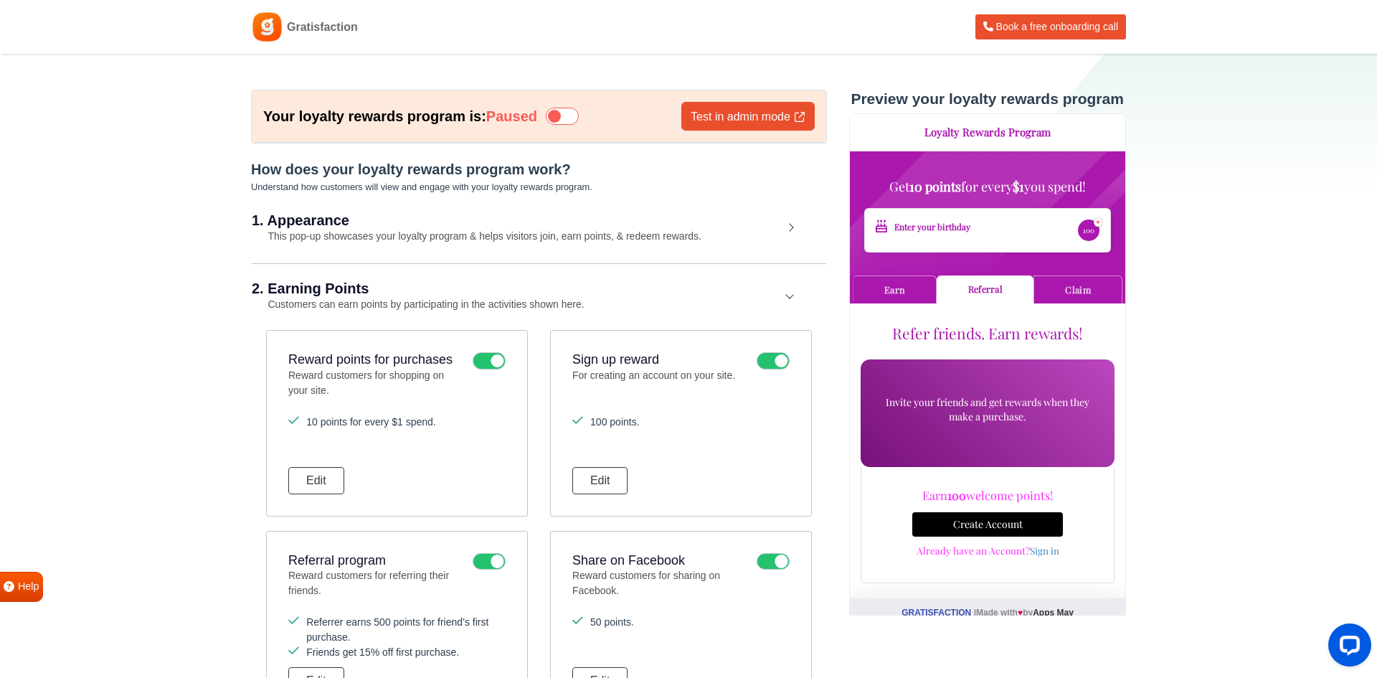
click at [1052, 275] on div "Info ! New Password has been sent to your email address. If you do not see the …" at bounding box center [986, 213] width 275 height 125
click at [1052, 285] on link "Claim" at bounding box center [1077, 289] width 89 height 28
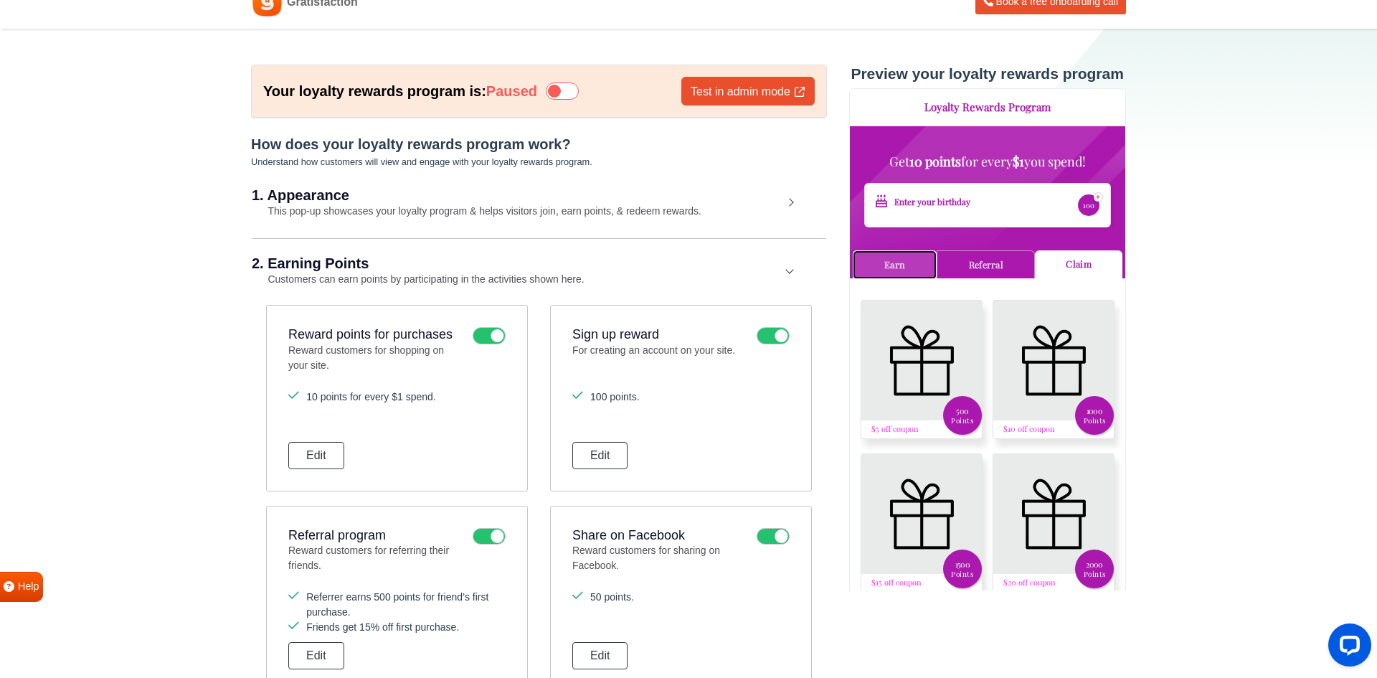
click at [894, 266] on link "Earn" at bounding box center [894, 264] width 84 height 28
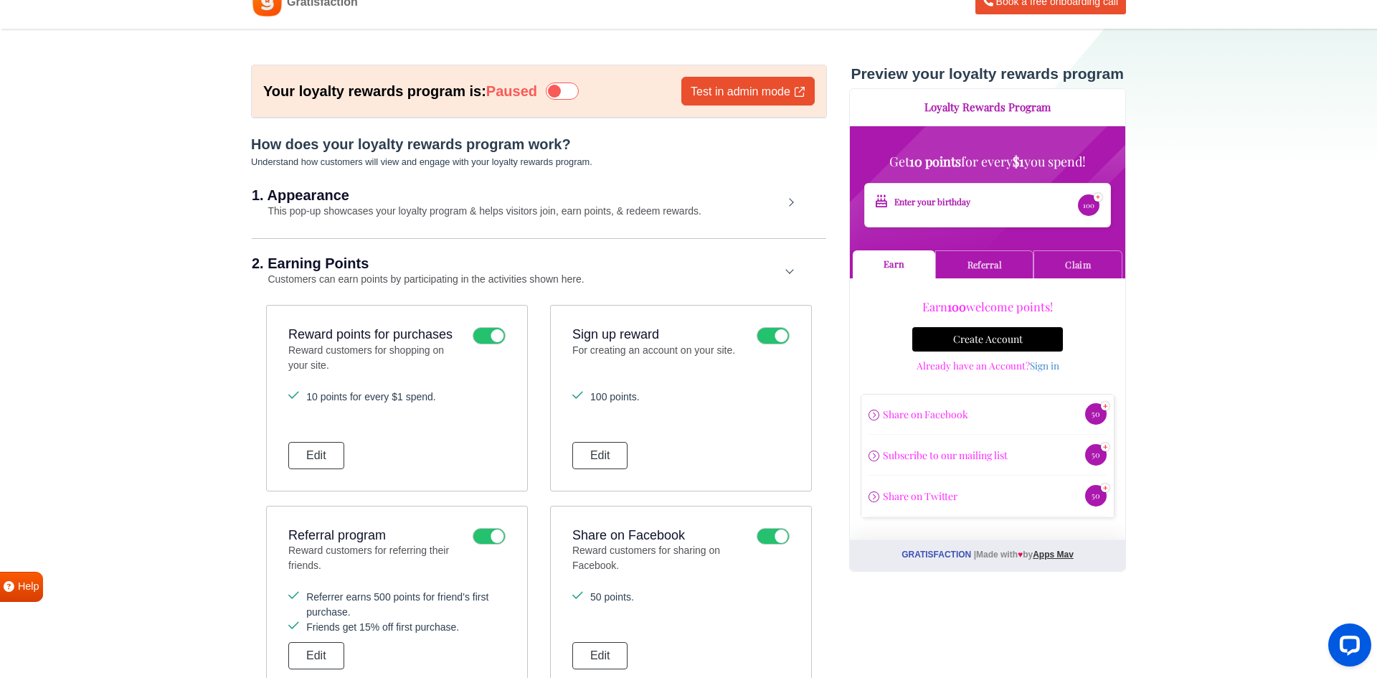
click at [781, 265] on h2 "2. Earning Points" at bounding box center [518, 263] width 532 height 14
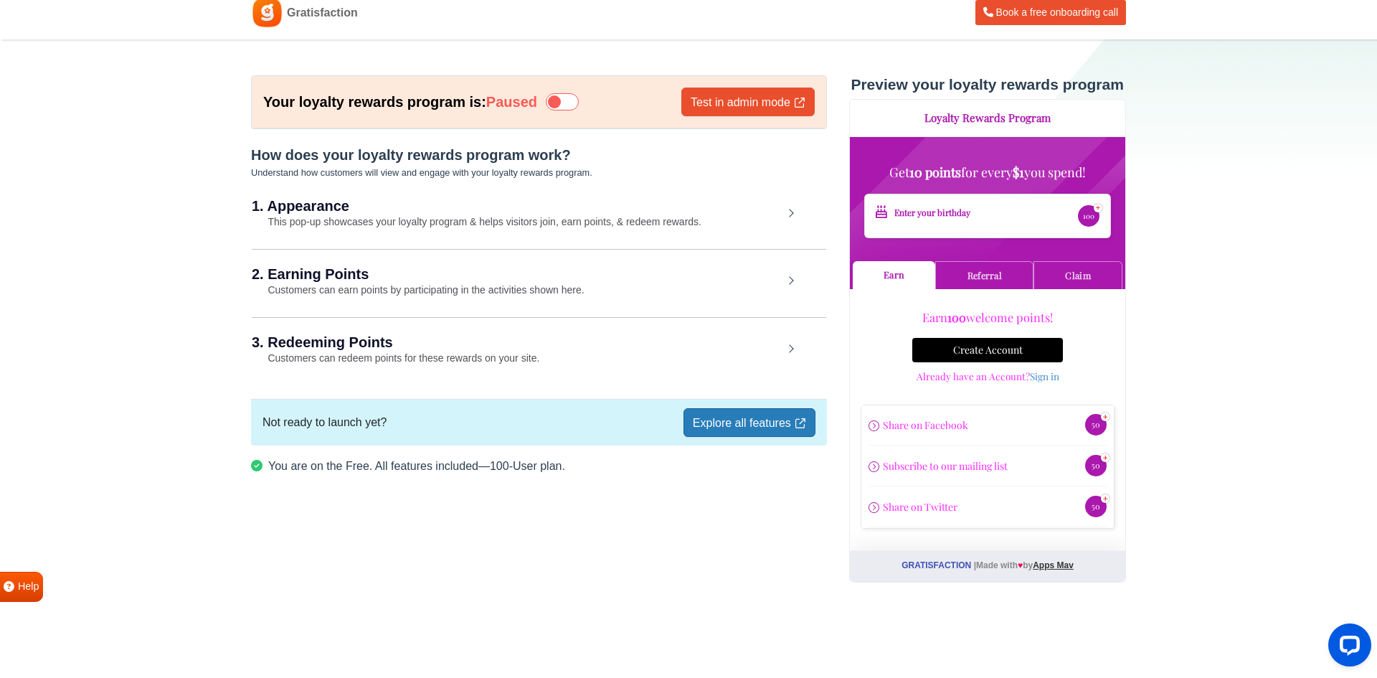
scroll to position [14, 0]
click at [811, 352] on div "3. Redeeming Points Customers can redeem points for these rewards on your site." at bounding box center [539, 351] width 575 height 67
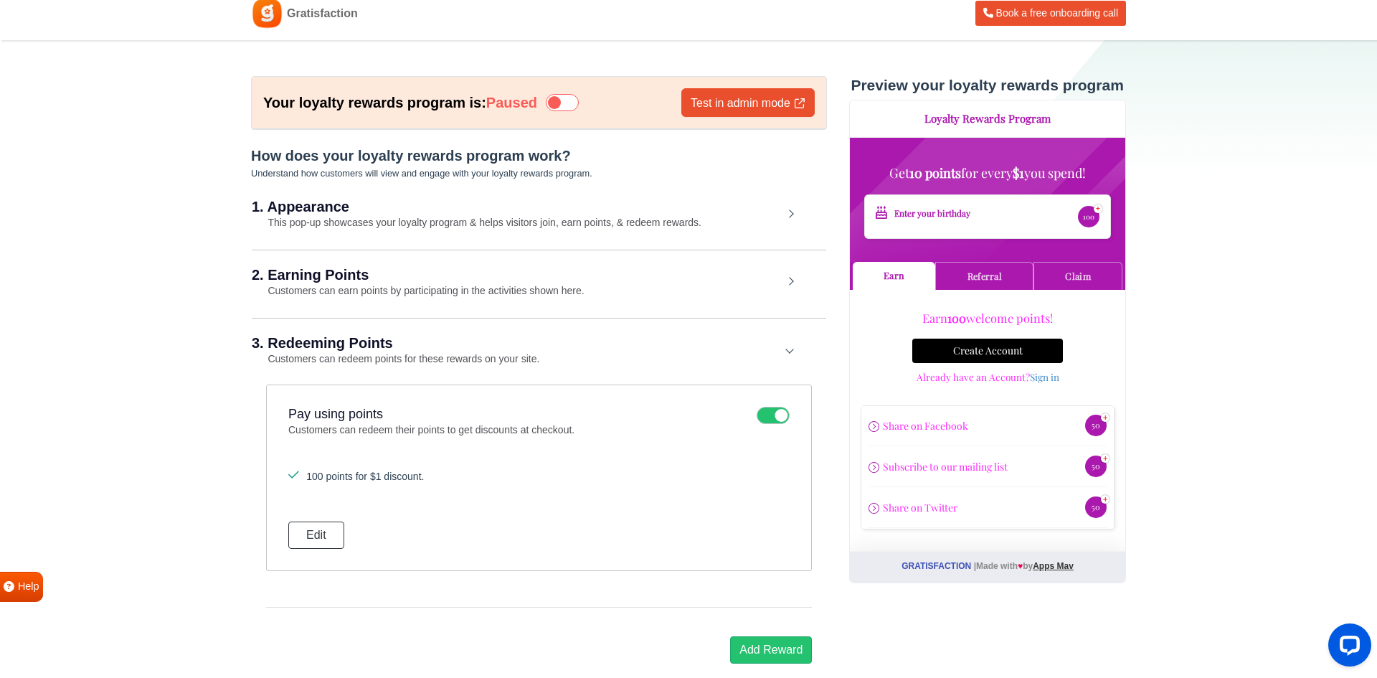
click at [786, 348] on div "3. Redeeming Points Customers can redeem points for these rewards on your site." at bounding box center [539, 351] width 575 height 67
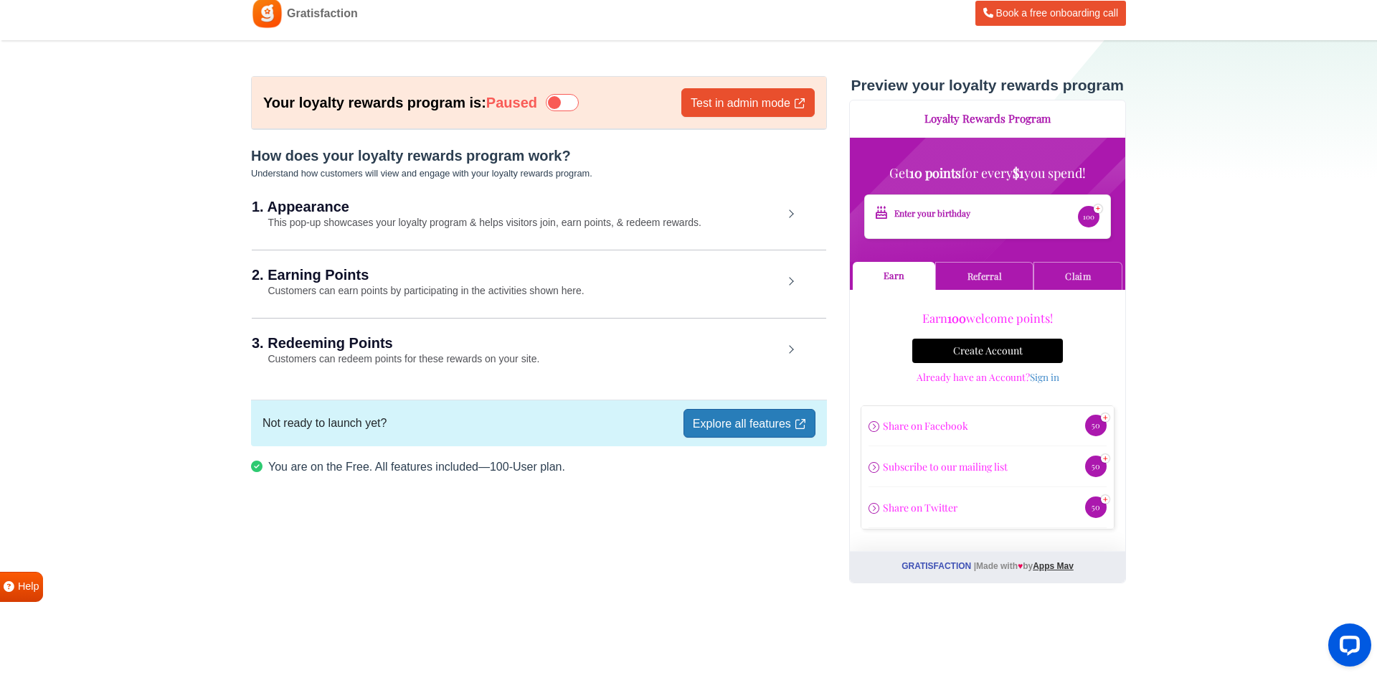
click at [782, 365] on div "3. Redeeming Points Customers can redeem points for these rewards on your site." at bounding box center [539, 351] width 575 height 67
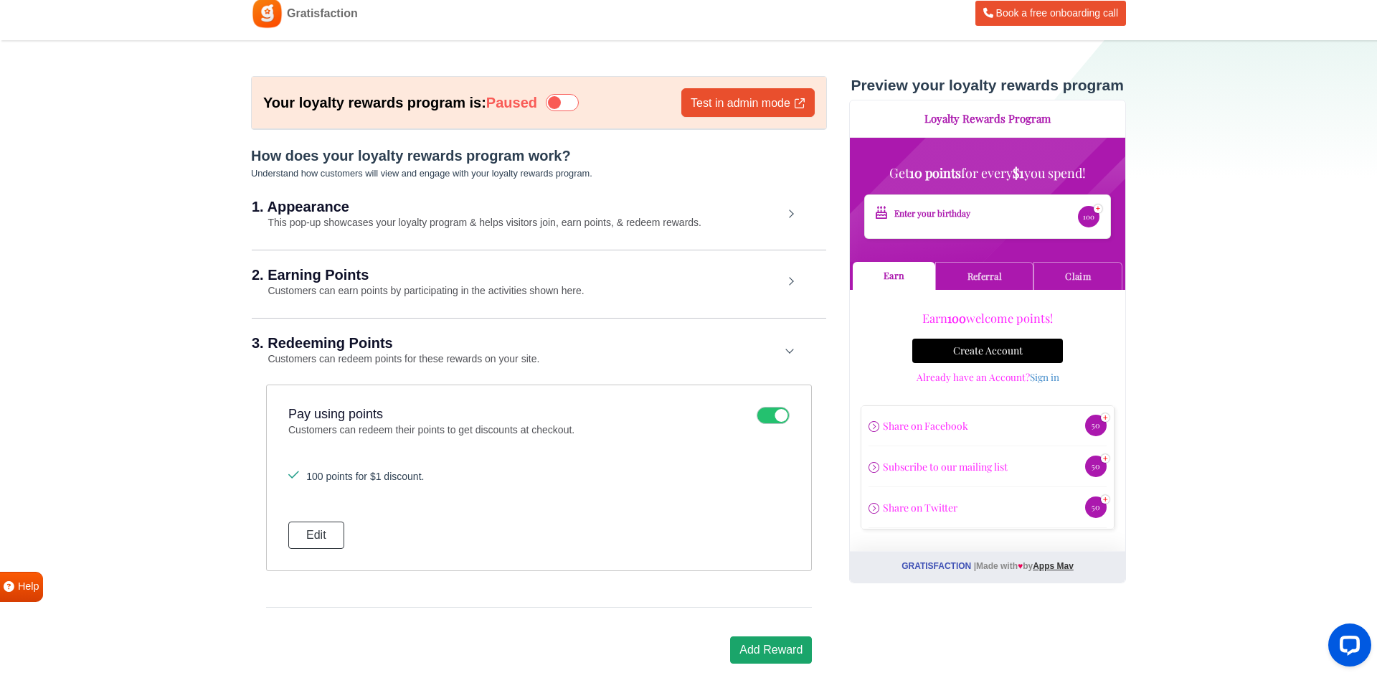
click at [755, 639] on button "Add Reward" at bounding box center [771, 649] width 82 height 27
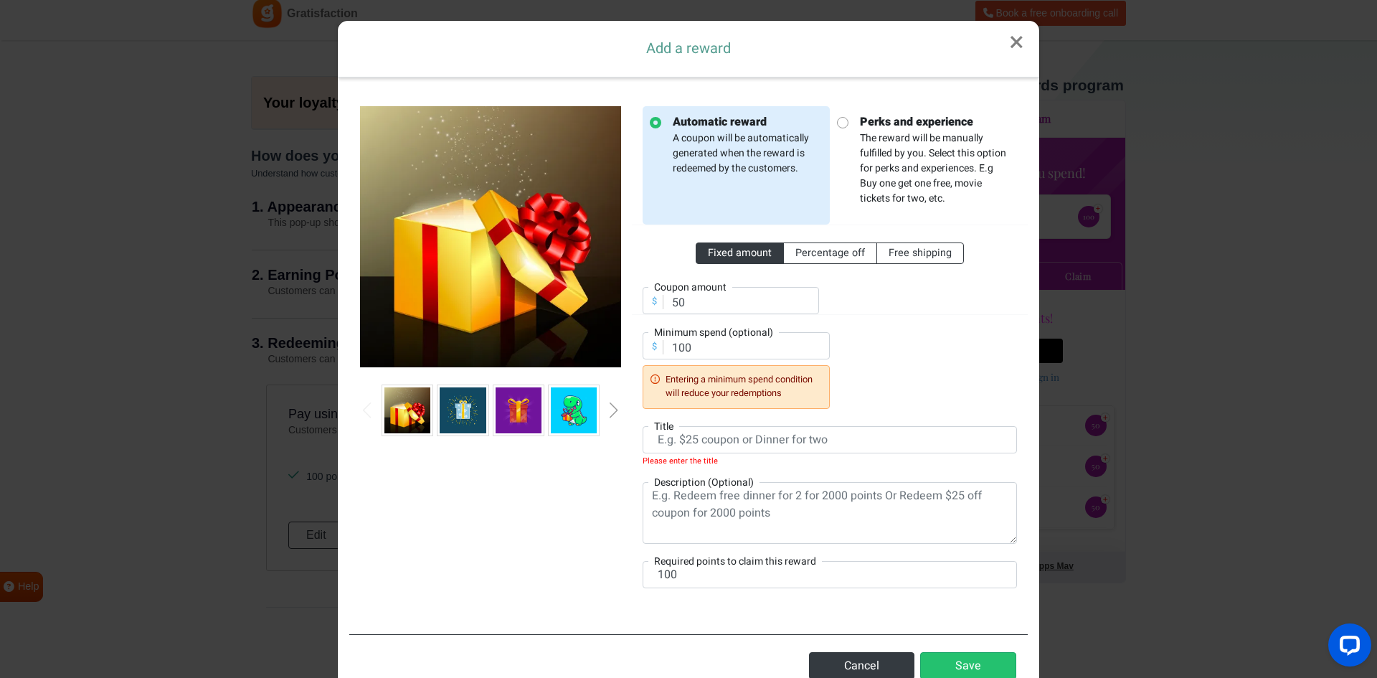
scroll to position [0, 0]
click at [844, 126] on icon at bounding box center [842, 122] width 11 height 11
radio input "false"
radio input "true"
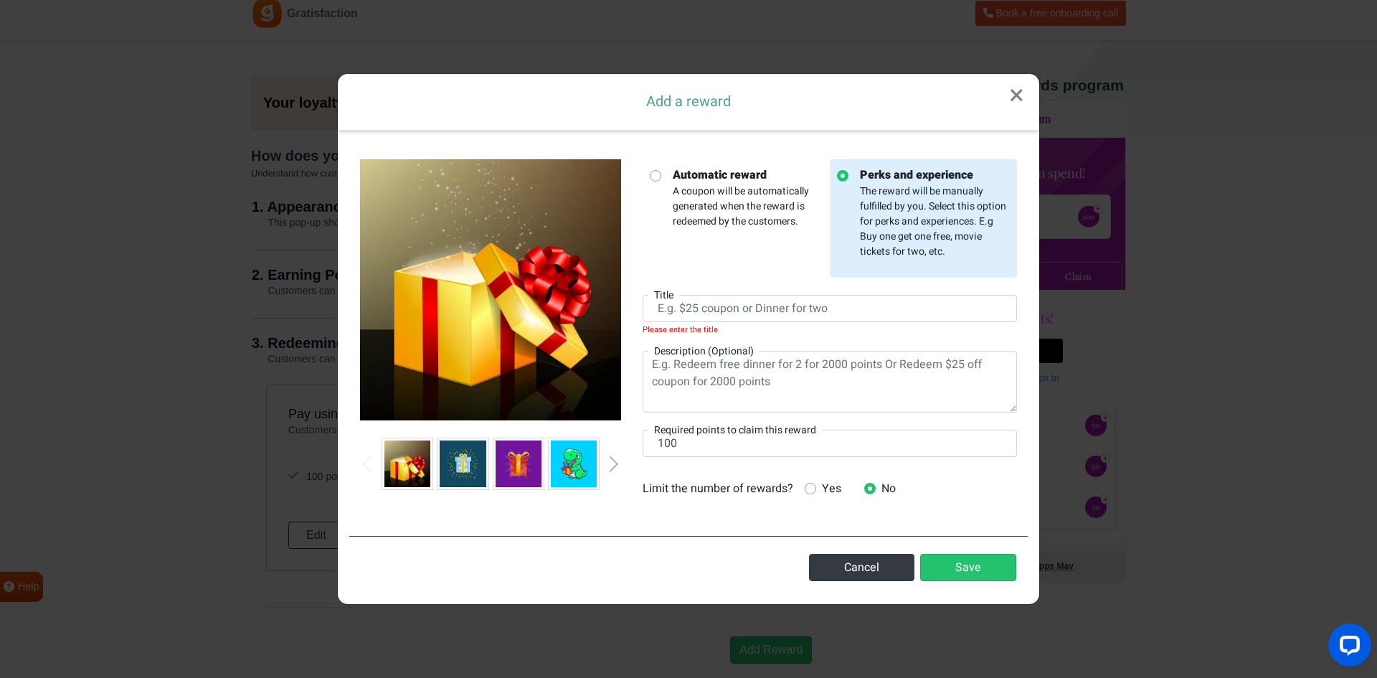
click at [715, 175] on strong "Automatic reward" at bounding box center [748, 174] width 150 height 17
radio input "true"
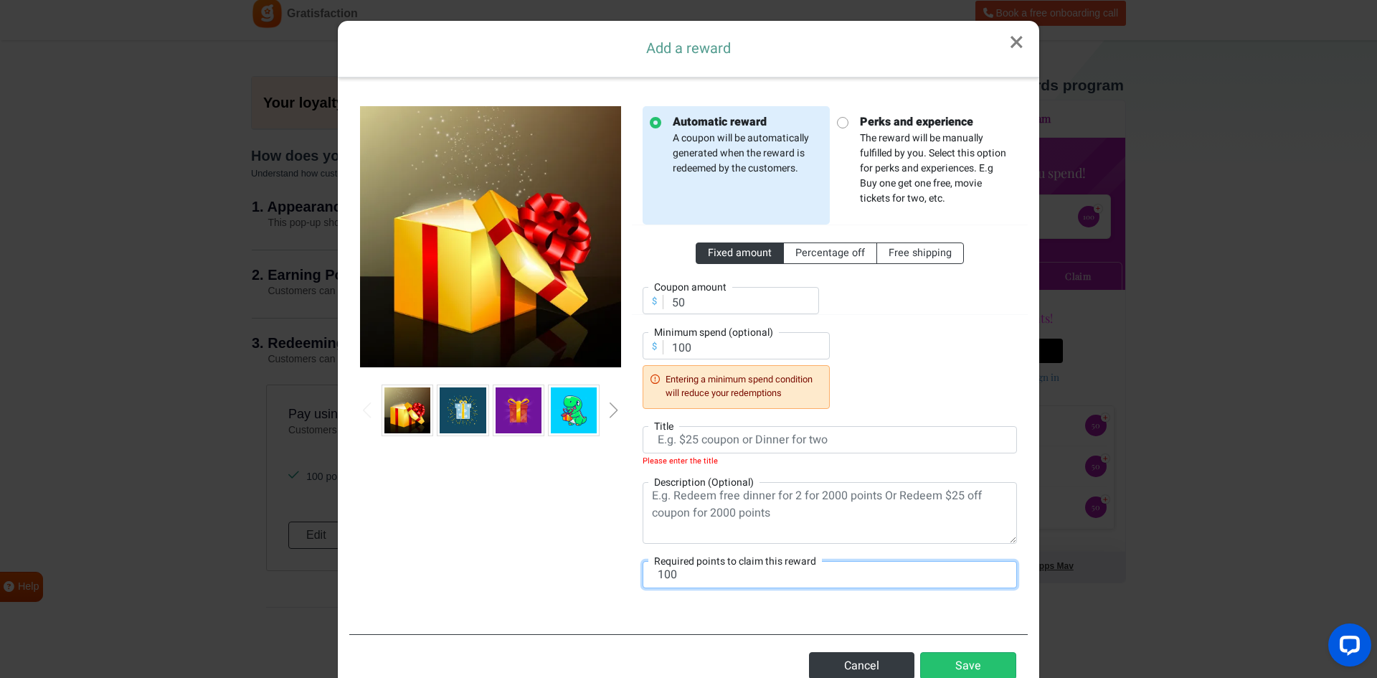
click at [758, 576] on input "100" at bounding box center [830, 574] width 374 height 27
click at [836, 654] on button "Cancel" at bounding box center [861, 665] width 105 height 27
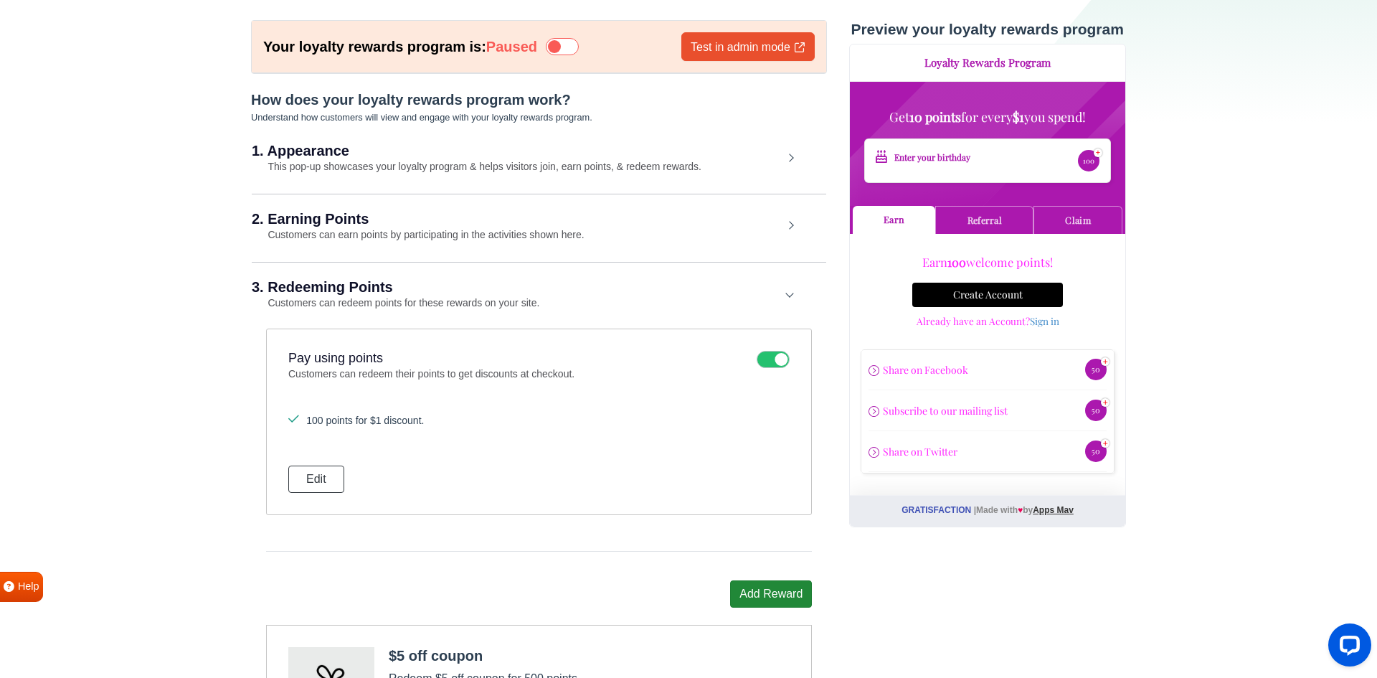
scroll to position [67, 0]
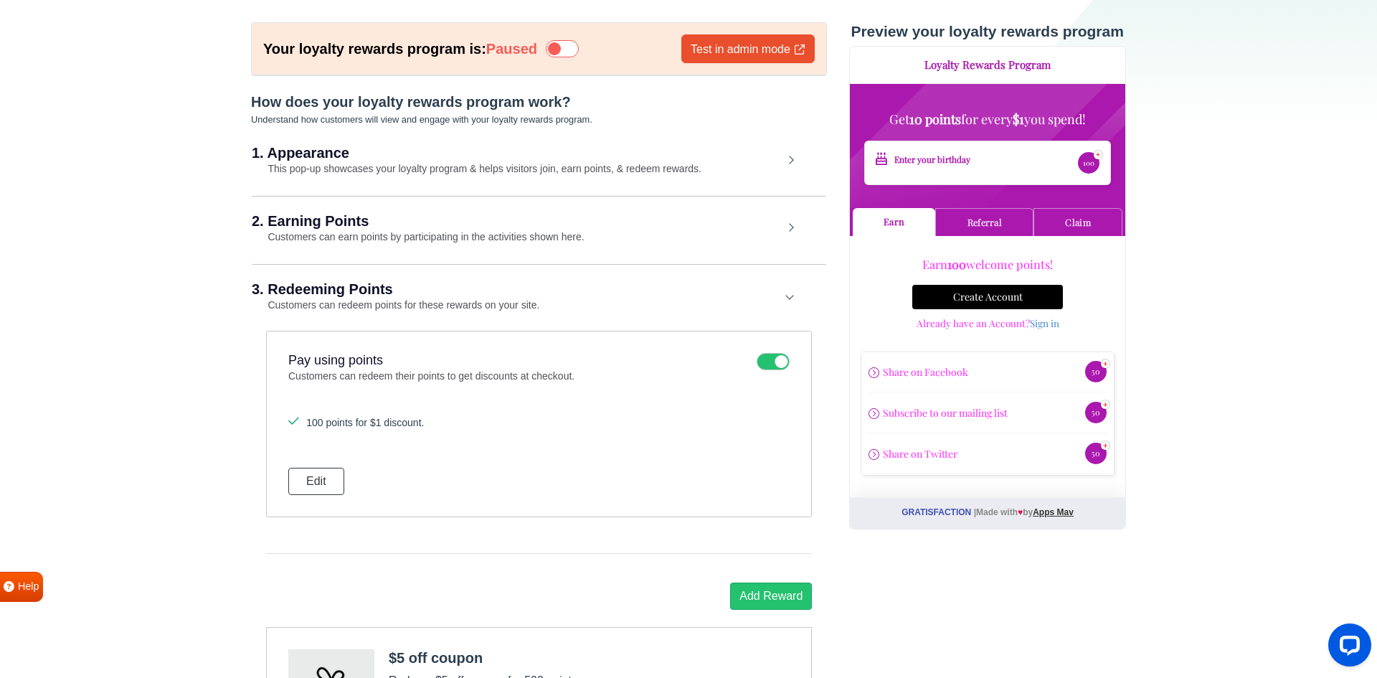
click at [782, 321] on div "3. Redeeming Points Customers can redeem points for these rewards on your site." at bounding box center [539, 297] width 575 height 67
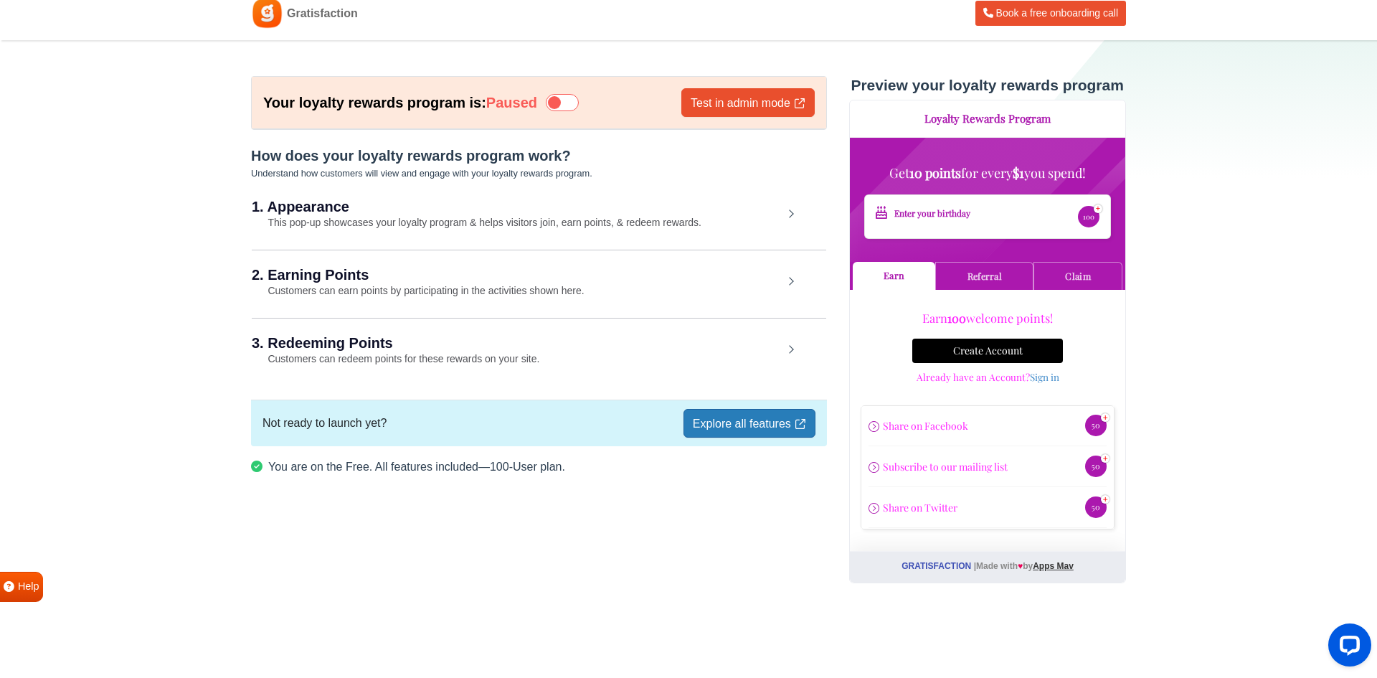
scroll to position [0, 0]
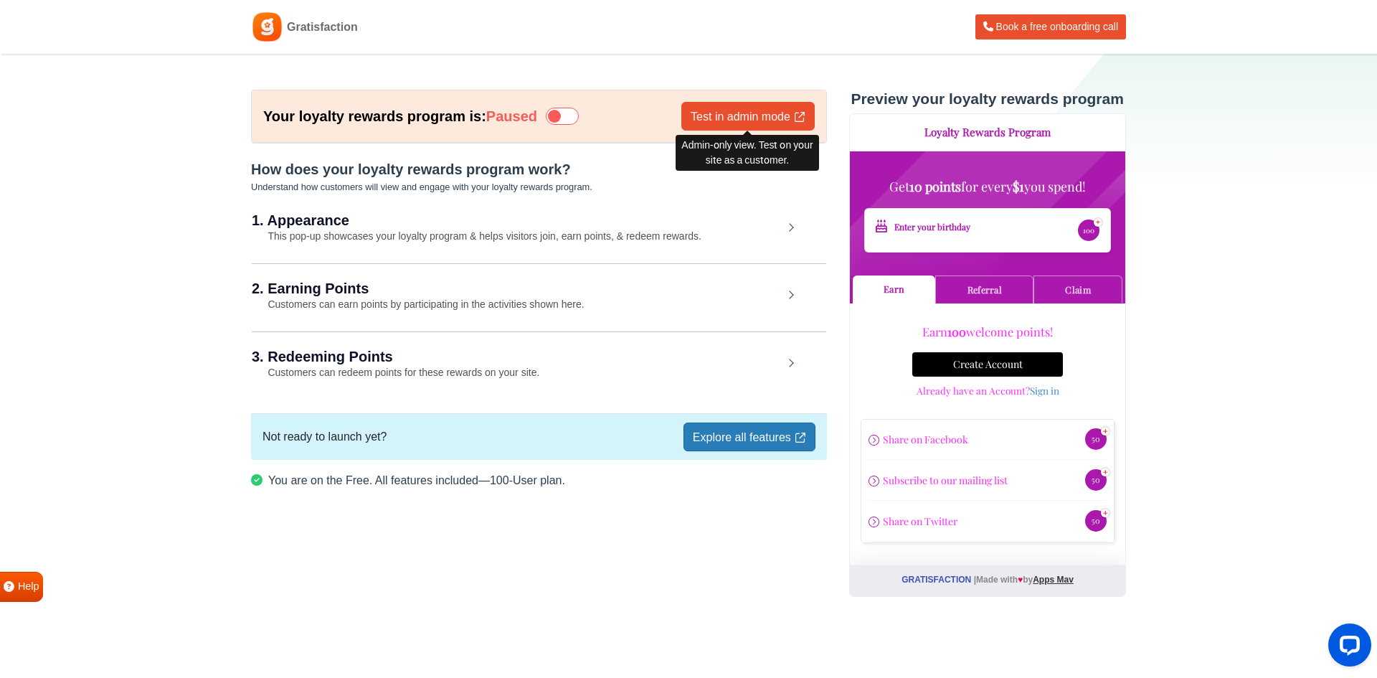
click at [699, 114] on link "Test in admin mode" at bounding box center [748, 116] width 133 height 29
click at [561, 117] on icon at bounding box center [562, 116] width 33 height 17
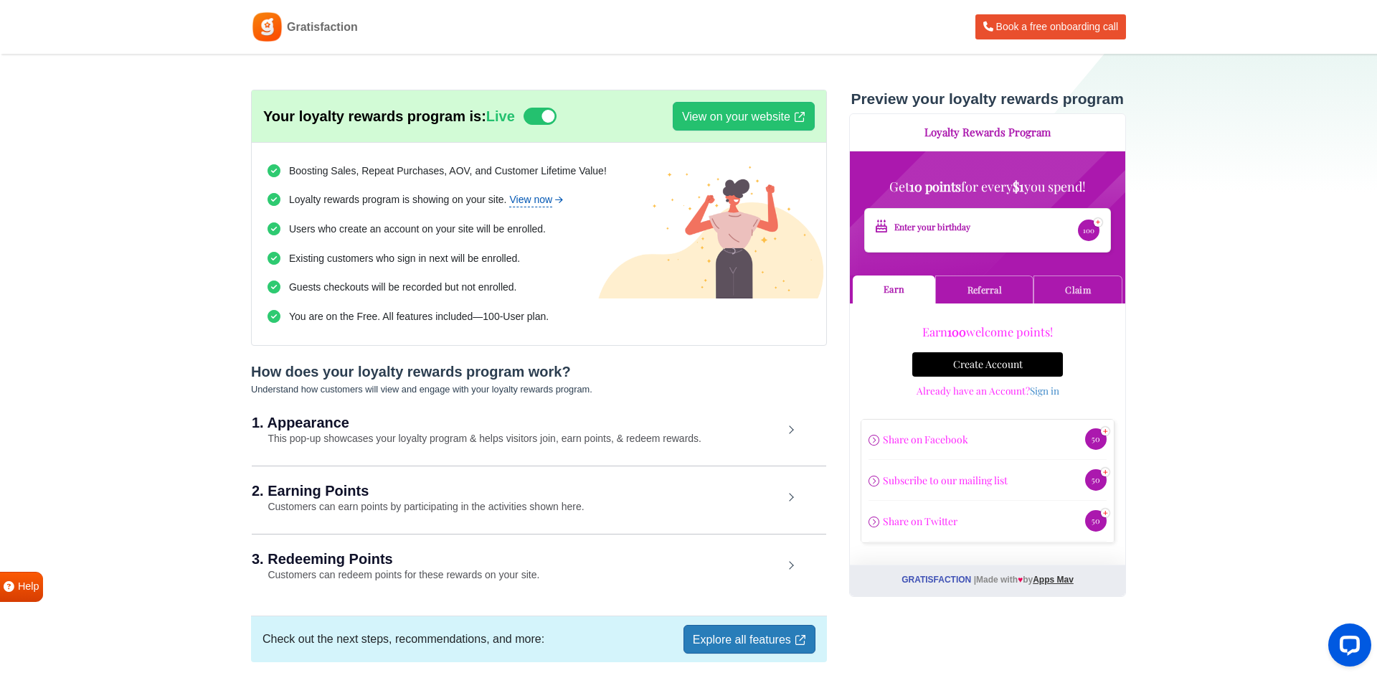
click at [550, 204] on link "View now" at bounding box center [536, 199] width 55 height 15
